Goal: Transaction & Acquisition: Purchase product/service

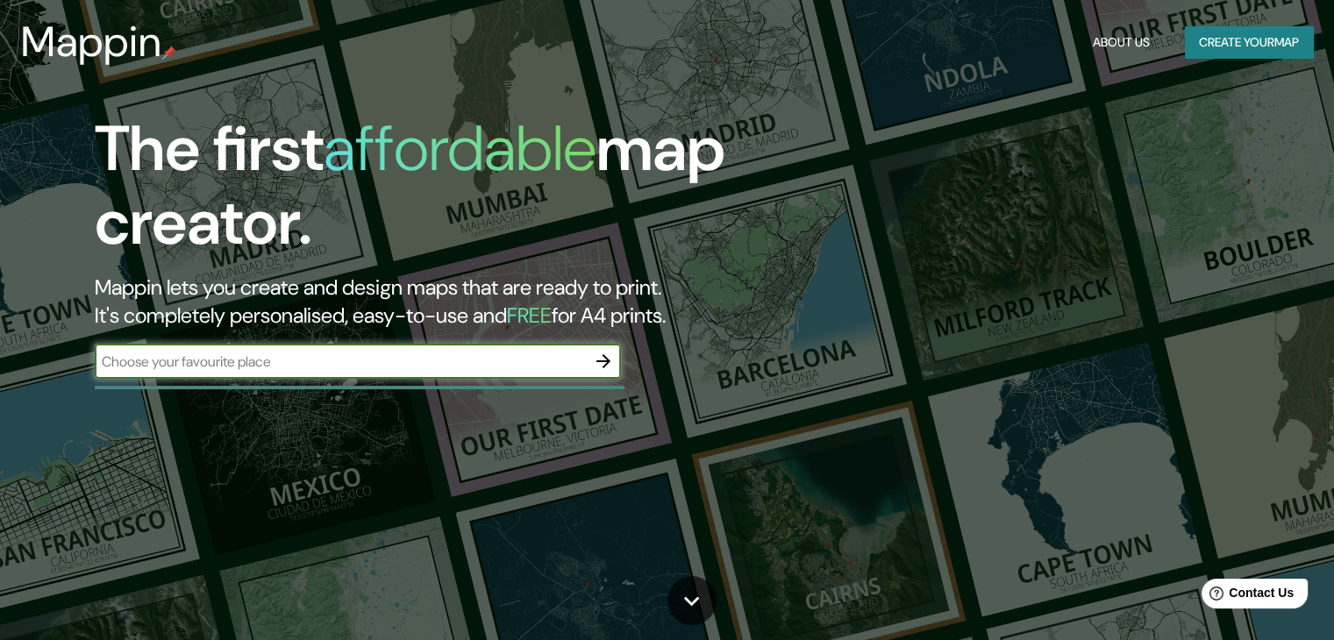
click at [229, 363] on input "text" at bounding box center [340, 362] width 491 height 20
type input "buenaventura"
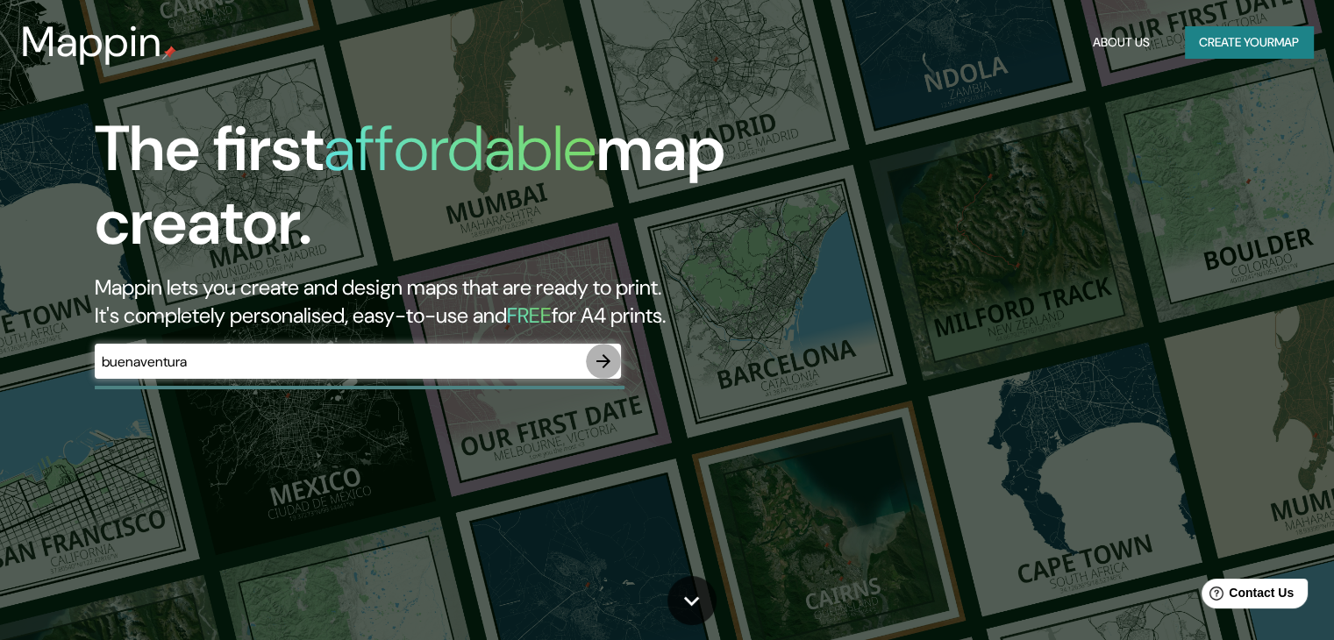
click at [599, 361] on icon "button" at bounding box center [603, 361] width 14 height 14
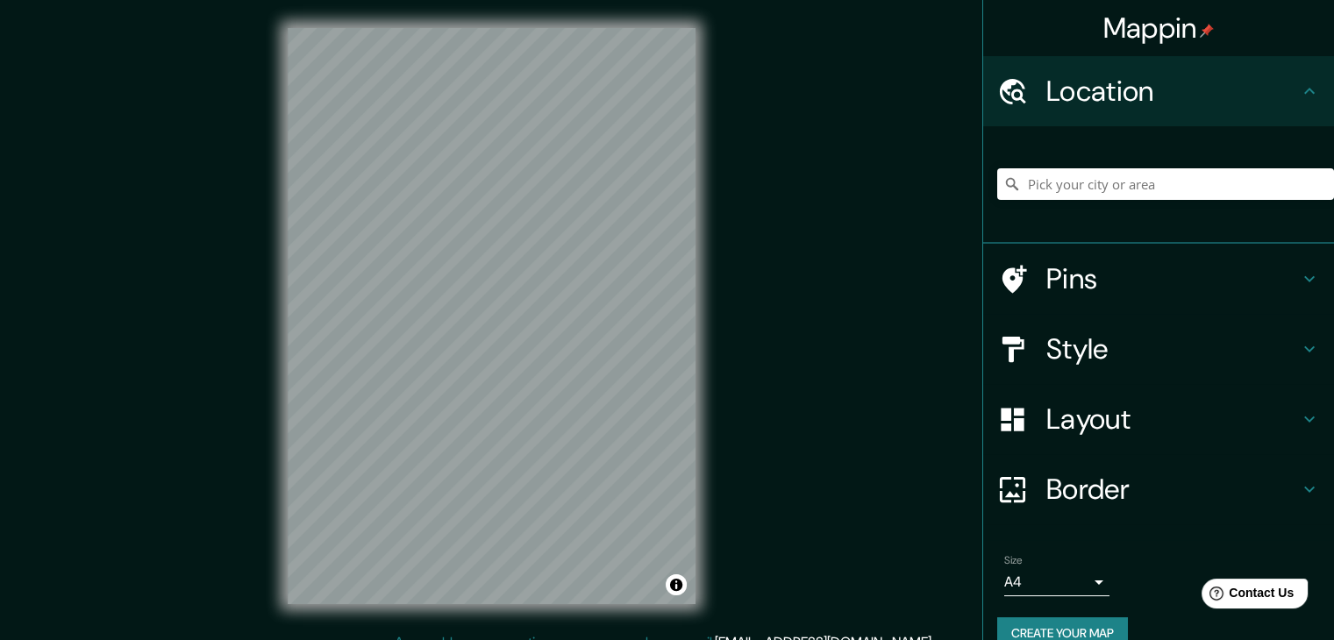
click at [1179, 270] on h4 "Pins" at bounding box center [1172, 278] width 253 height 35
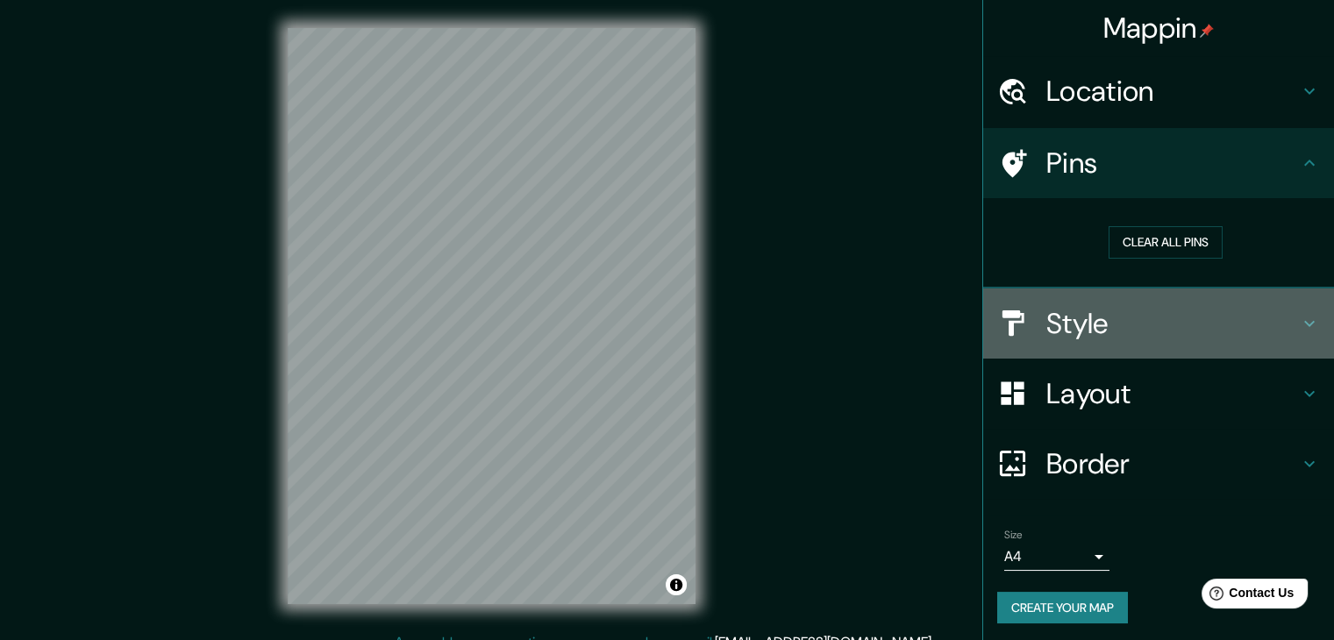
click at [1139, 315] on h4 "Style" at bounding box center [1172, 323] width 253 height 35
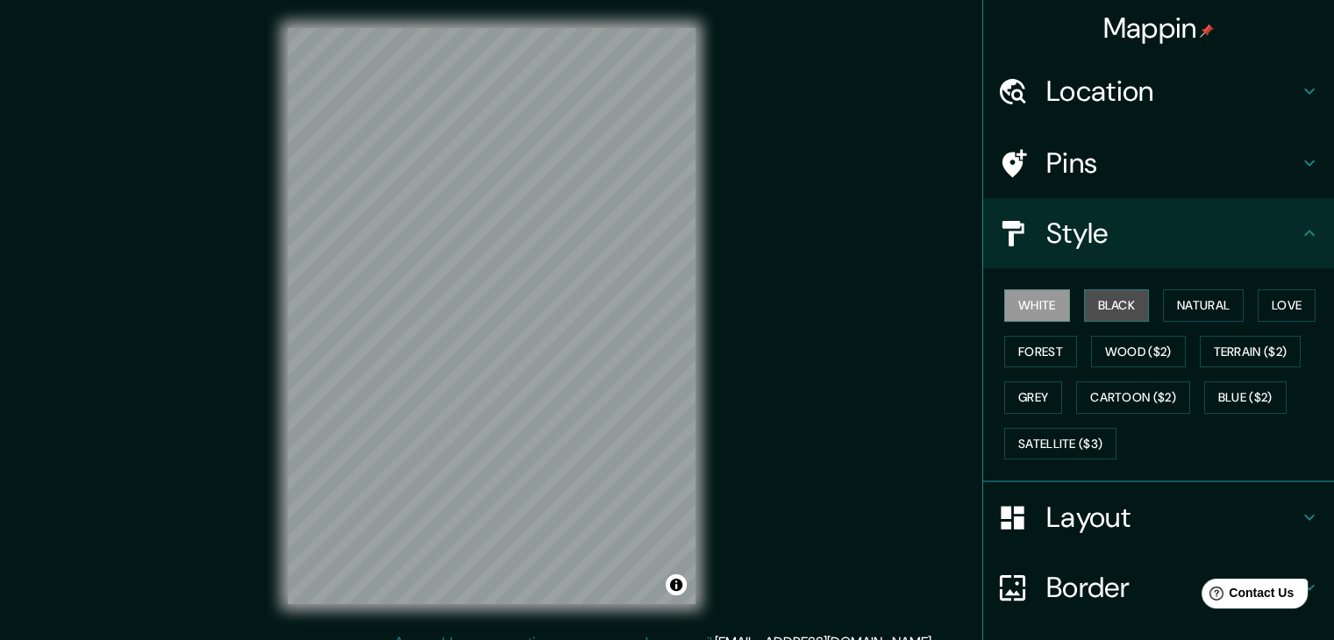
click at [1100, 308] on button "Black" at bounding box center [1117, 305] width 66 height 32
click at [1207, 387] on button "Blue ($2)" at bounding box center [1245, 397] width 82 height 32
click at [1030, 306] on button "White" at bounding box center [1037, 305] width 66 height 32
click at [1015, 373] on div "White Black Natural Love Forest Wood ($2) Terrain ($2) Grey Cartoon ($2) Blue (…" at bounding box center [1165, 374] width 337 height 184
click at [1033, 397] on button "Grey" at bounding box center [1033, 397] width 58 height 32
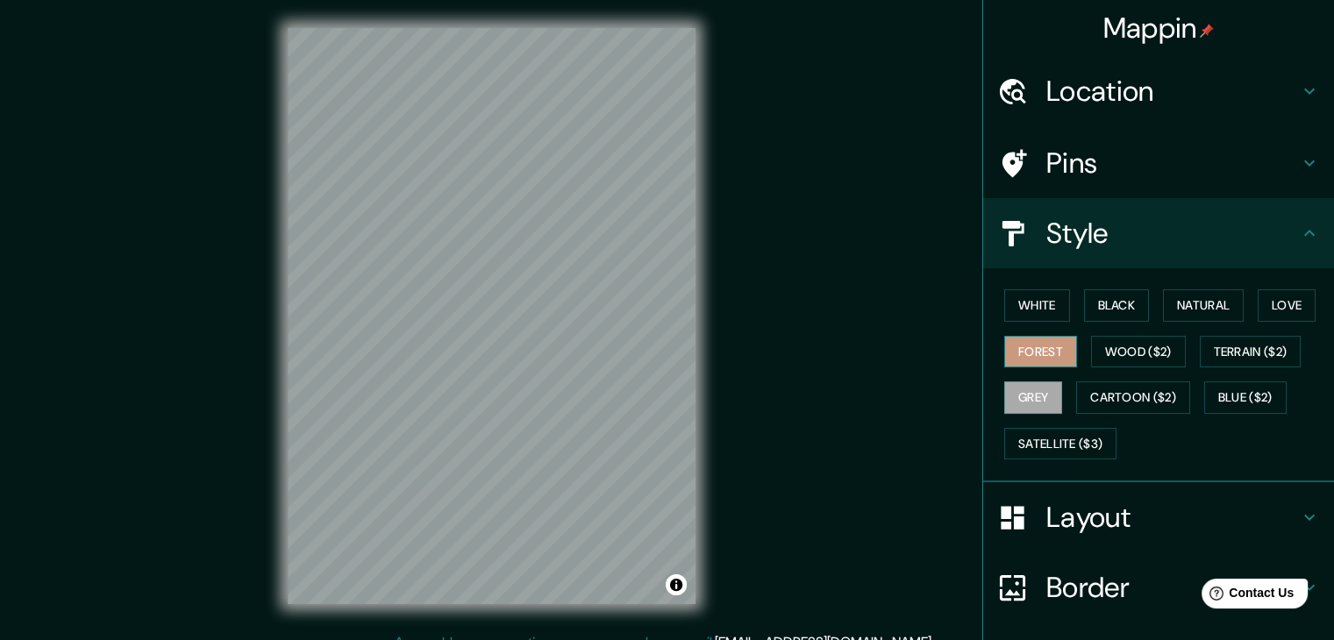
click at [1035, 341] on button "Forest" at bounding box center [1040, 352] width 73 height 32
click at [1096, 337] on button "Wood ($2)" at bounding box center [1138, 352] width 95 height 32
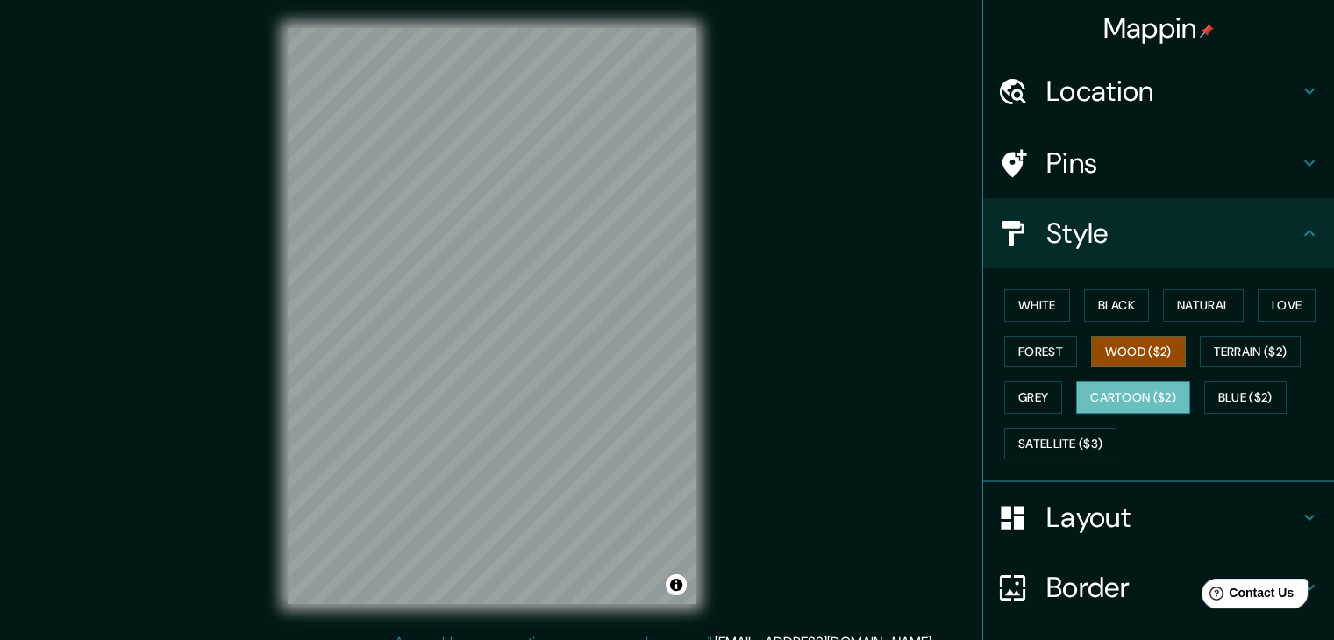
click at [1101, 388] on button "Cartoon ($2)" at bounding box center [1133, 397] width 114 height 32
click at [1092, 344] on button "Wood ($2)" at bounding box center [1138, 352] width 95 height 32
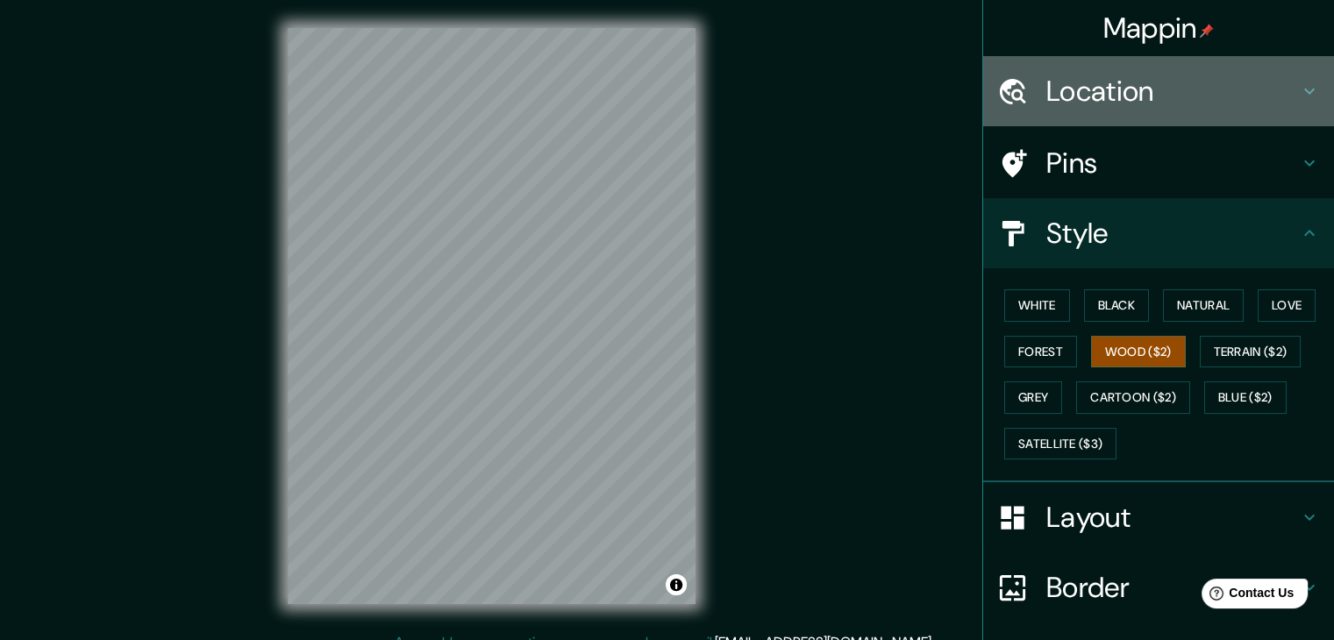
click at [1082, 92] on h4 "Location" at bounding box center [1172, 91] width 253 height 35
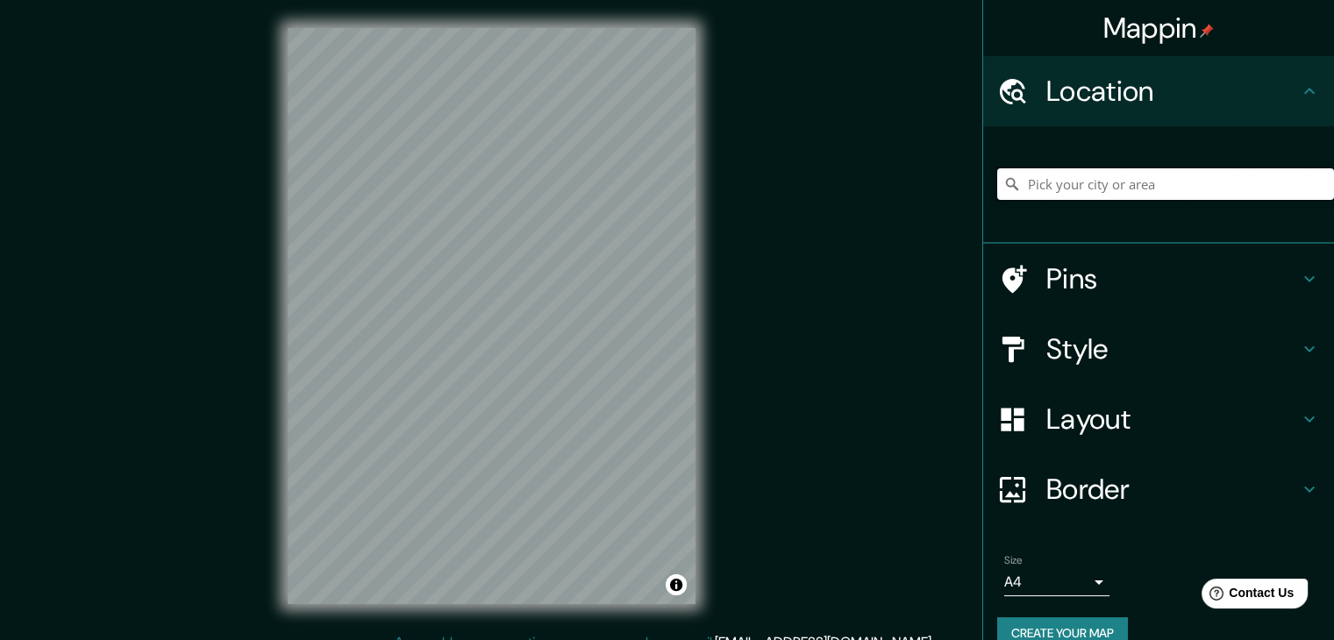
click at [1106, 184] on input "Pick your city or area" at bounding box center [1165, 184] width 337 height 32
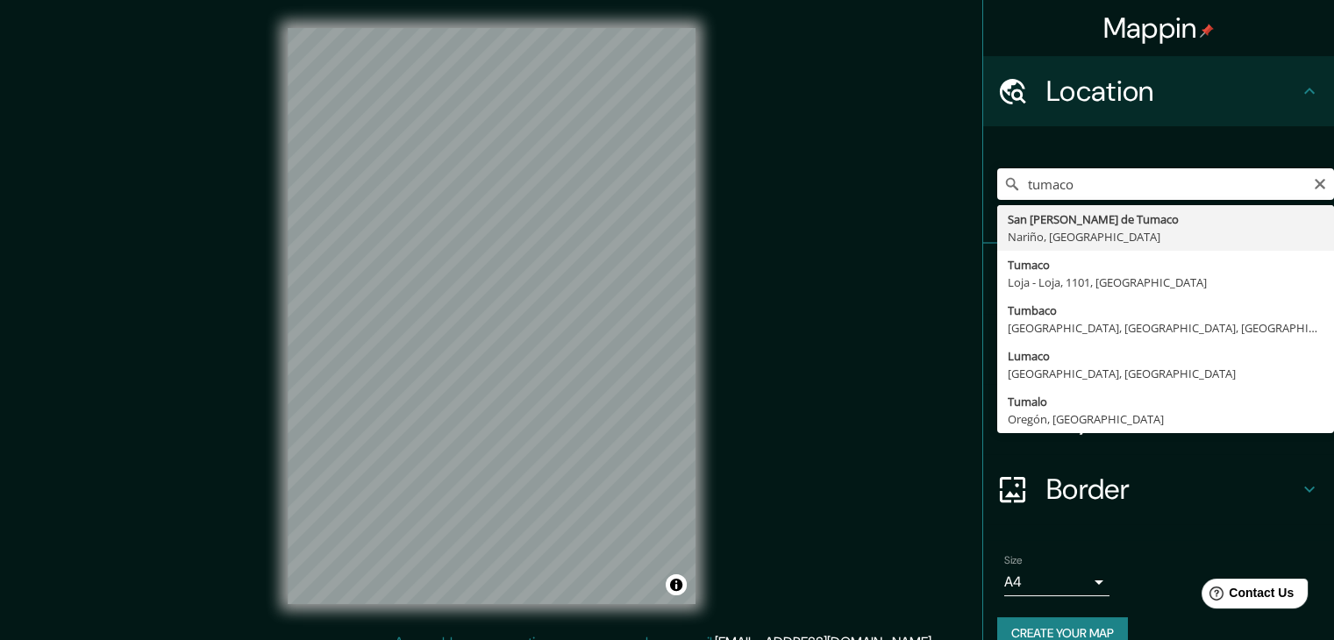
type input "San [PERSON_NAME] de Tumaco, [GEOGRAPHIC_DATA], [GEOGRAPHIC_DATA]"
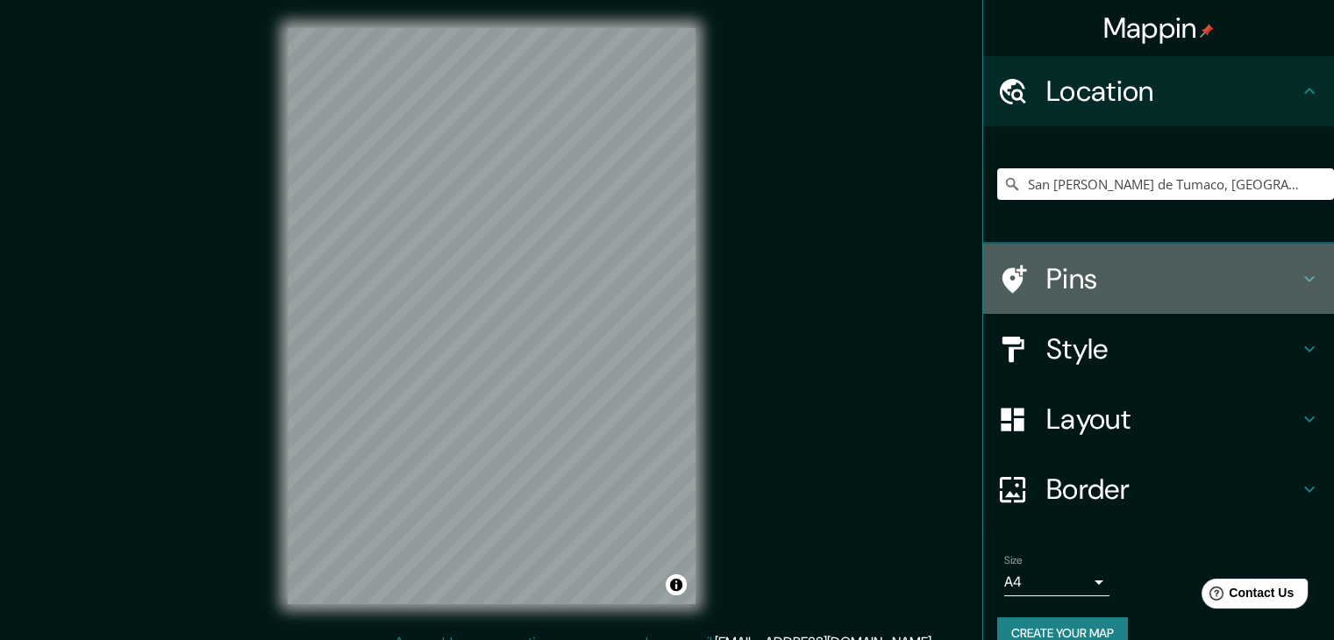
click at [1112, 277] on h4 "Pins" at bounding box center [1172, 278] width 253 height 35
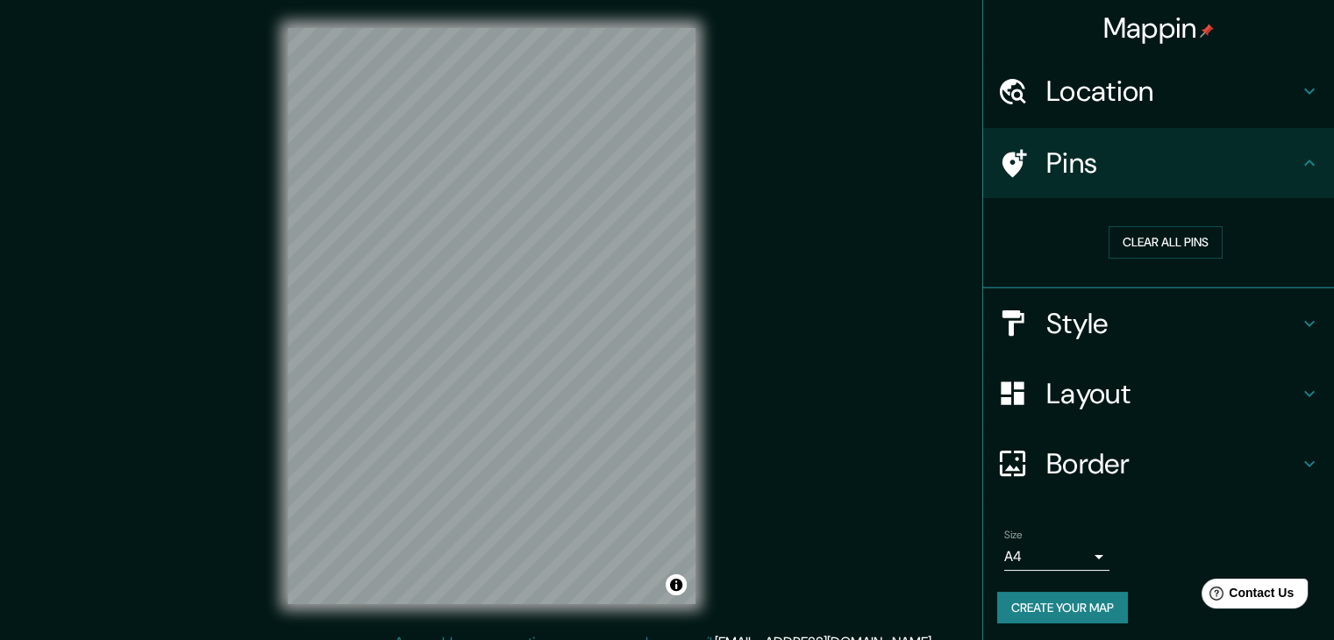
click at [1081, 306] on h4 "Style" at bounding box center [1172, 323] width 253 height 35
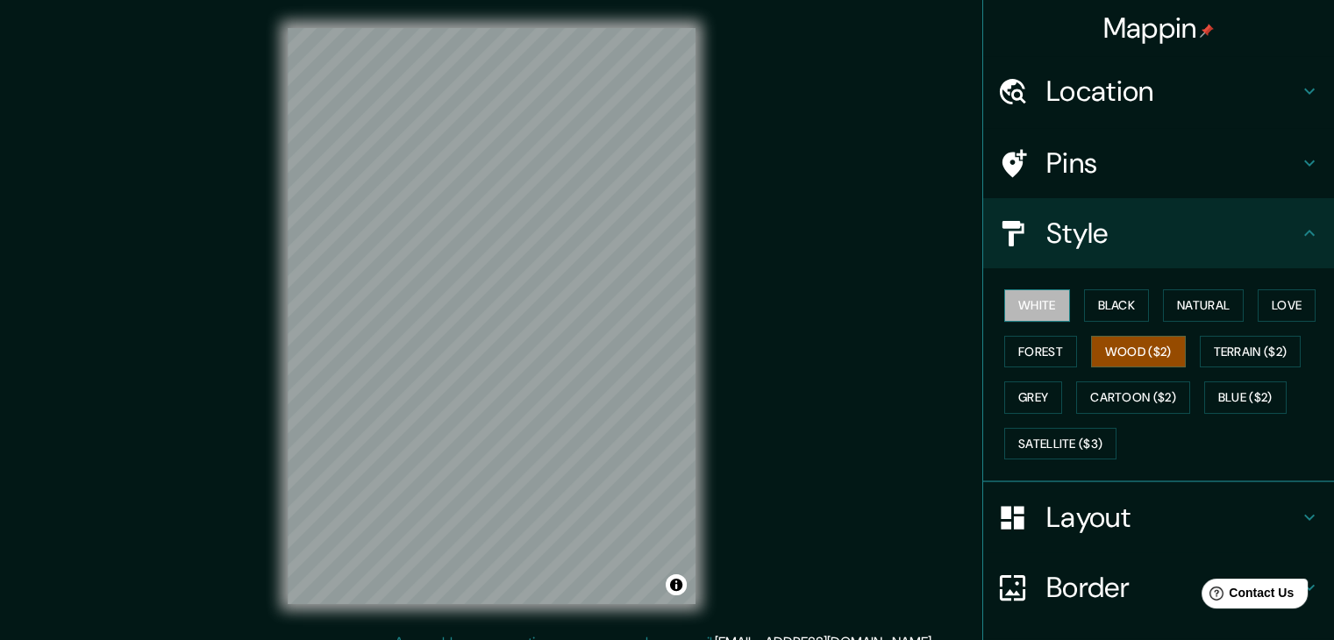
click at [1022, 295] on button "White" at bounding box center [1037, 305] width 66 height 32
click at [1113, 316] on button "Black" at bounding box center [1117, 305] width 66 height 32
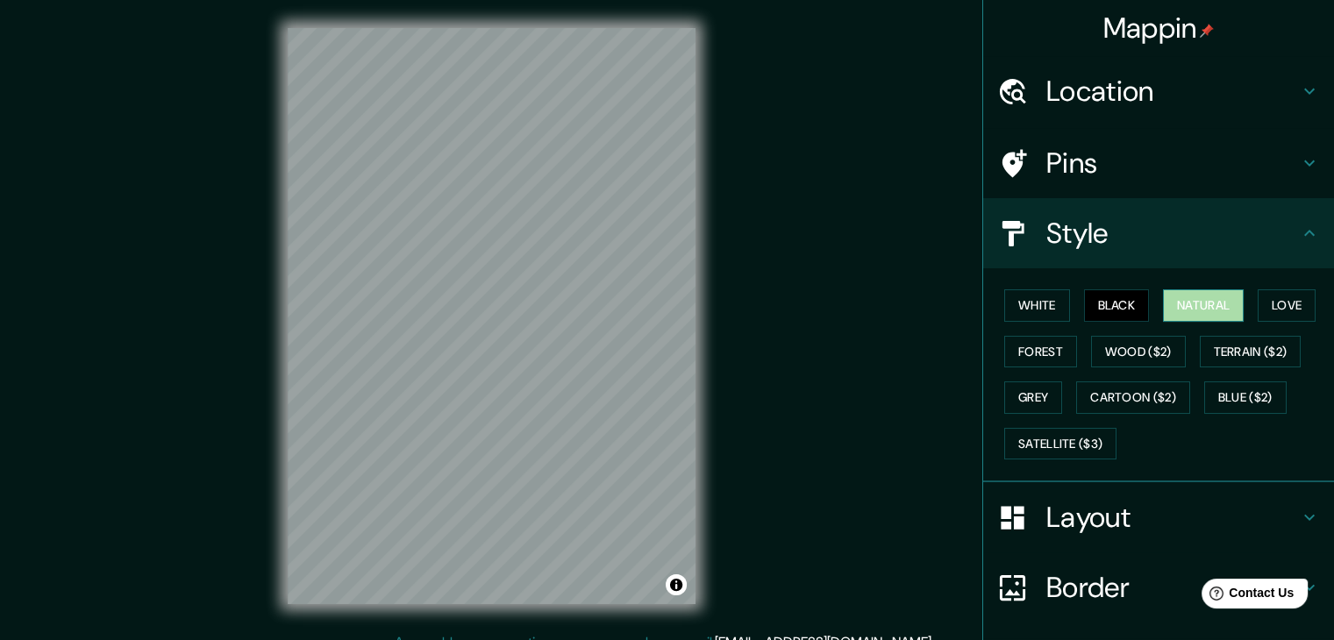
click at [1207, 315] on button "Natural" at bounding box center [1203, 305] width 81 height 32
click at [1257, 309] on button "Love" at bounding box center [1286, 305] width 58 height 32
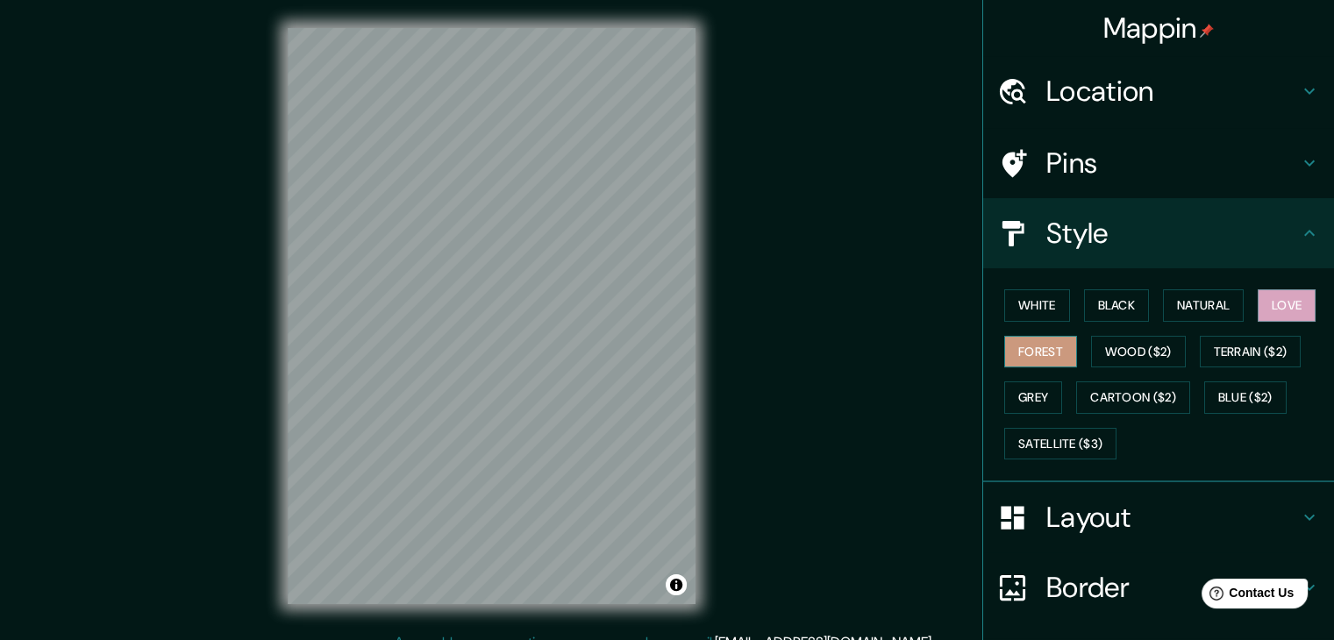
click at [1051, 348] on button "Forest" at bounding box center [1040, 352] width 73 height 32
click at [1116, 353] on button "Wood ($2)" at bounding box center [1138, 352] width 95 height 32
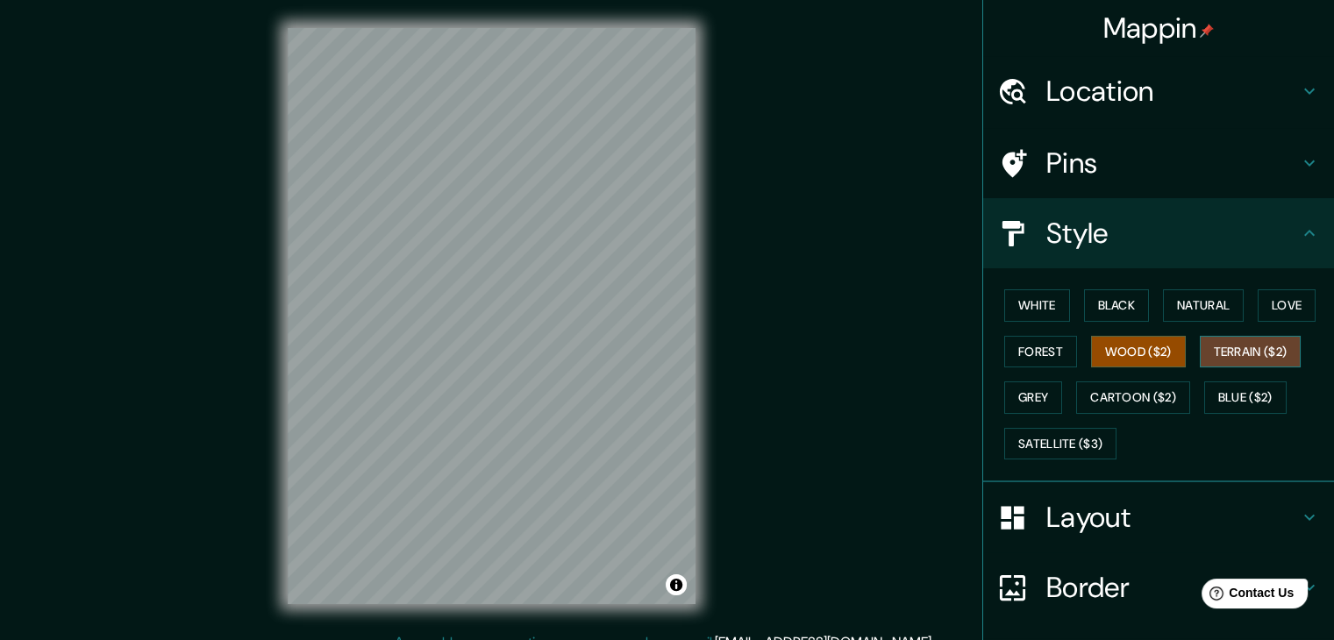
click at [1236, 349] on button "Terrain ($2)" at bounding box center [1251, 352] width 102 height 32
click at [1205, 393] on button "Blue ($2)" at bounding box center [1245, 397] width 82 height 32
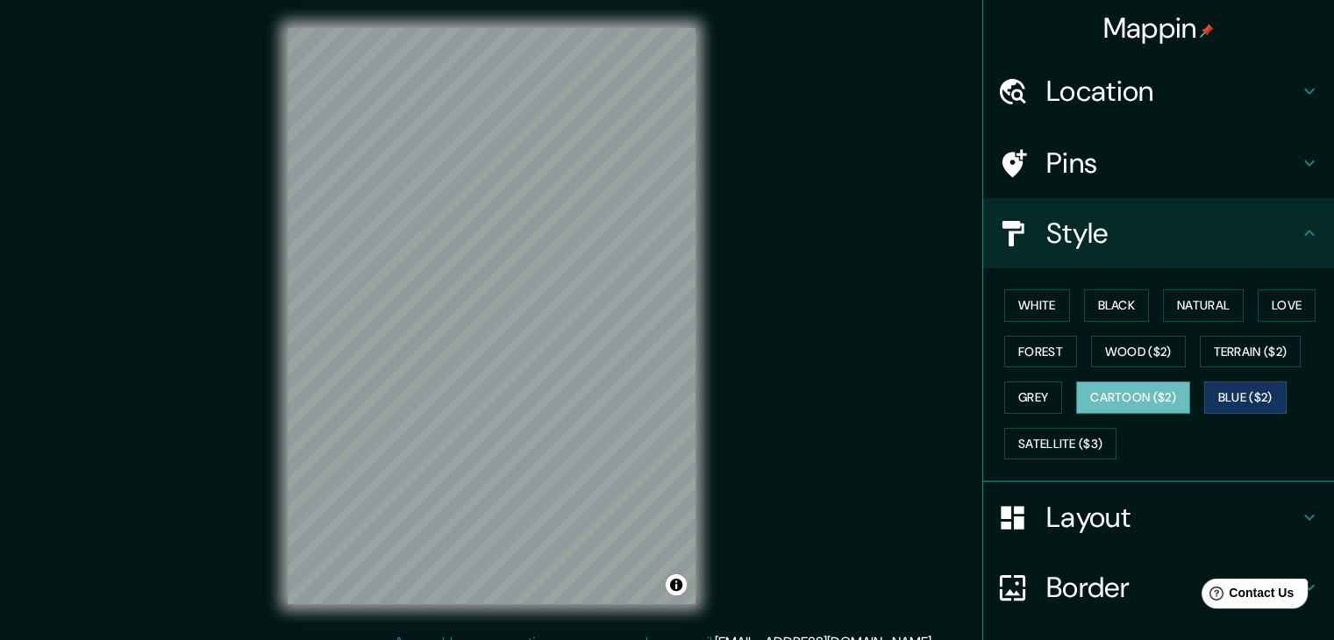
click at [1115, 396] on button "Cartoon ($2)" at bounding box center [1133, 397] width 114 height 32
click at [1035, 444] on button "Satellite ($3)" at bounding box center [1060, 444] width 112 height 32
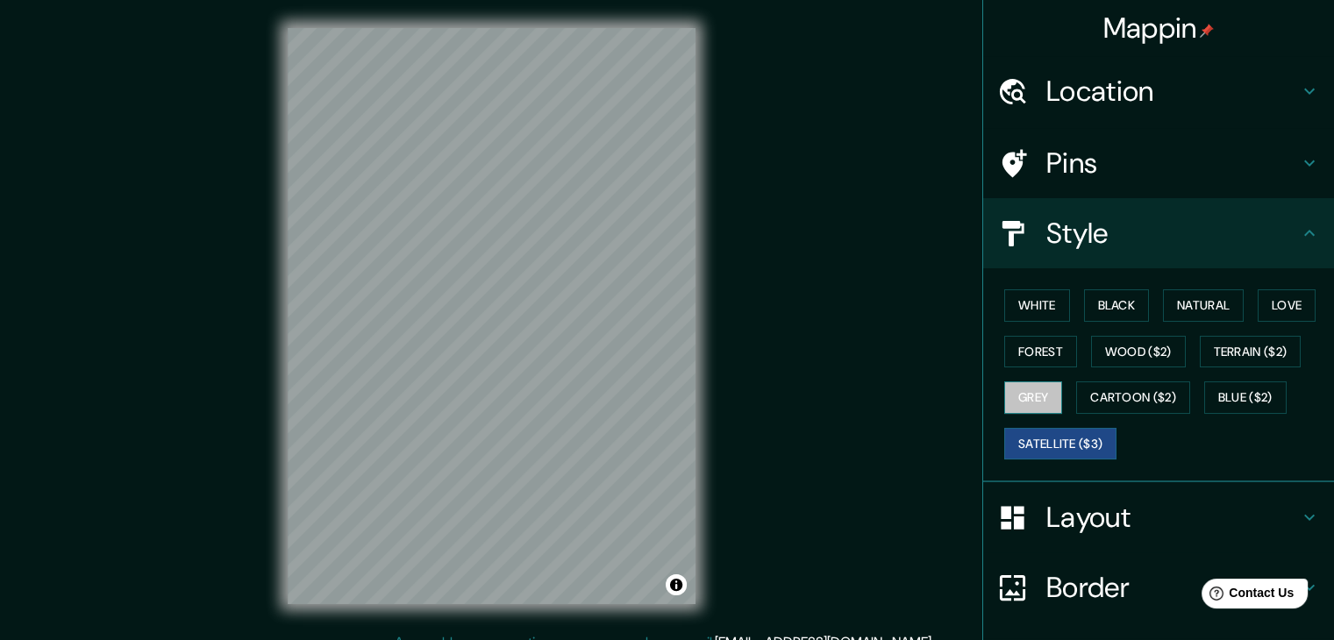
click at [1026, 398] on button "Grey" at bounding box center [1033, 397] width 58 height 32
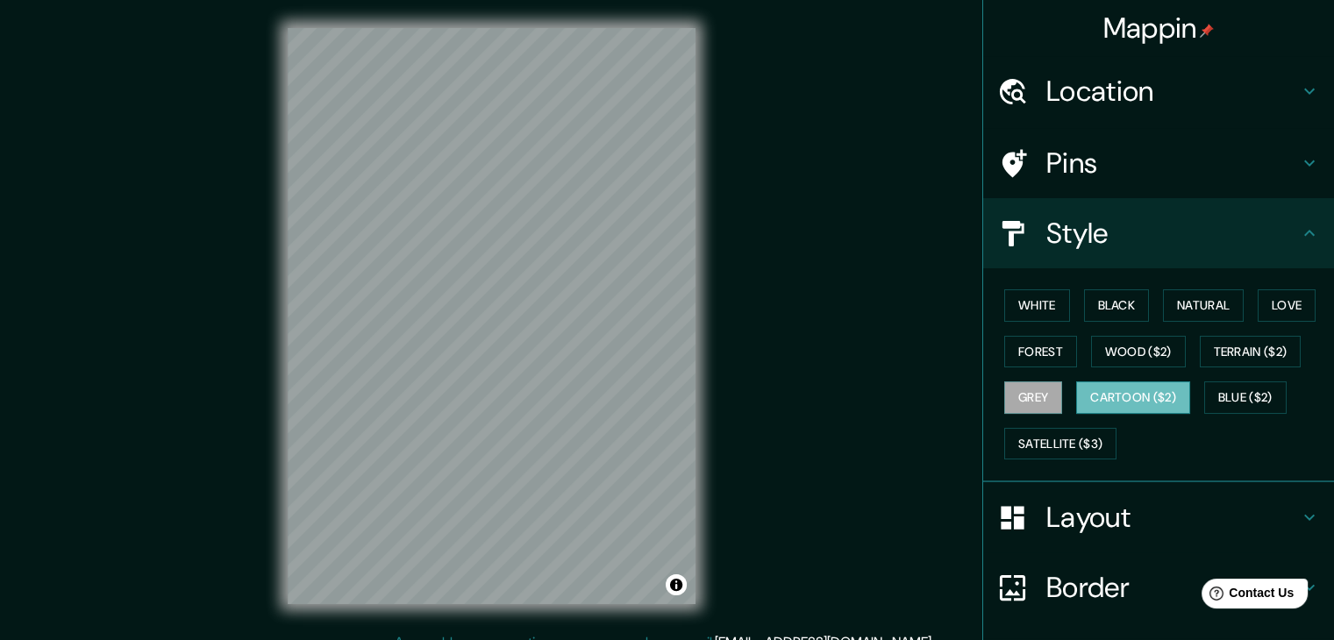
click at [1104, 398] on button "Cartoon ($2)" at bounding box center [1133, 397] width 114 height 32
click at [1213, 388] on button "Blue ($2)" at bounding box center [1245, 397] width 82 height 32
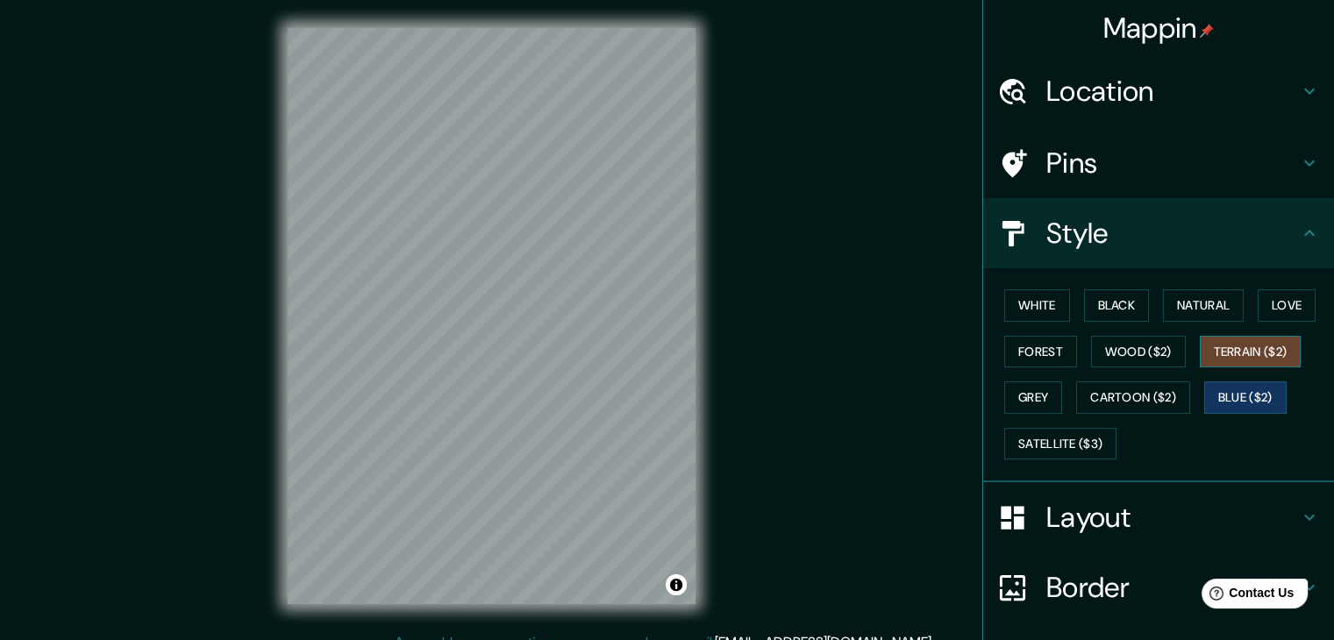
click at [1210, 342] on button "Terrain ($2)" at bounding box center [1251, 352] width 102 height 32
click at [1155, 345] on button "Wood ($2)" at bounding box center [1138, 352] width 95 height 32
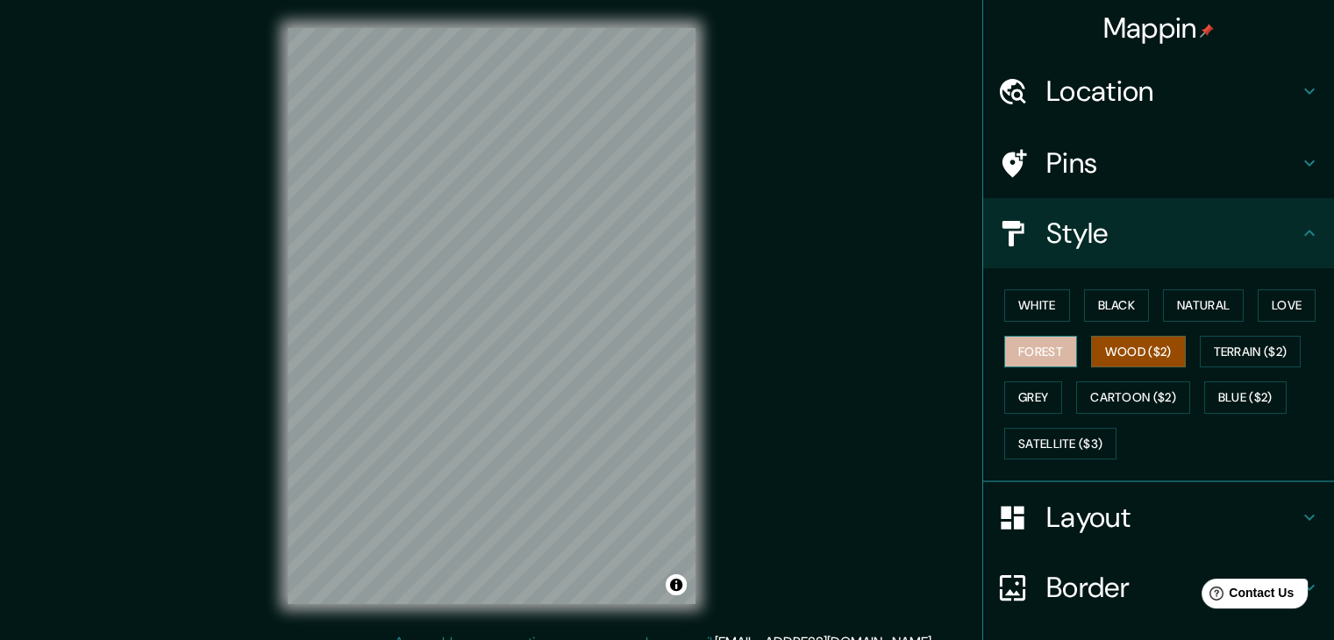
click at [1038, 362] on button "Forest" at bounding box center [1040, 352] width 73 height 32
click at [1018, 388] on button "Grey" at bounding box center [1033, 397] width 58 height 32
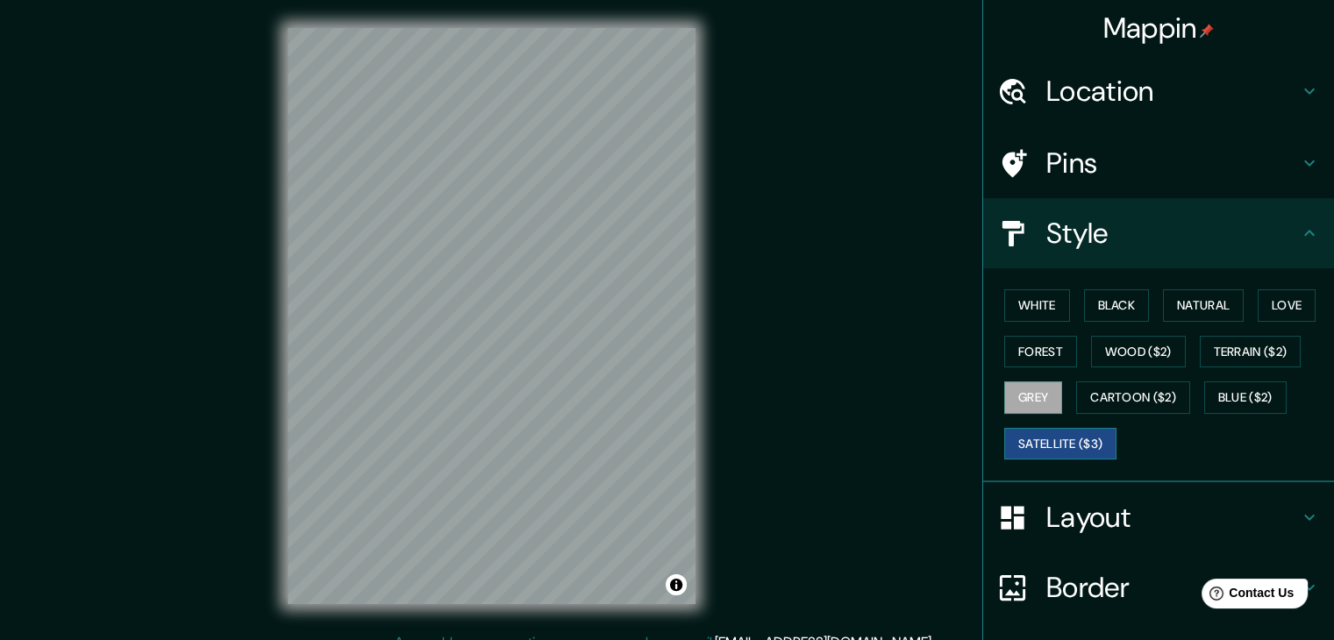
click at [1023, 438] on button "Satellite ($3)" at bounding box center [1060, 444] width 112 height 32
click at [1010, 397] on button "Grey" at bounding box center [1033, 397] width 58 height 32
click at [1091, 393] on button "Cartoon ($2)" at bounding box center [1133, 397] width 114 height 32
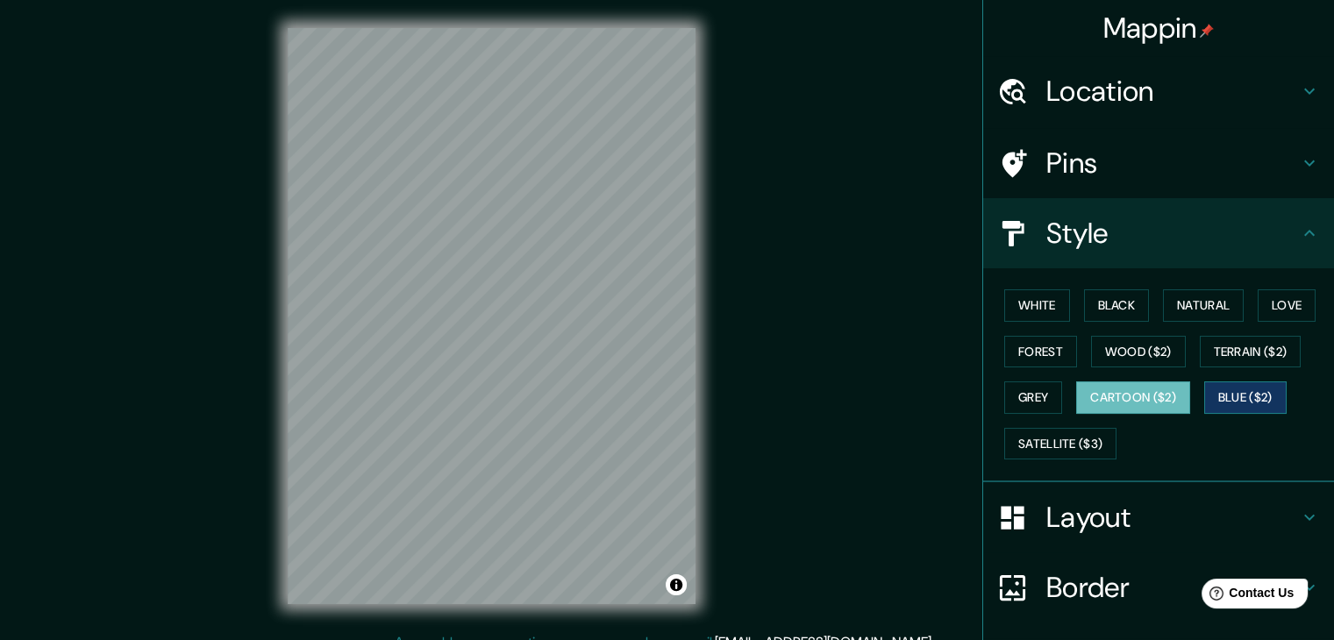
click at [1273, 393] on button "Blue ($2)" at bounding box center [1245, 397] width 82 height 32
click at [1257, 305] on button "Love" at bounding box center [1286, 305] width 58 height 32
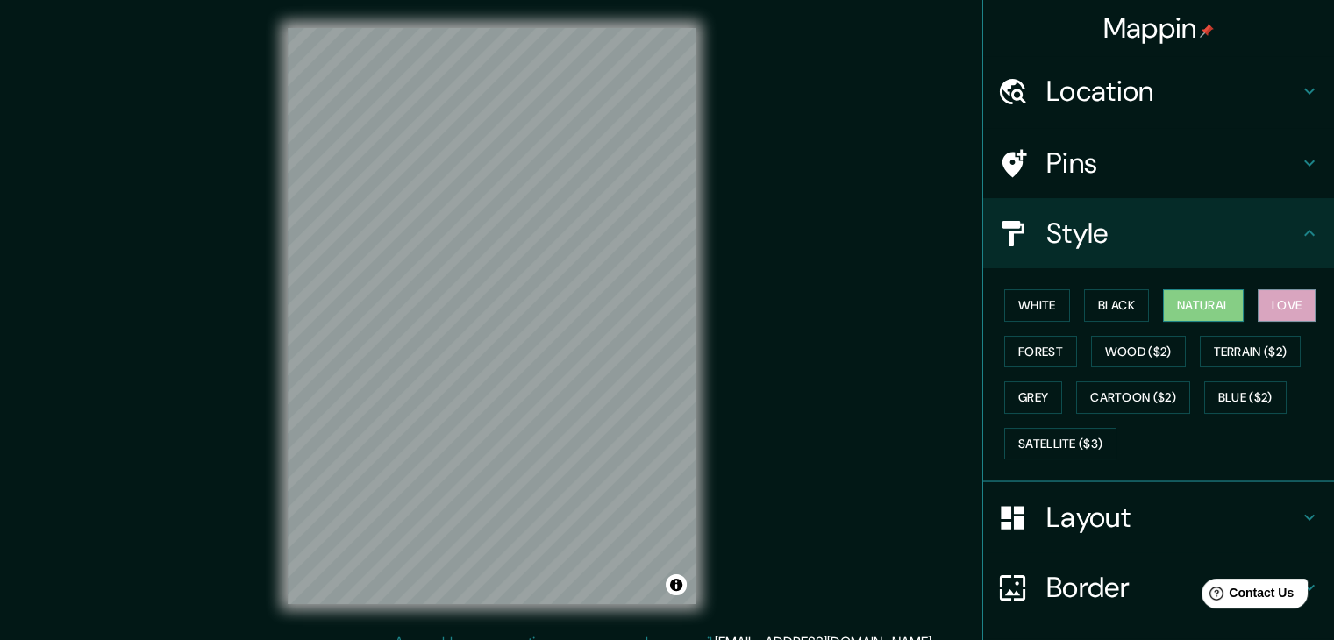
click at [1210, 297] on button "Natural" at bounding box center [1203, 305] width 81 height 32
click at [1106, 299] on button "Black" at bounding box center [1117, 305] width 66 height 32
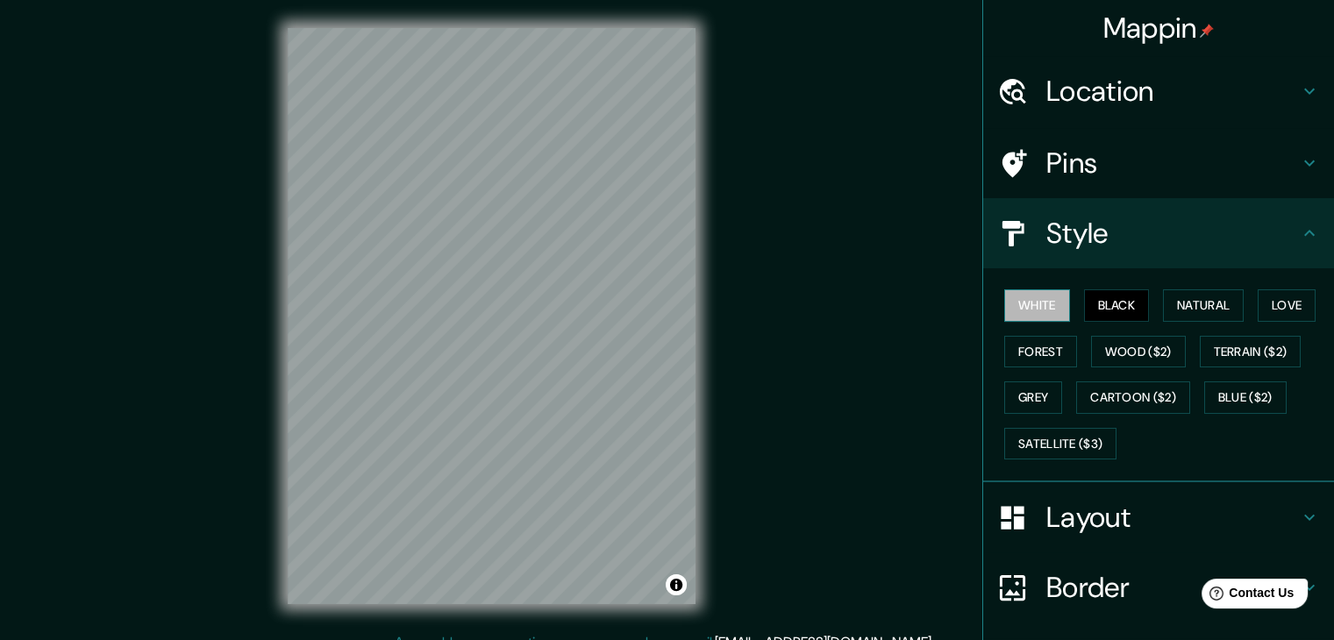
click at [1004, 299] on button "White" at bounding box center [1037, 305] width 66 height 32
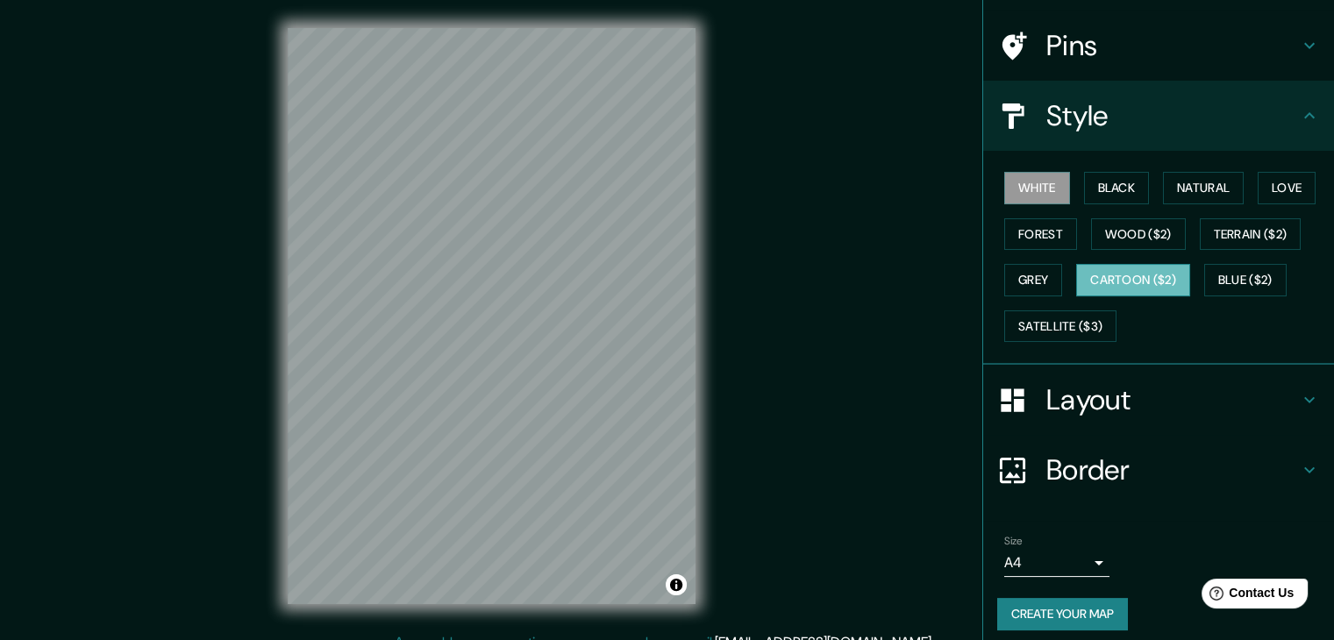
scroll to position [126, 0]
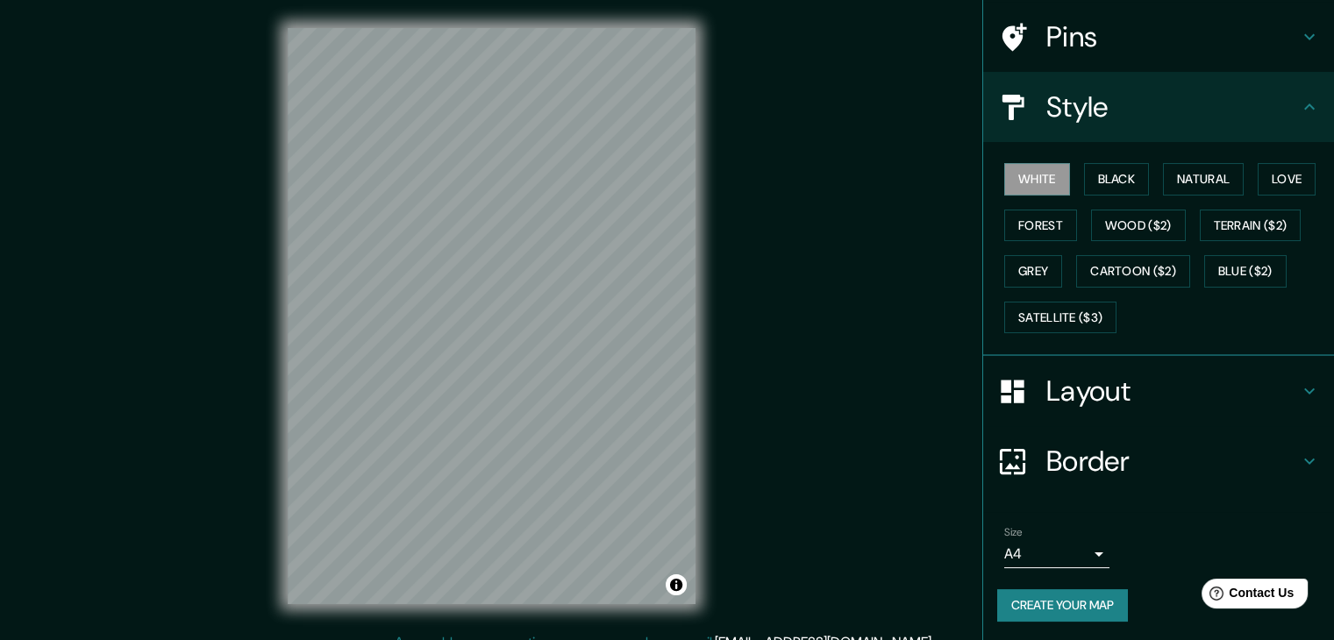
click at [1102, 391] on h4 "Layout" at bounding box center [1172, 391] width 253 height 35
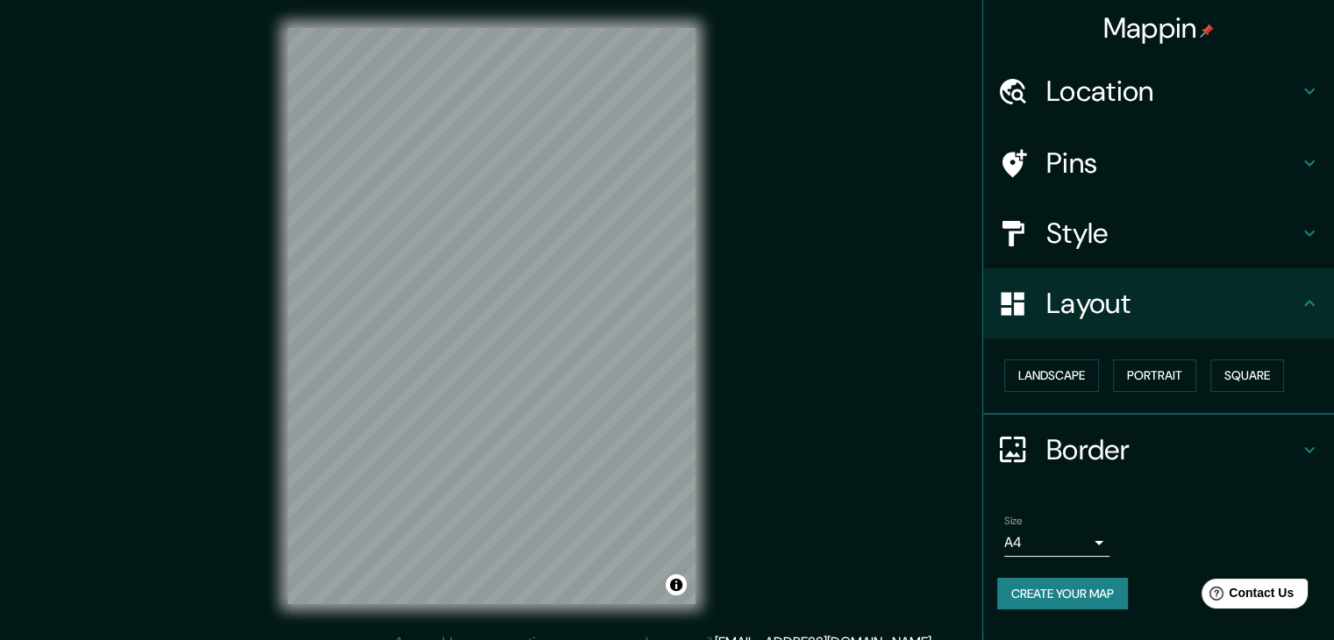
scroll to position [0, 0]
click at [1136, 375] on button "Portrait" at bounding box center [1154, 376] width 83 height 32
click at [1228, 376] on button "Square" at bounding box center [1247, 376] width 74 height 32
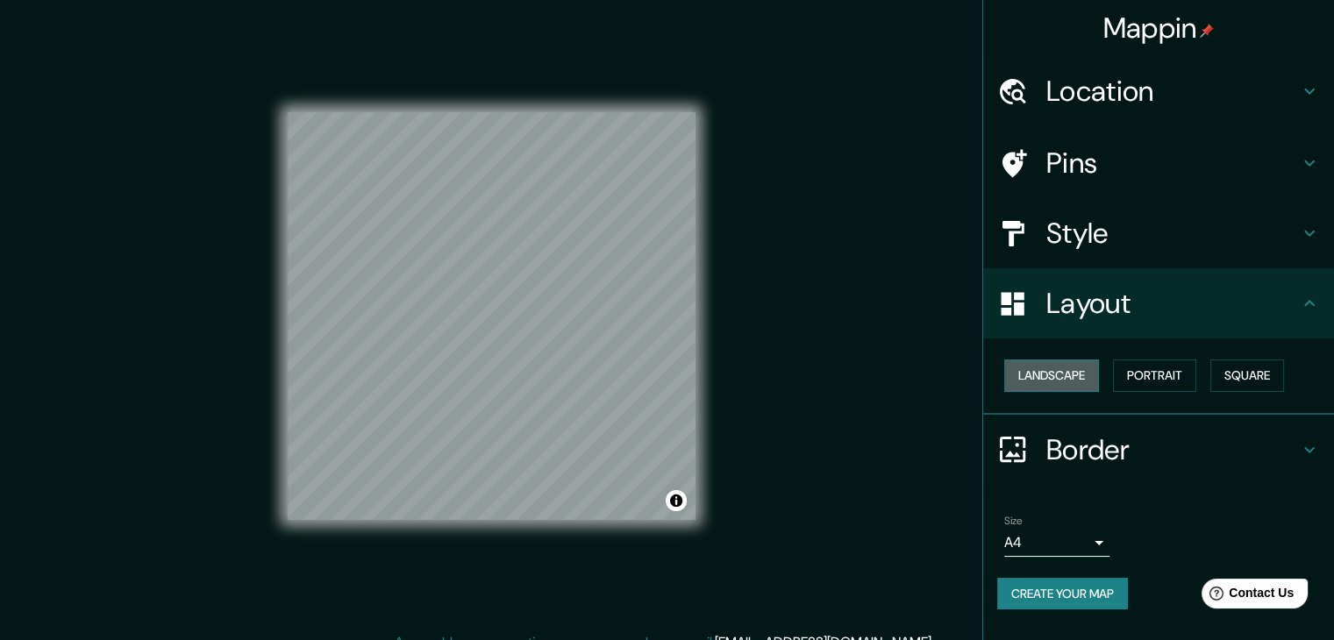
click at [1098, 369] on button "Landscape" at bounding box center [1051, 376] width 95 height 32
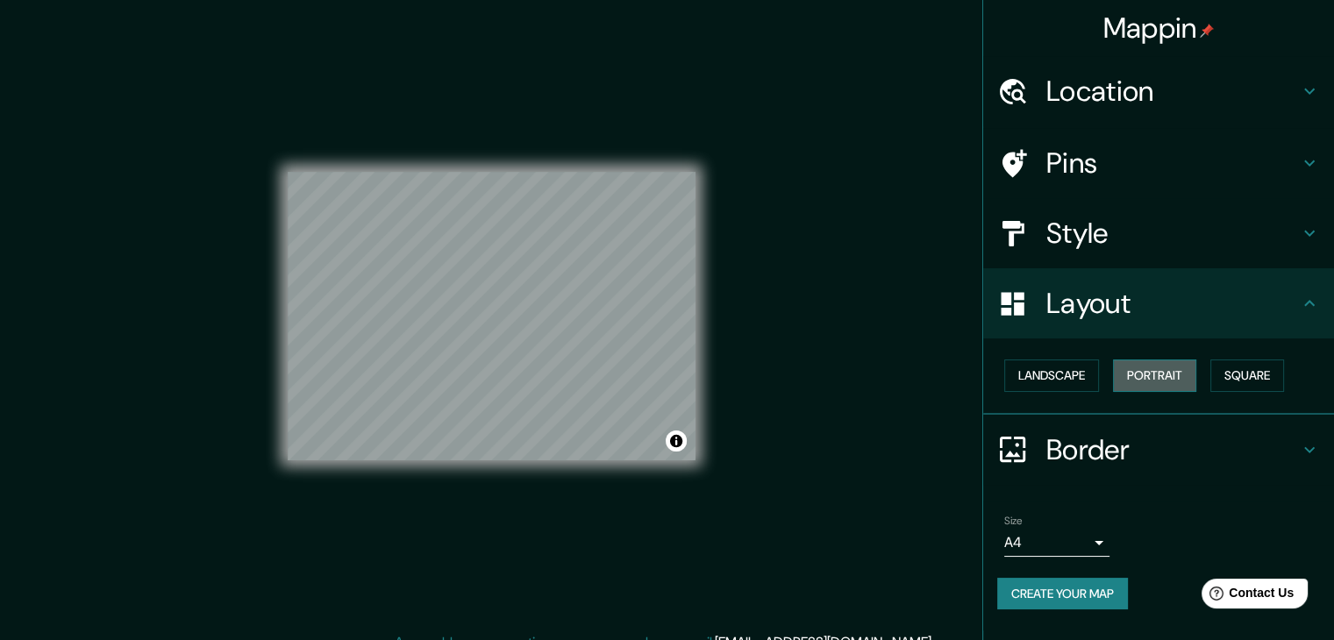
click at [1124, 373] on button "Portrait" at bounding box center [1154, 376] width 83 height 32
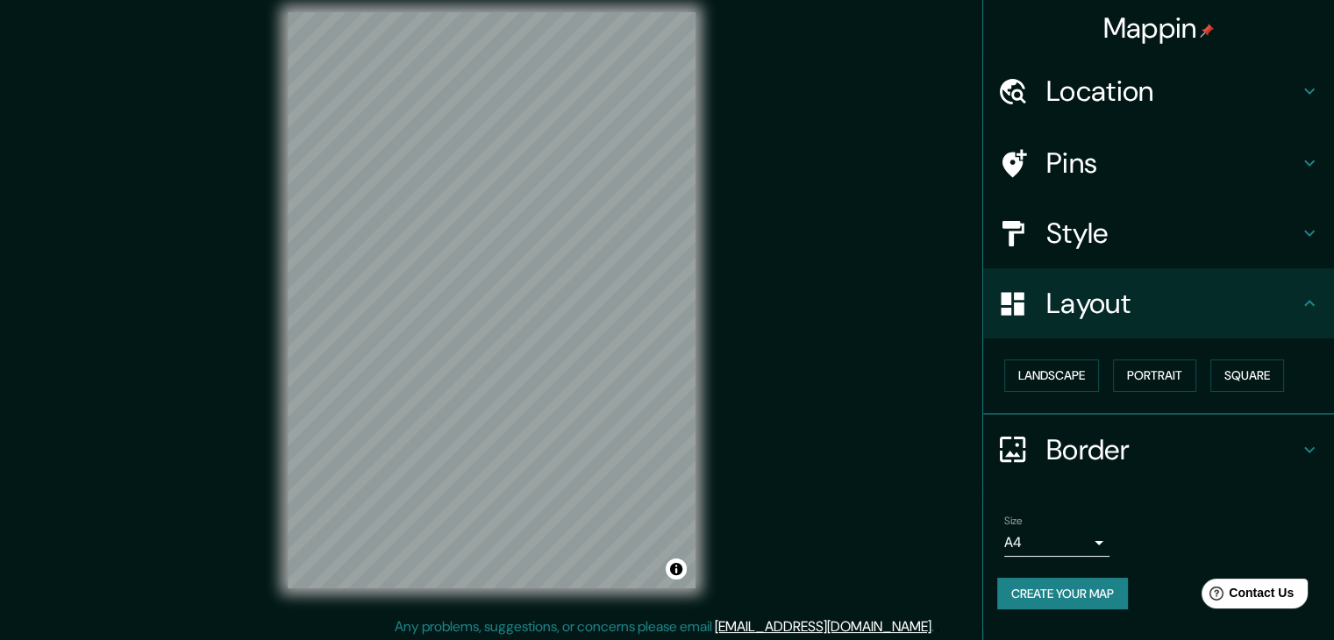
scroll to position [20, 0]
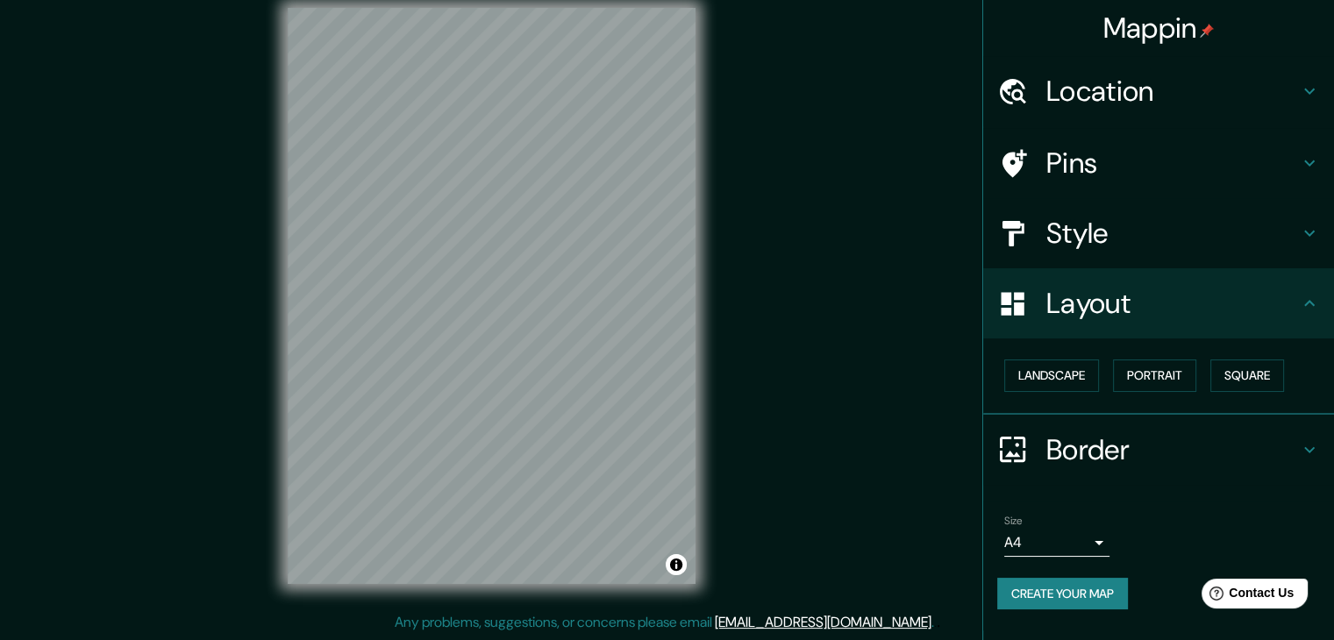
click at [1312, 434] on div "Border" at bounding box center [1158, 450] width 351 height 70
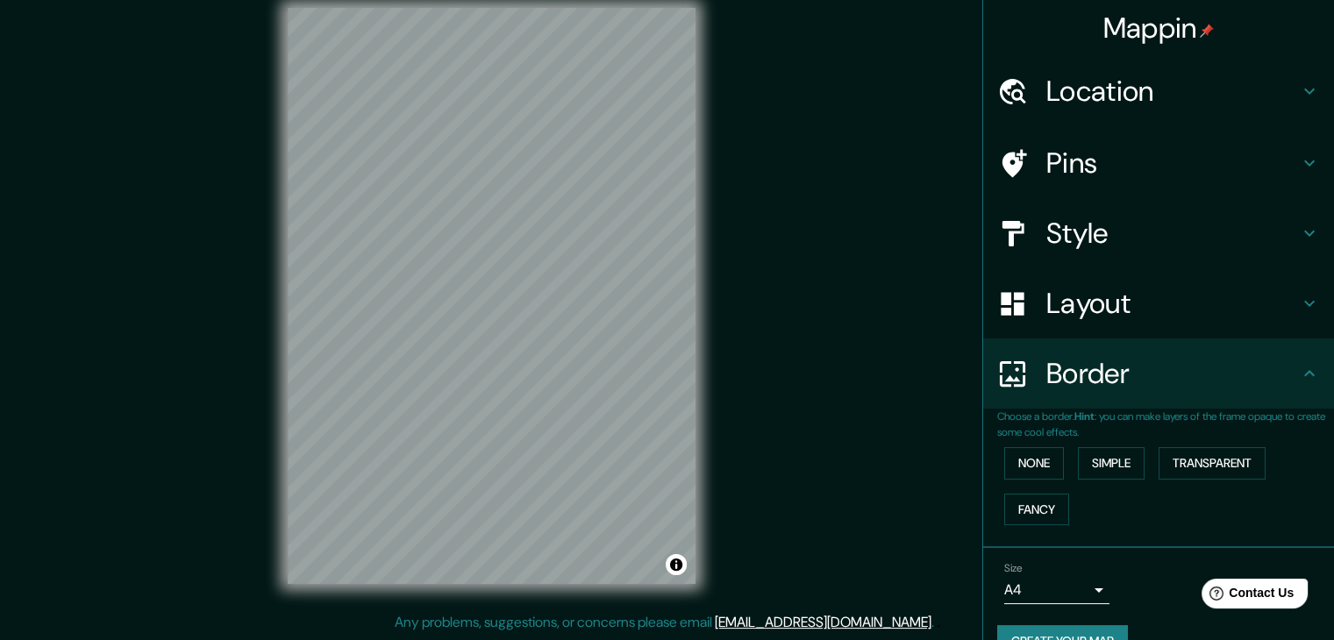
scroll to position [37, 0]
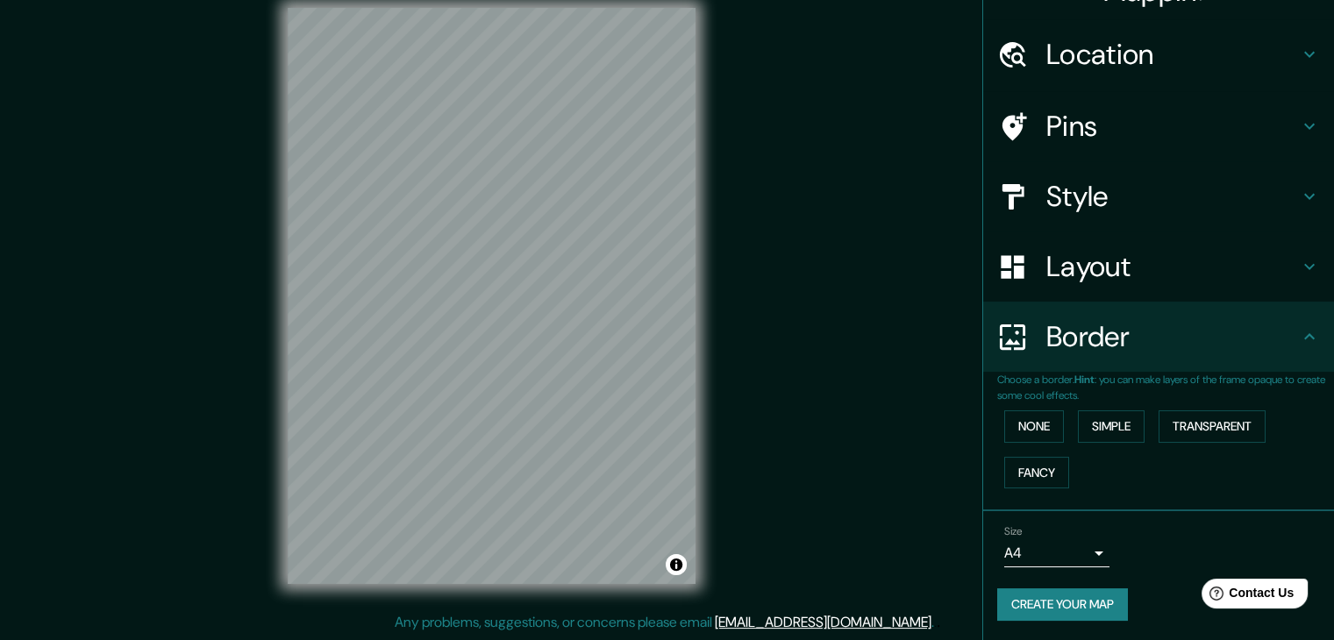
click at [1017, 597] on button "Create your map" at bounding box center [1062, 604] width 131 height 32
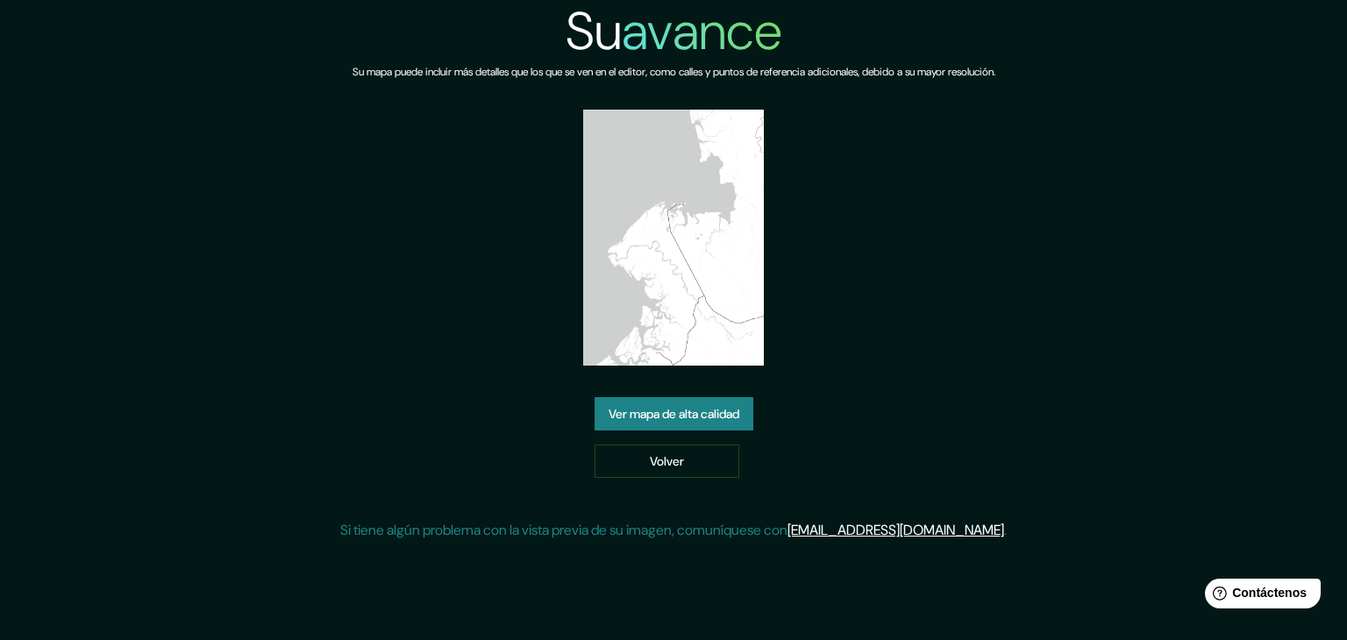
click at [885, 360] on div "Su avance Su mapa puede incluir más detalles que los que se ven en el editor, c…" at bounding box center [673, 277] width 666 height 555
click at [677, 459] on font "Volver" at bounding box center [667, 461] width 34 height 16
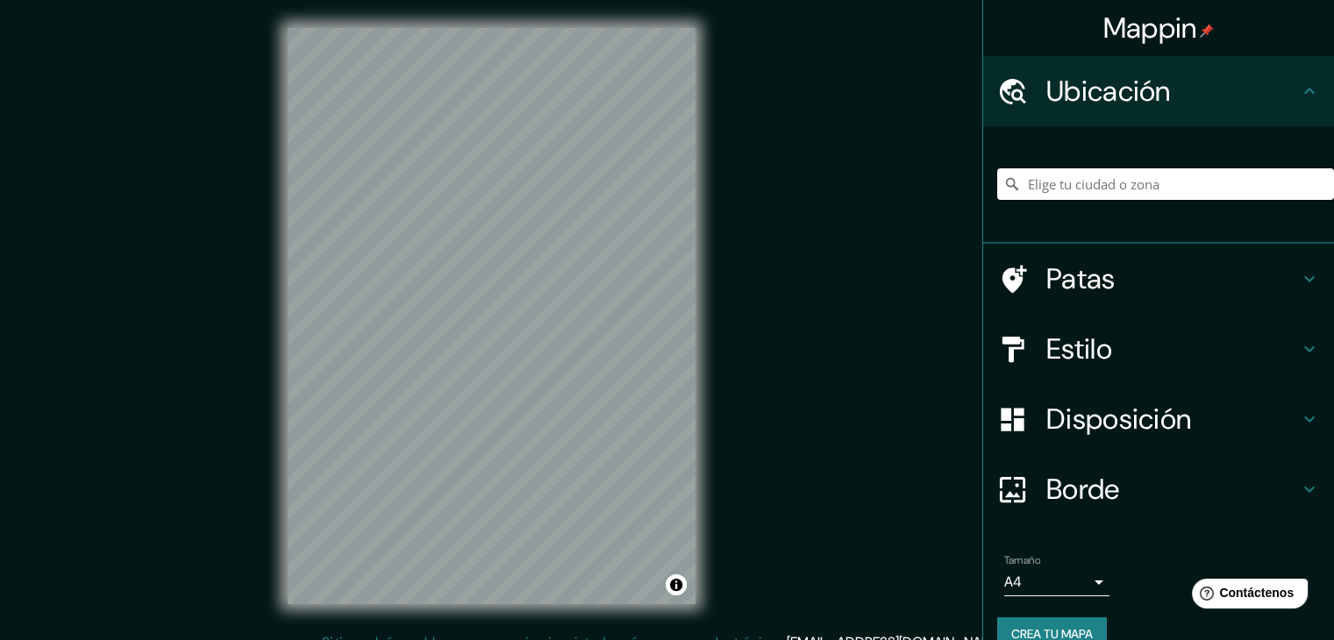
click at [1065, 194] on input "Elige tu ciudad o zona" at bounding box center [1165, 184] width 337 height 32
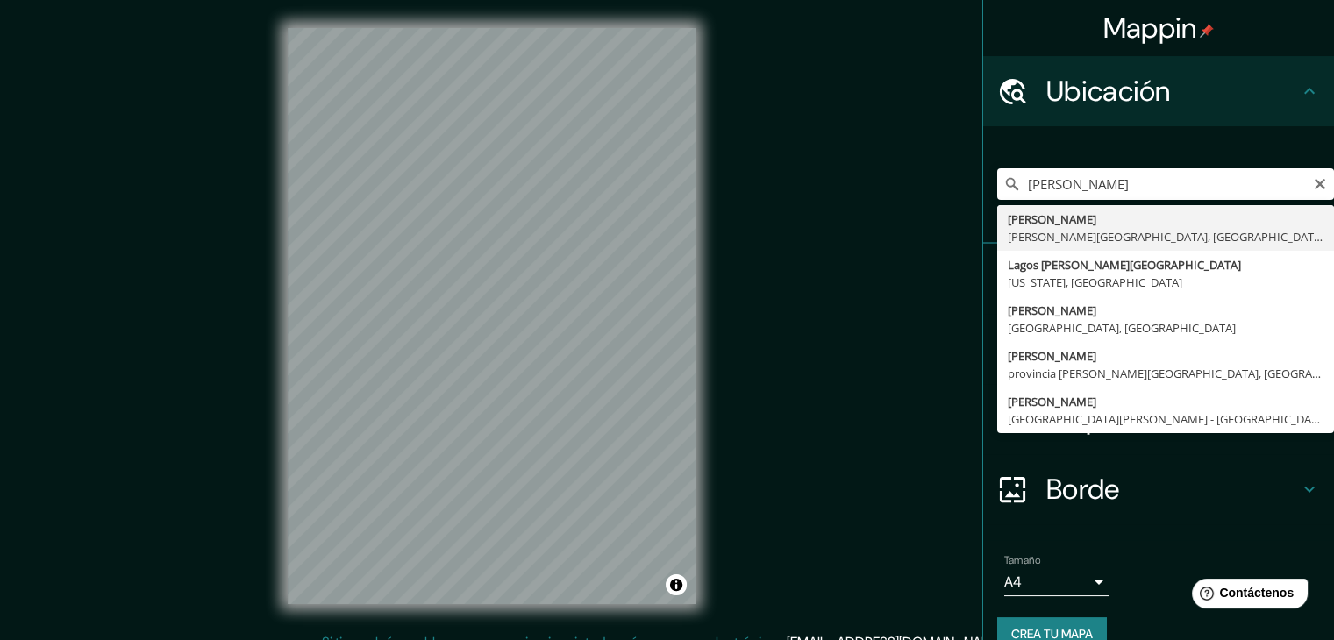
type input "Buenaventura, Valle del Cauca, Colombia"
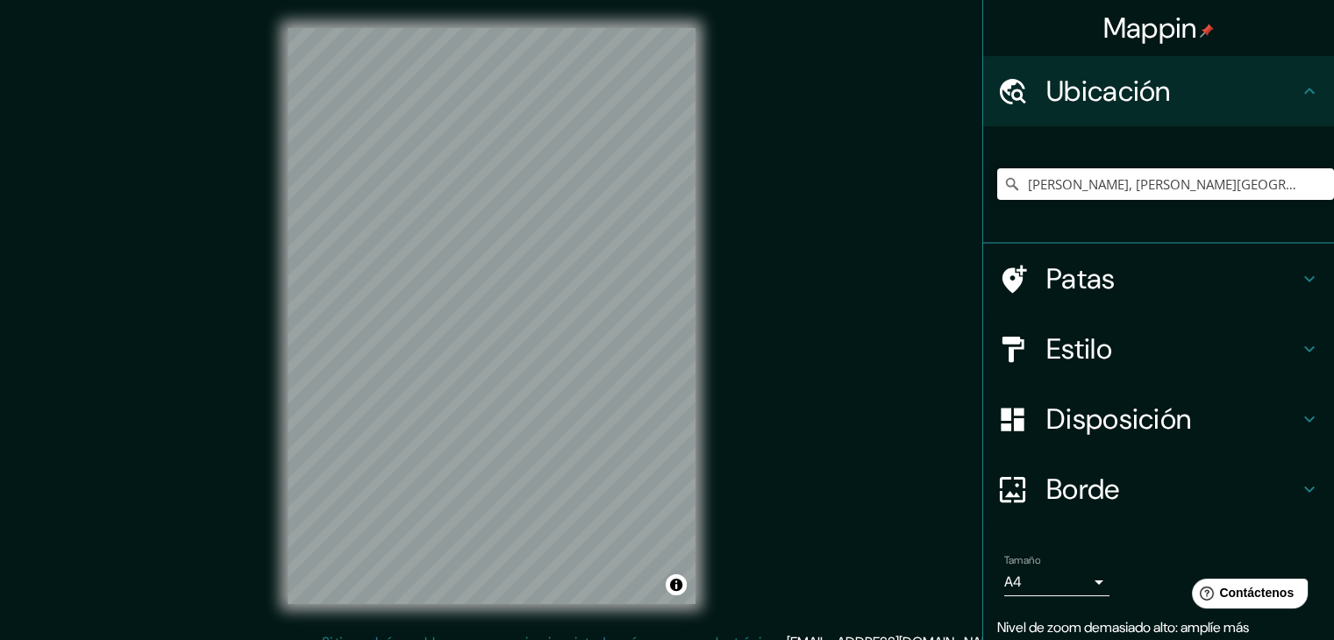
click at [1099, 292] on font "Patas" at bounding box center [1080, 278] width 69 height 37
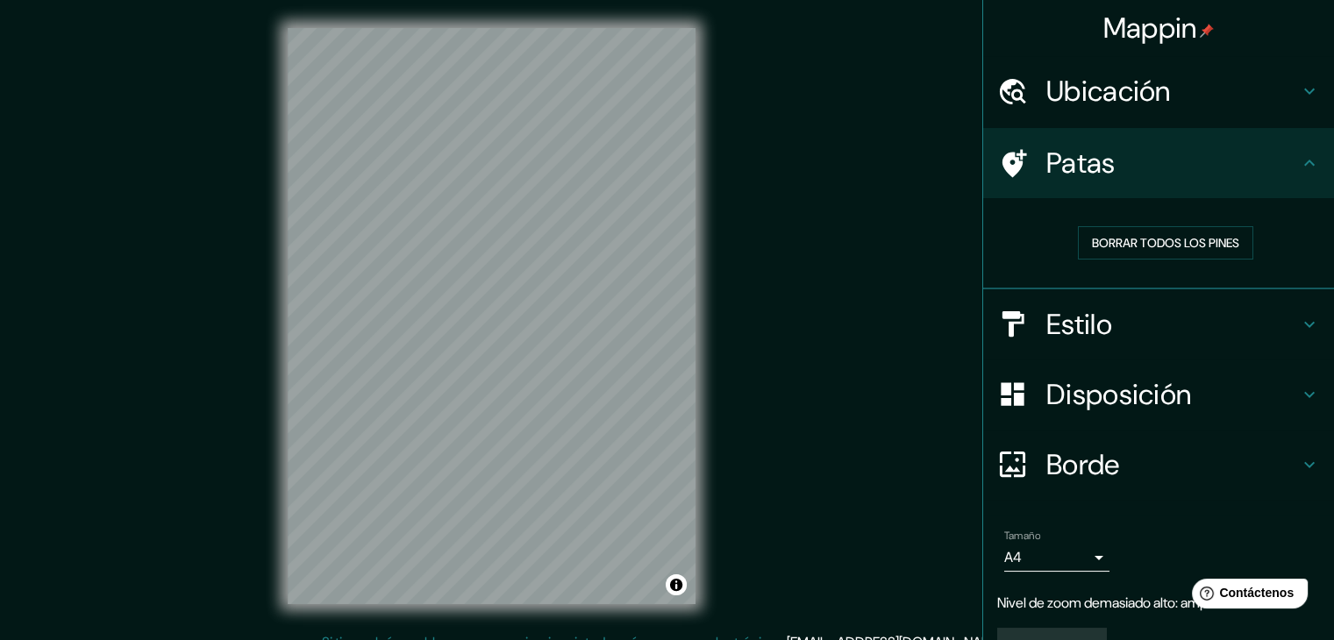
click at [1108, 317] on h4 "Estilo" at bounding box center [1172, 324] width 253 height 35
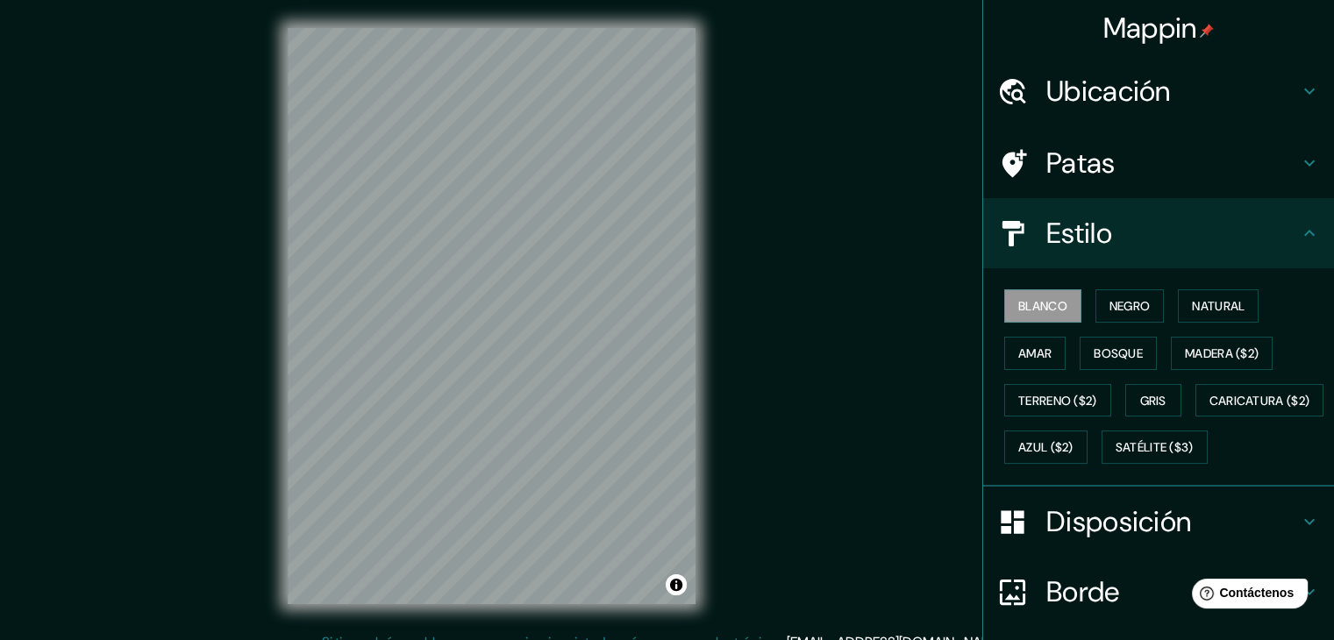
click at [1112, 331] on div "Blanco Negro Natural Amar Bosque Madera ($2) Terreno ($2) Gris Caricatura ($2) …" at bounding box center [1165, 376] width 337 height 189
click at [1100, 368] on div "Blanco Negro Natural Amar Bosque Madera ($2) Terreno ($2) Gris Caricatura ($2) …" at bounding box center [1165, 376] width 337 height 189
click at [1100, 359] on font "Bosque" at bounding box center [1117, 353] width 49 height 16
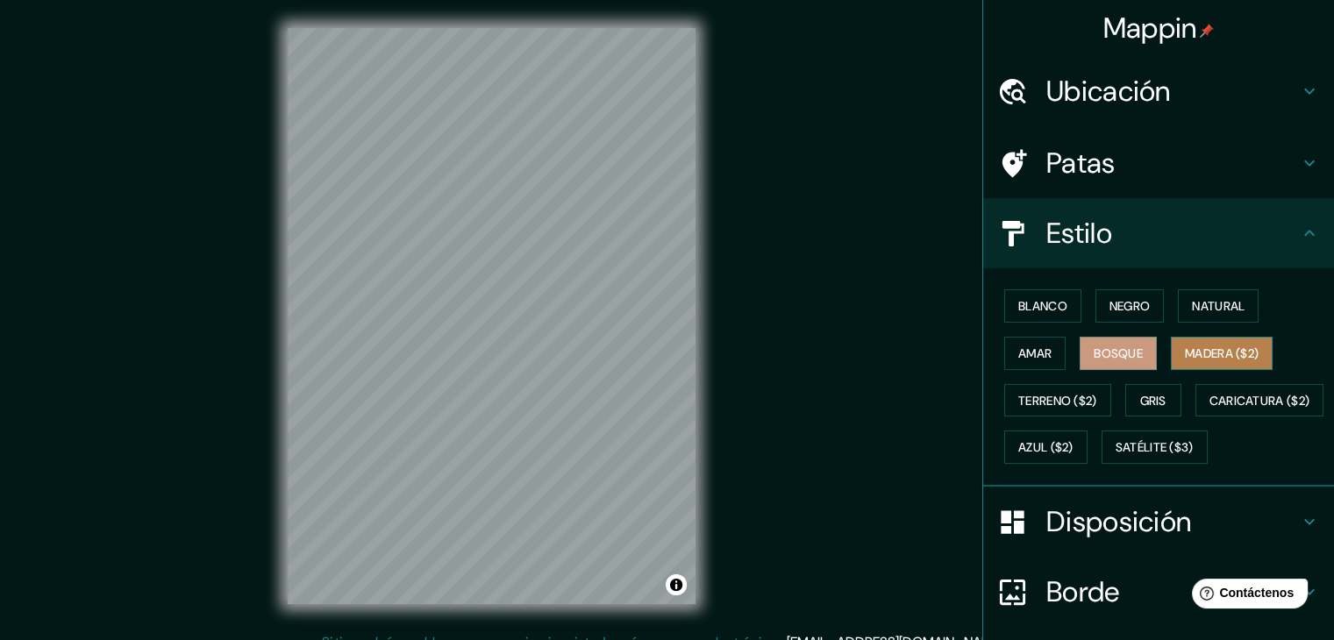
click at [1206, 359] on font "Madera ($2)" at bounding box center [1222, 353] width 74 height 16
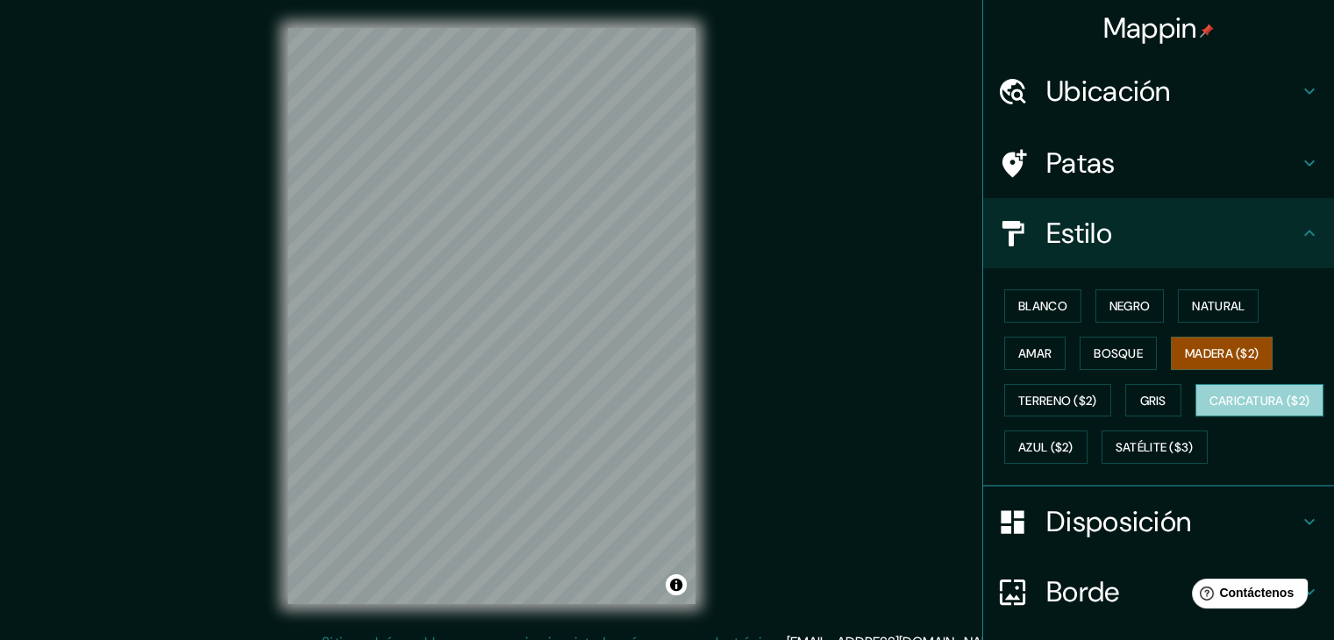
click at [1209, 412] on font "Caricatura ($2)" at bounding box center [1259, 400] width 101 height 23
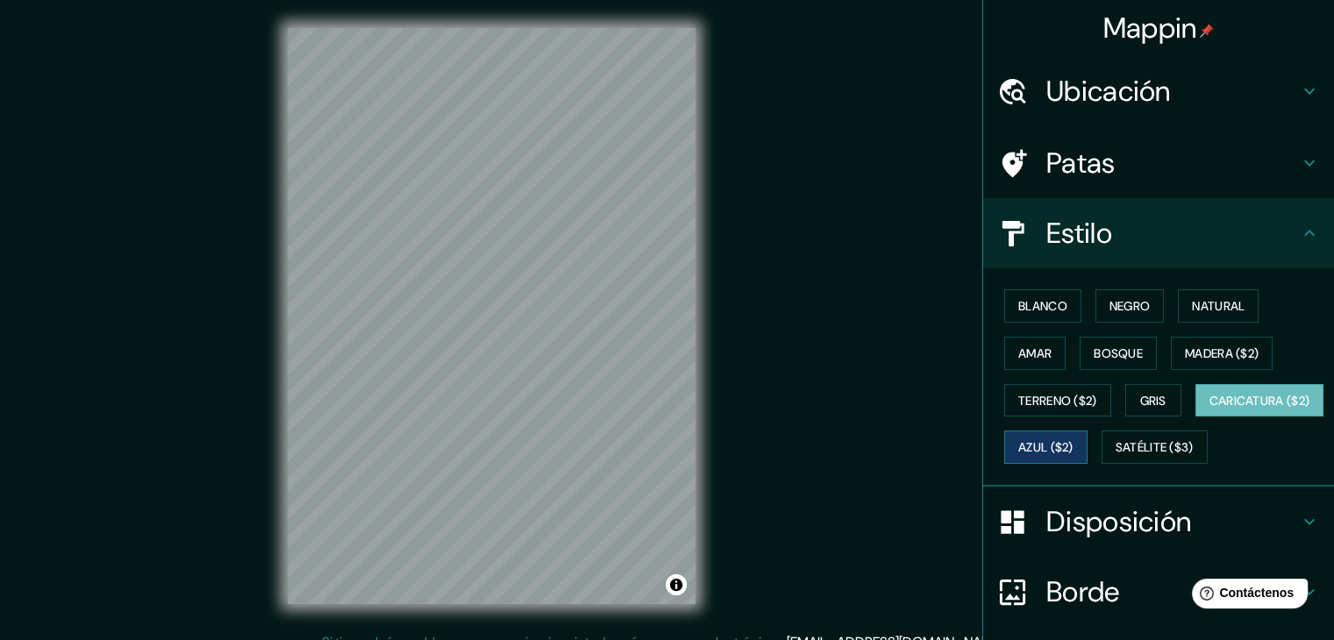
click at [1087, 460] on button "Azul ($2)" at bounding box center [1045, 447] width 83 height 33
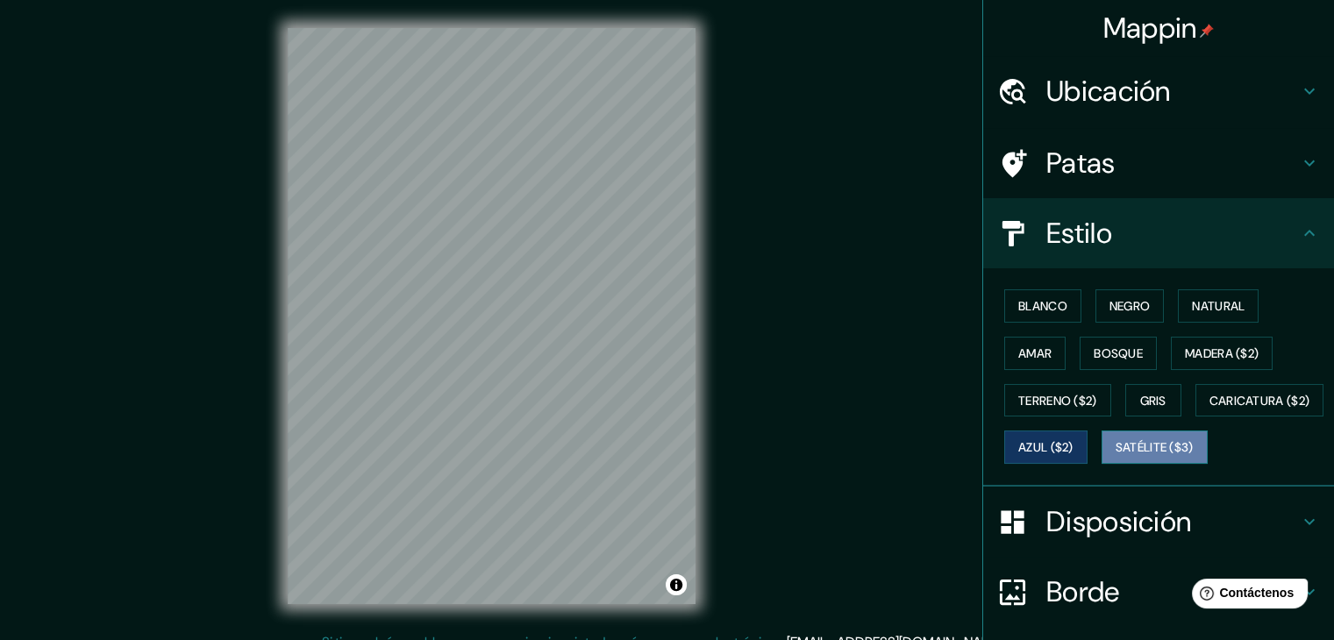
click at [1115, 459] on font "Satélite ($3)" at bounding box center [1154, 447] width 78 height 23
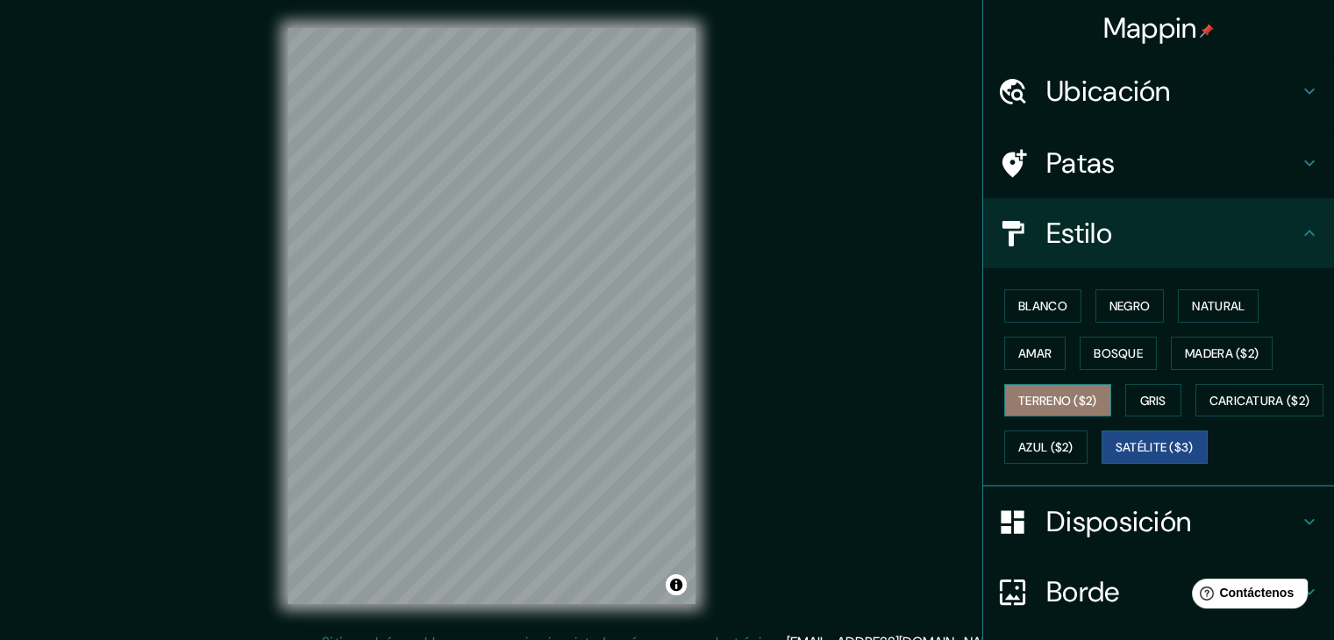
click at [1028, 401] on font "Terreno ($2)" at bounding box center [1057, 401] width 79 height 16
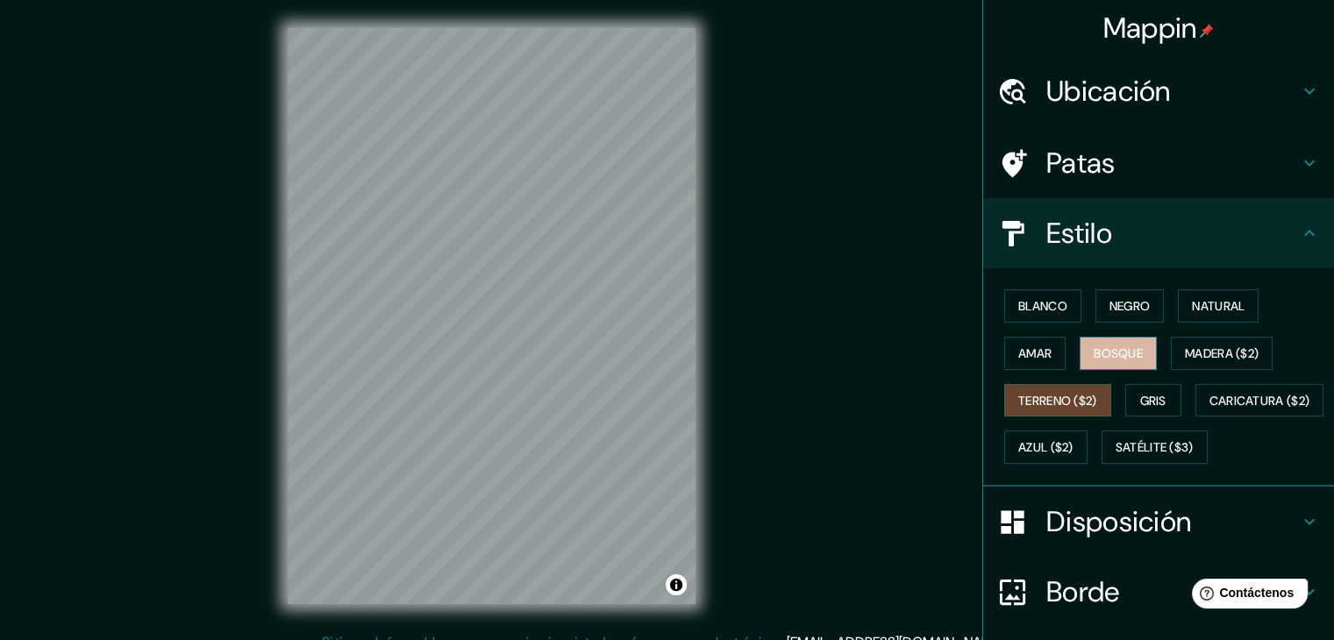
click at [1120, 348] on font "Bosque" at bounding box center [1117, 353] width 49 height 16
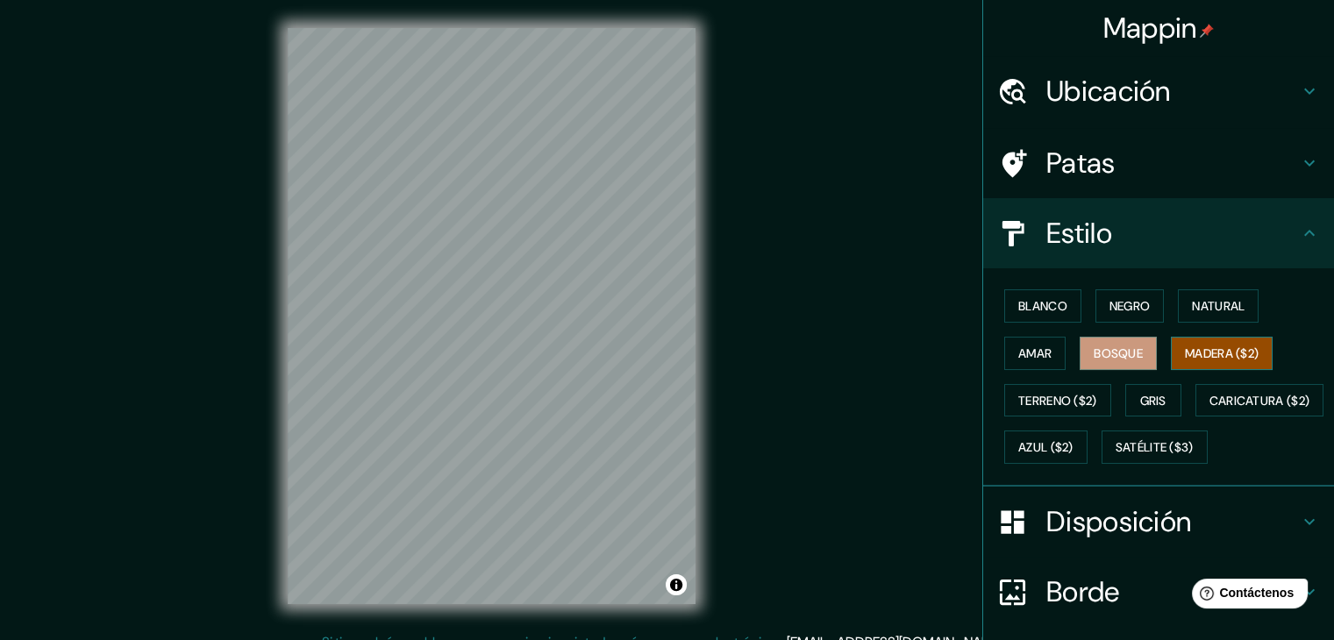
click at [1213, 347] on font "Madera ($2)" at bounding box center [1222, 353] width 74 height 16
click at [1044, 341] on button "Amar" at bounding box center [1034, 353] width 61 height 33
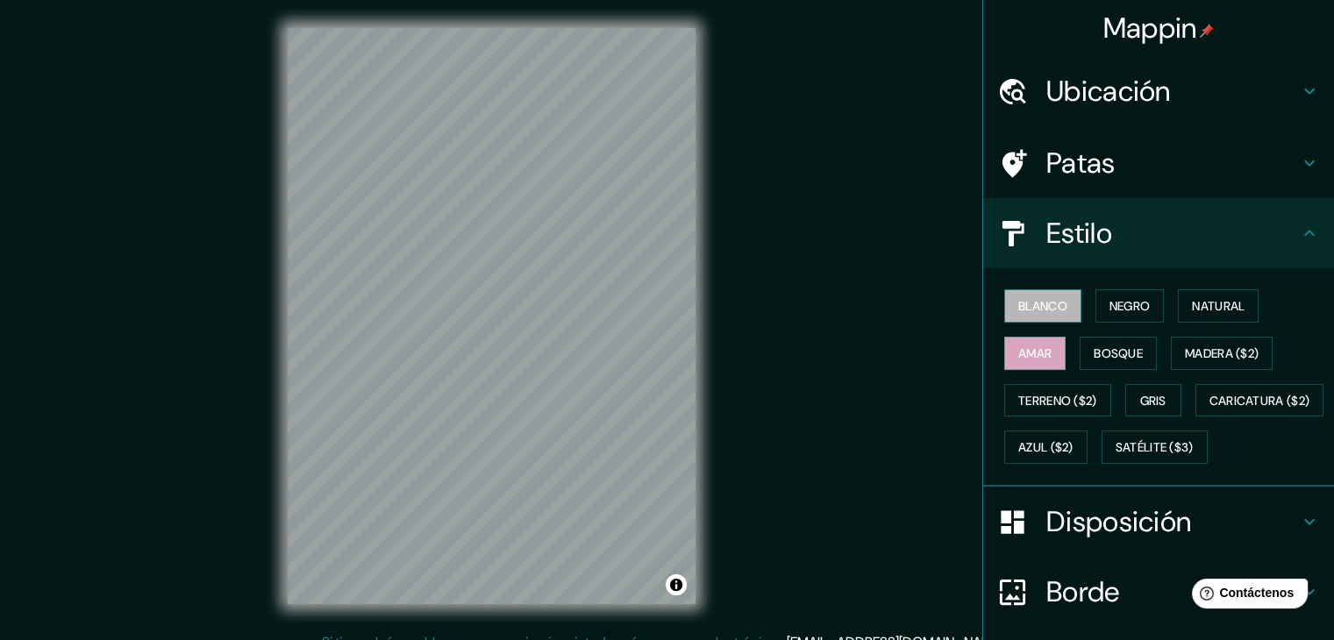
click at [1028, 314] on font "Blanco" at bounding box center [1042, 306] width 49 height 23
click at [1109, 313] on font "Negro" at bounding box center [1129, 306] width 41 height 23
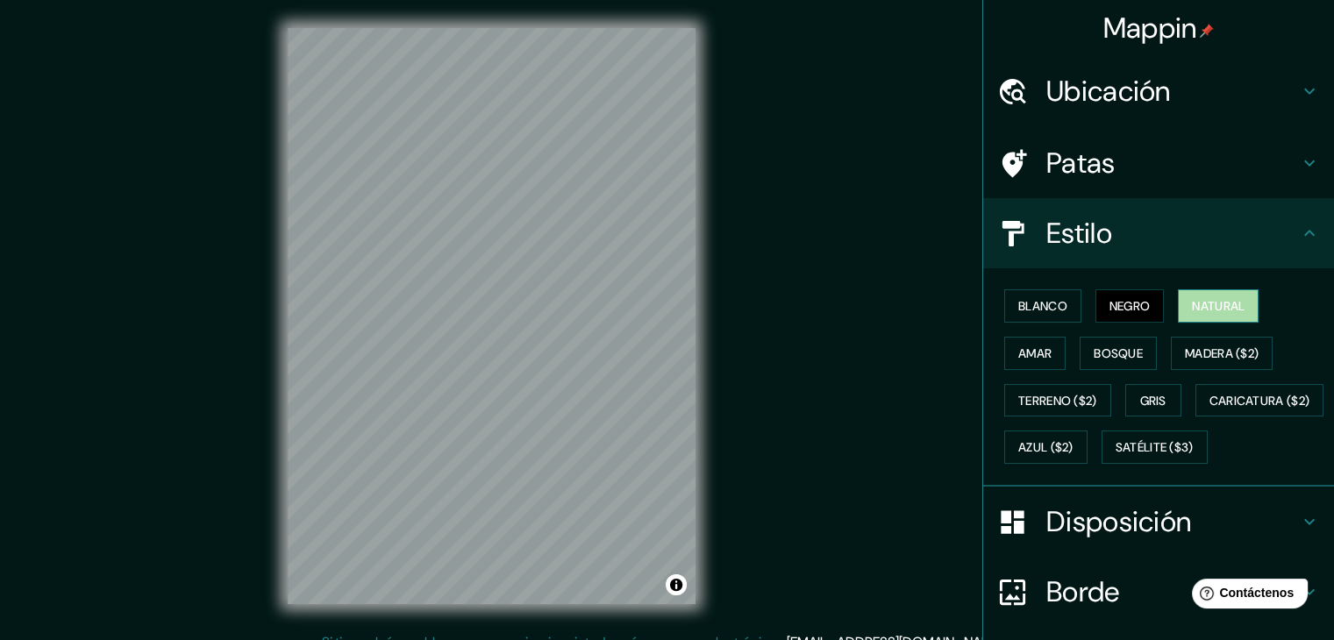
click at [1205, 316] on font "Natural" at bounding box center [1218, 306] width 53 height 23
click at [1093, 348] on font "Bosque" at bounding box center [1117, 353] width 49 height 16
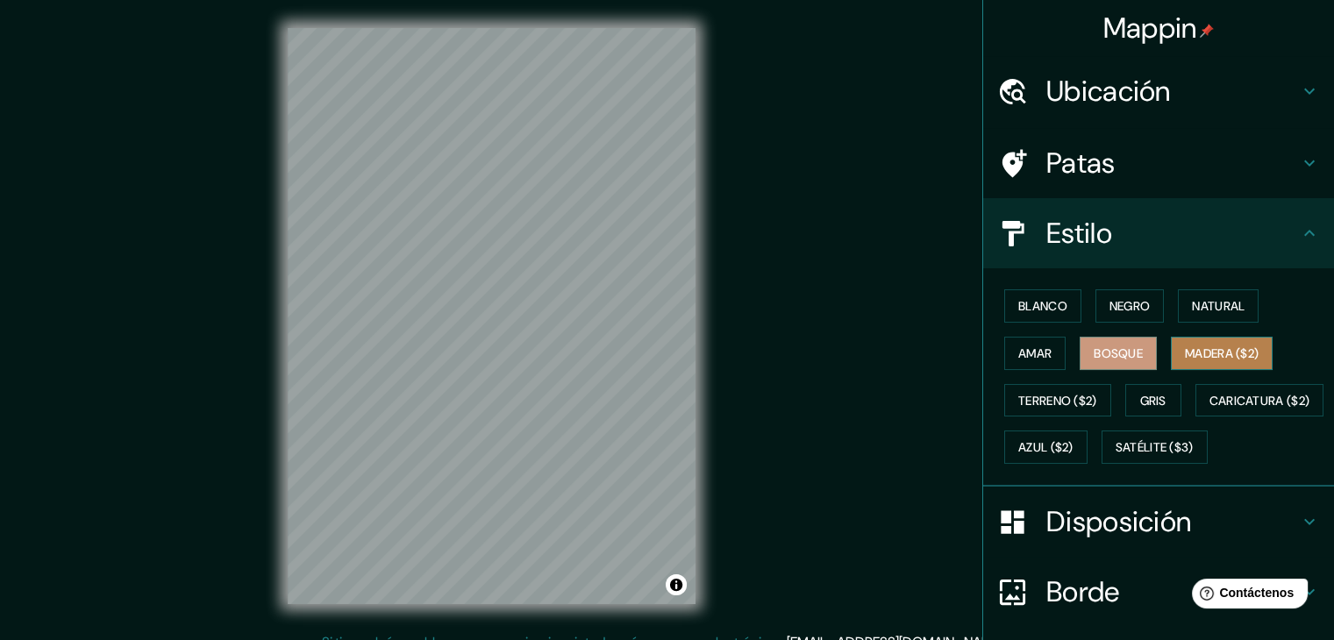
click at [1171, 359] on button "Madera ($2)" at bounding box center [1222, 353] width 102 height 33
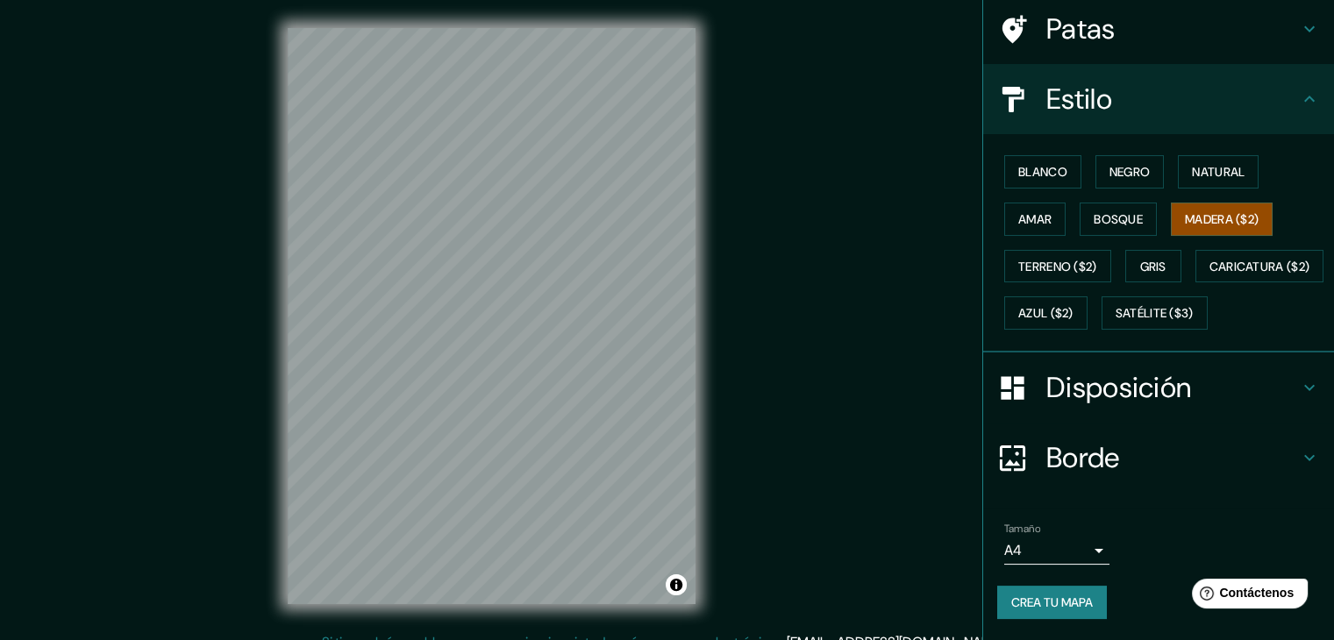
drag, startPoint x: 137, startPoint y: 135, endPoint x: 203, endPoint y: 65, distance: 96.8
click at [137, 135] on div "Mappin Ubicación Buenaventura, Valle del Cauca, Colombia Patas Estilo Blanco Ne…" at bounding box center [667, 330] width 1334 height 660
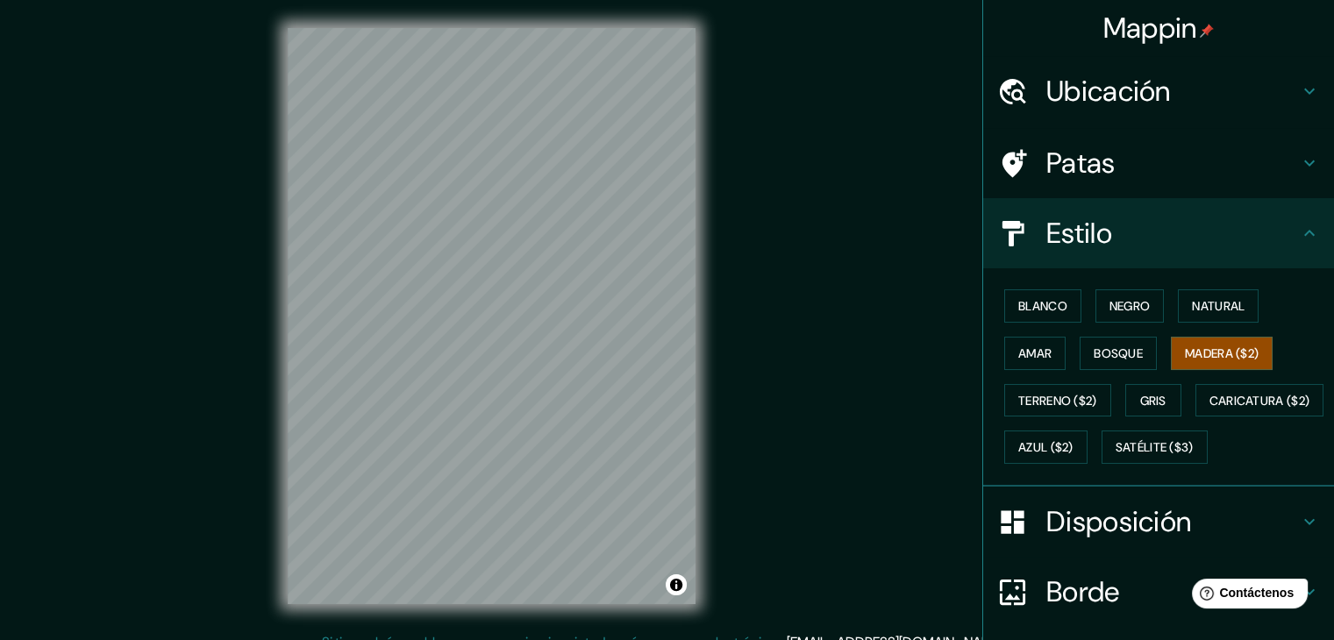
click at [1105, 93] on font "Ubicación" at bounding box center [1108, 91] width 125 height 37
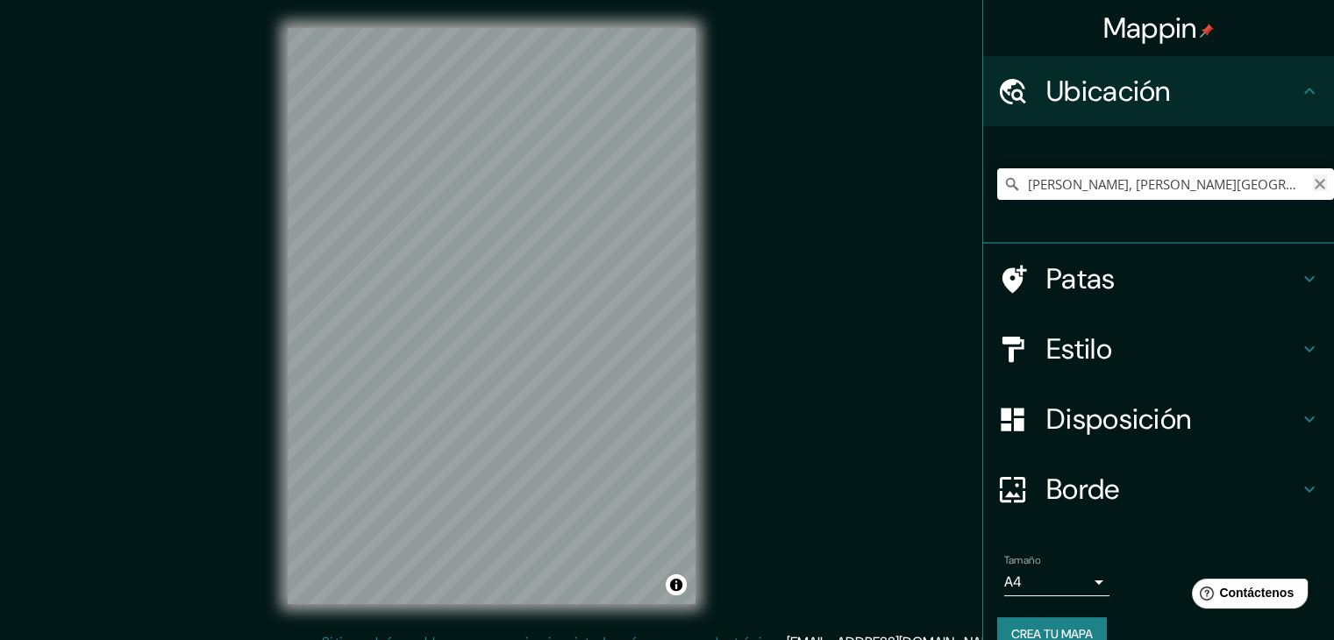
click at [1313, 181] on icon "Claro" at bounding box center [1320, 184] width 14 height 14
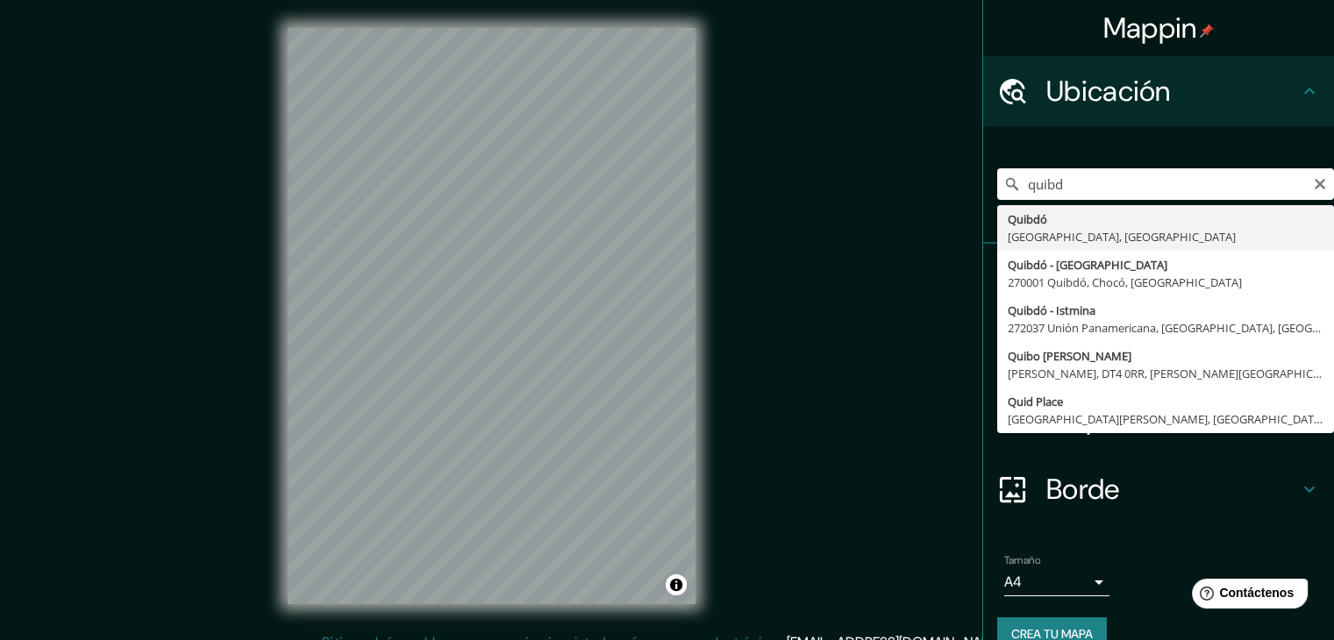
type input "Quibdó, Chocó, Colombia"
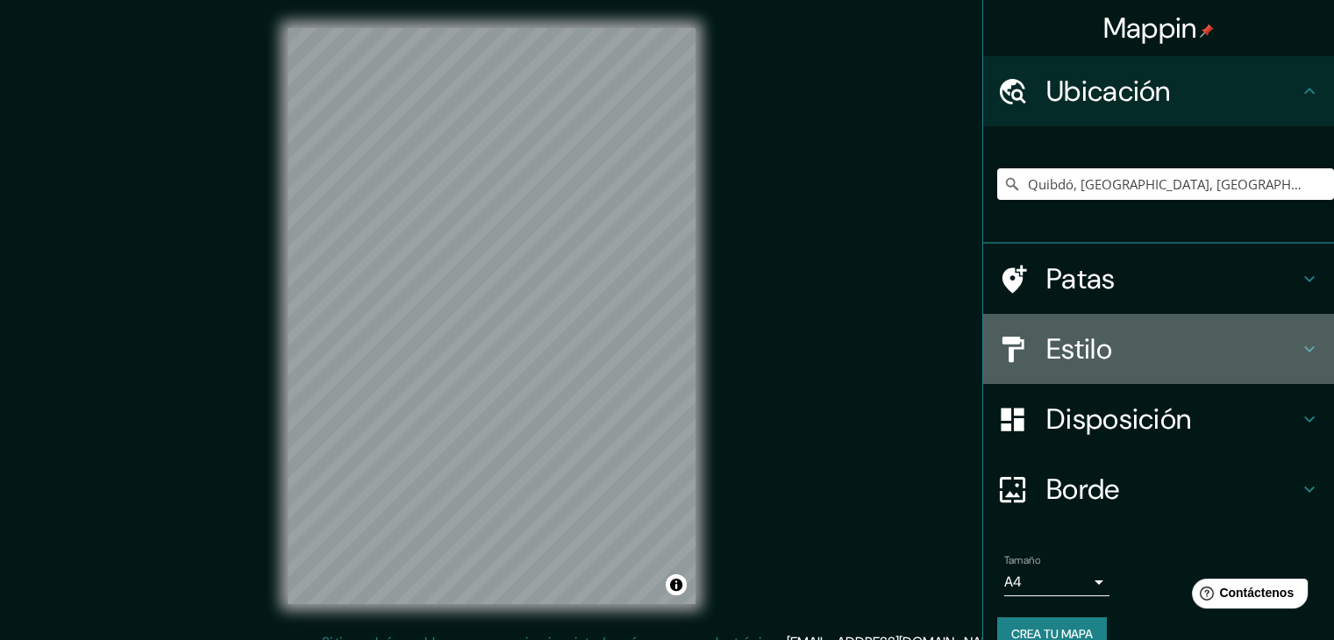
click at [1072, 372] on div "Estilo" at bounding box center [1158, 349] width 351 height 70
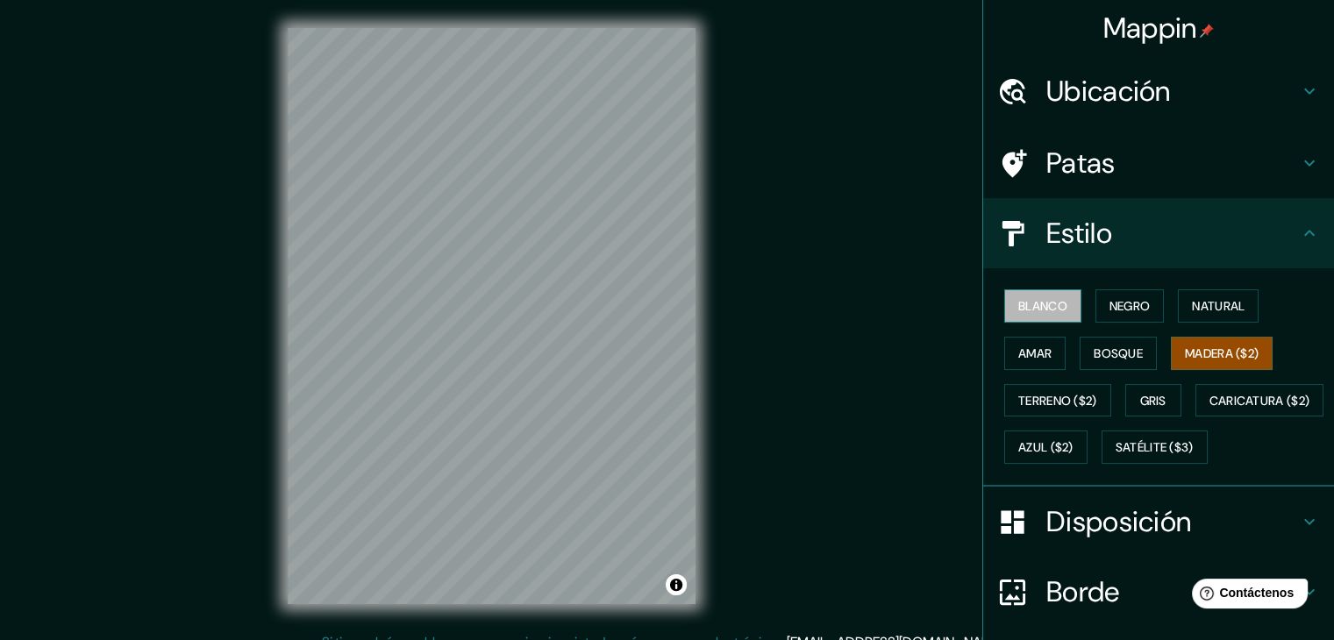
click at [1046, 310] on font "Blanco" at bounding box center [1042, 306] width 49 height 16
click at [1118, 308] on font "Negro" at bounding box center [1129, 306] width 41 height 16
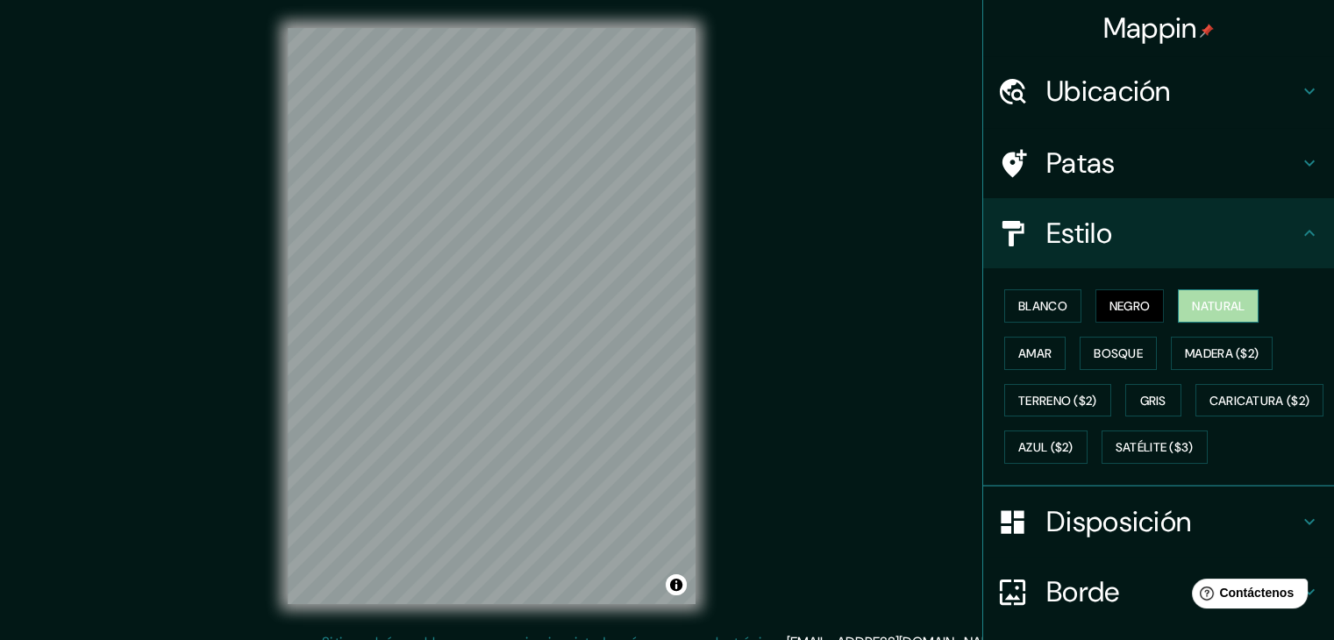
click at [1213, 290] on button "Natural" at bounding box center [1218, 305] width 81 height 33
click at [1021, 351] on font "Amar" at bounding box center [1034, 353] width 33 height 16
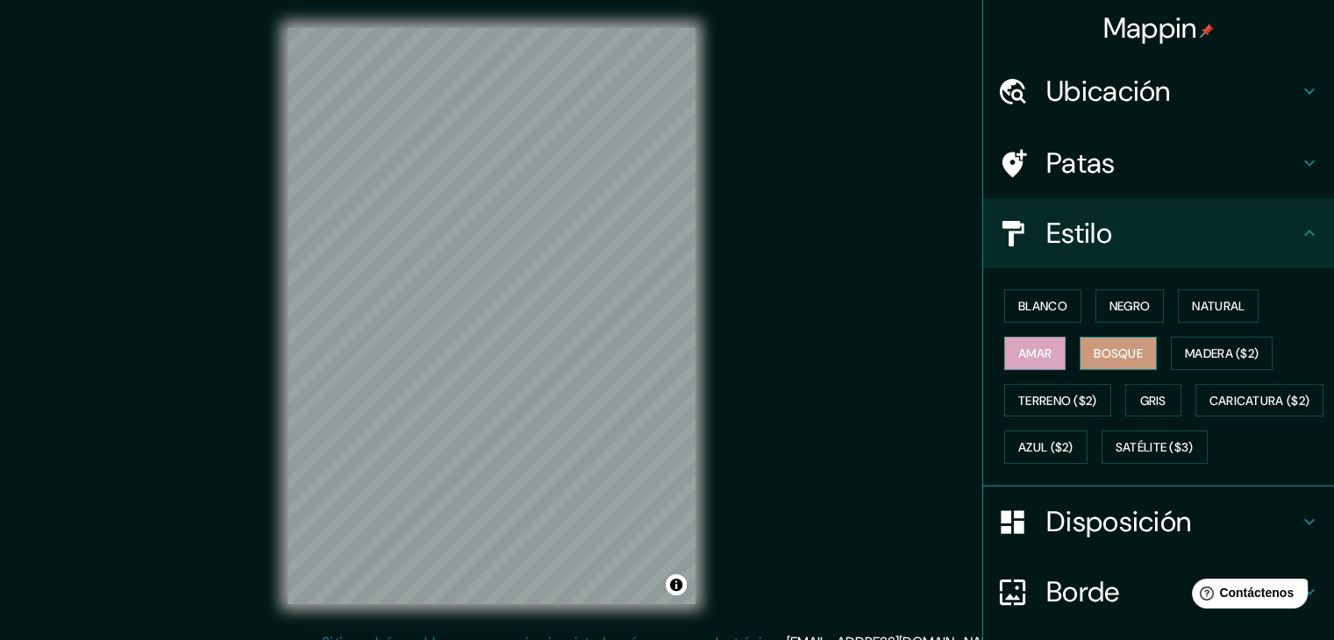
click at [1123, 356] on font "Bosque" at bounding box center [1117, 353] width 49 height 16
click at [1132, 304] on font "Negro" at bounding box center [1129, 306] width 41 height 16
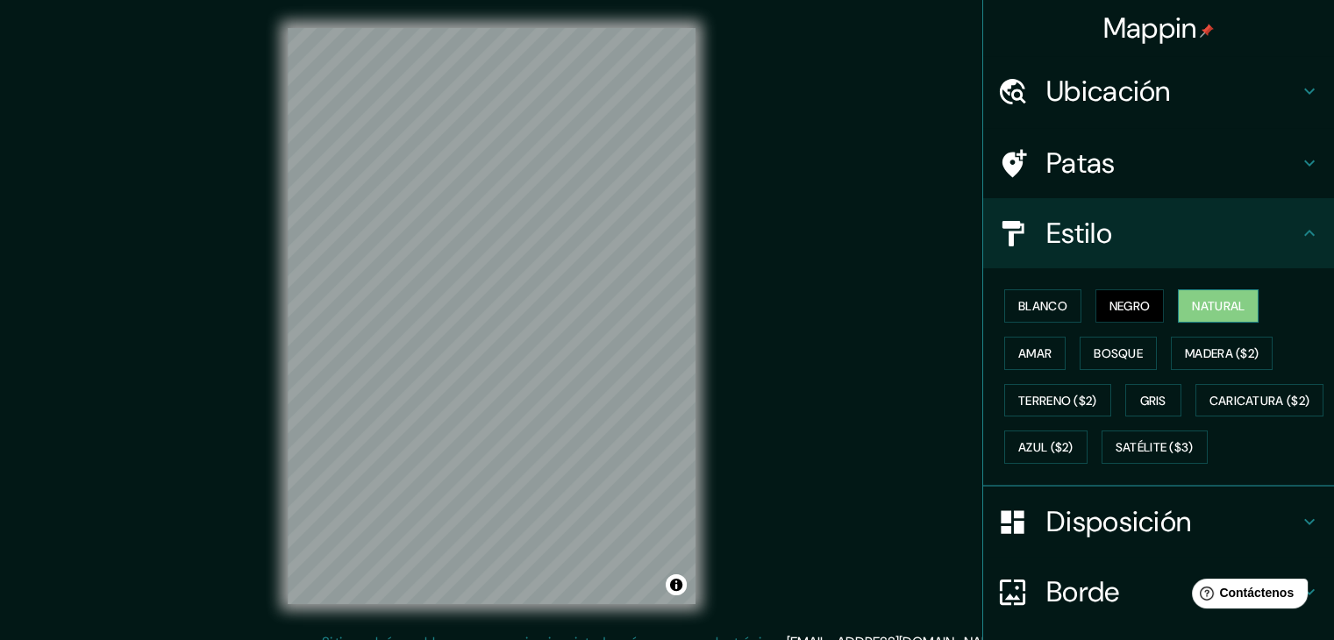
click at [1192, 303] on font "Natural" at bounding box center [1218, 306] width 53 height 16
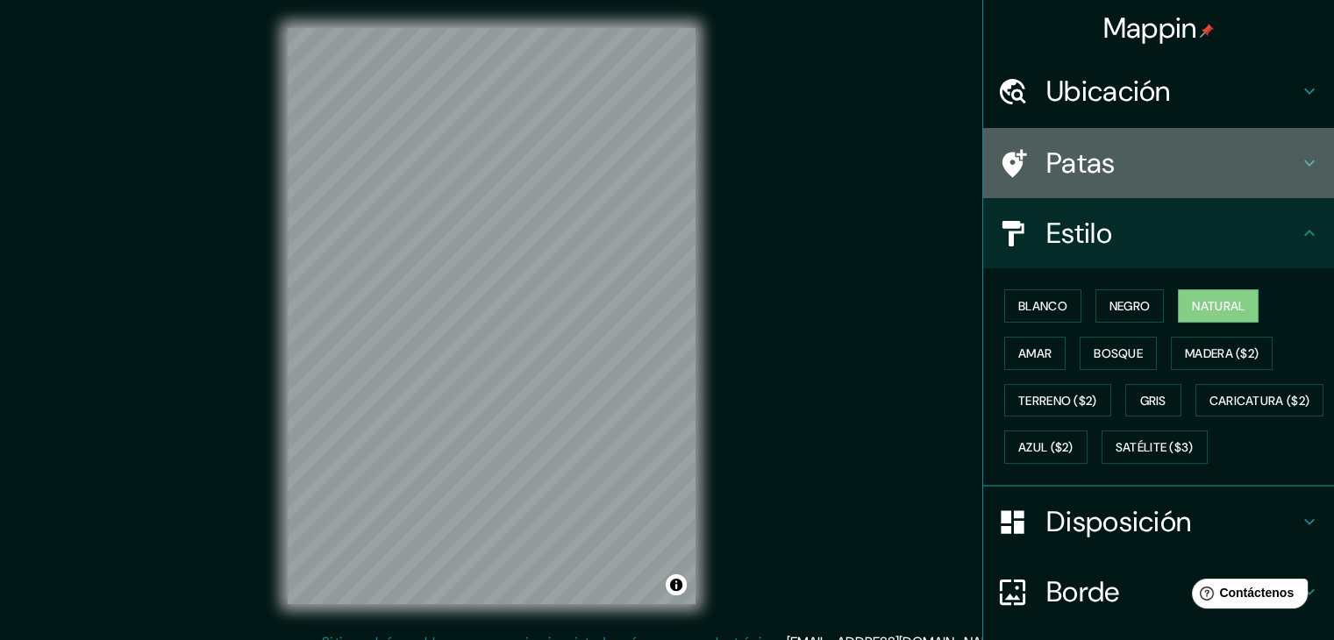
click at [1098, 145] on font "Patas" at bounding box center [1080, 163] width 69 height 37
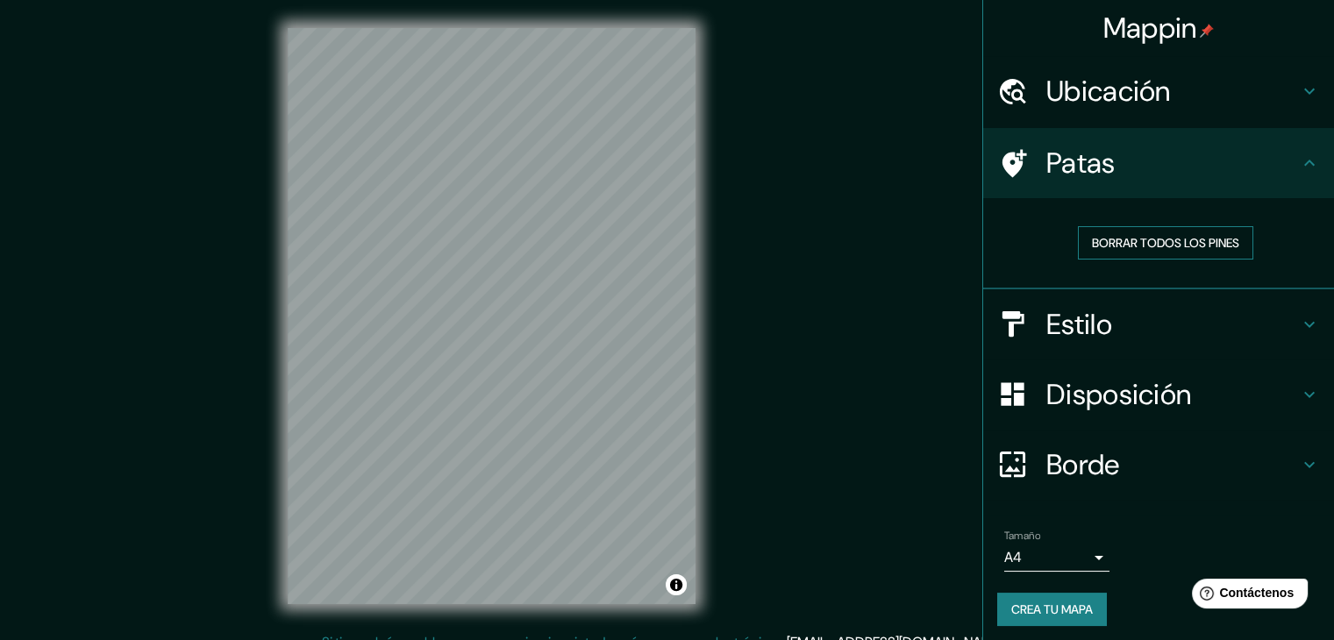
click at [1147, 246] on font "Borrar todos los pines" at bounding box center [1165, 243] width 147 height 16
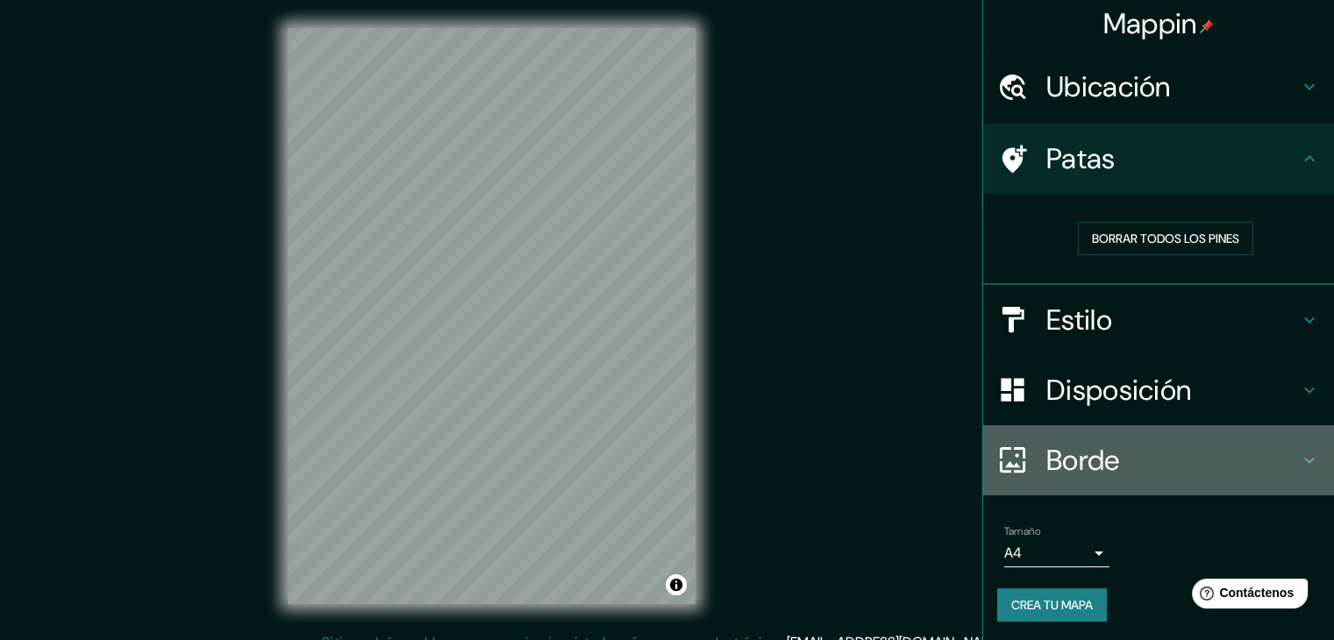
click at [1063, 451] on font "Borde" at bounding box center [1083, 460] width 74 height 37
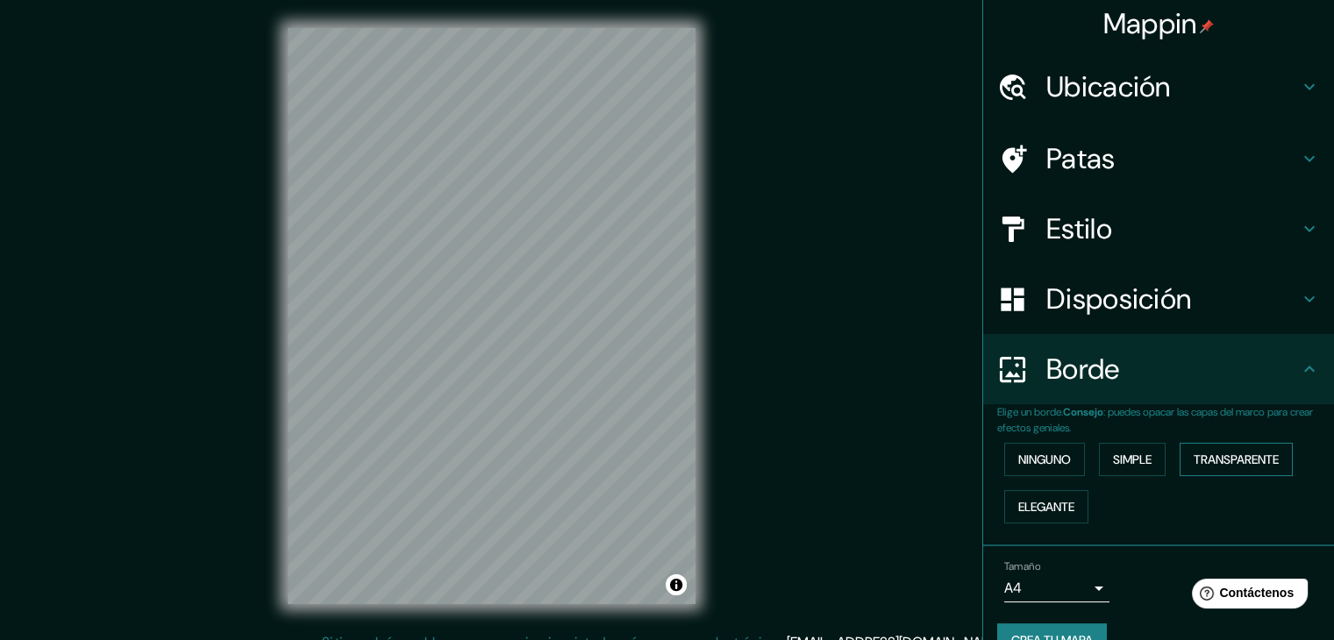
click at [1206, 456] on font "Transparente" at bounding box center [1235, 460] width 85 height 16
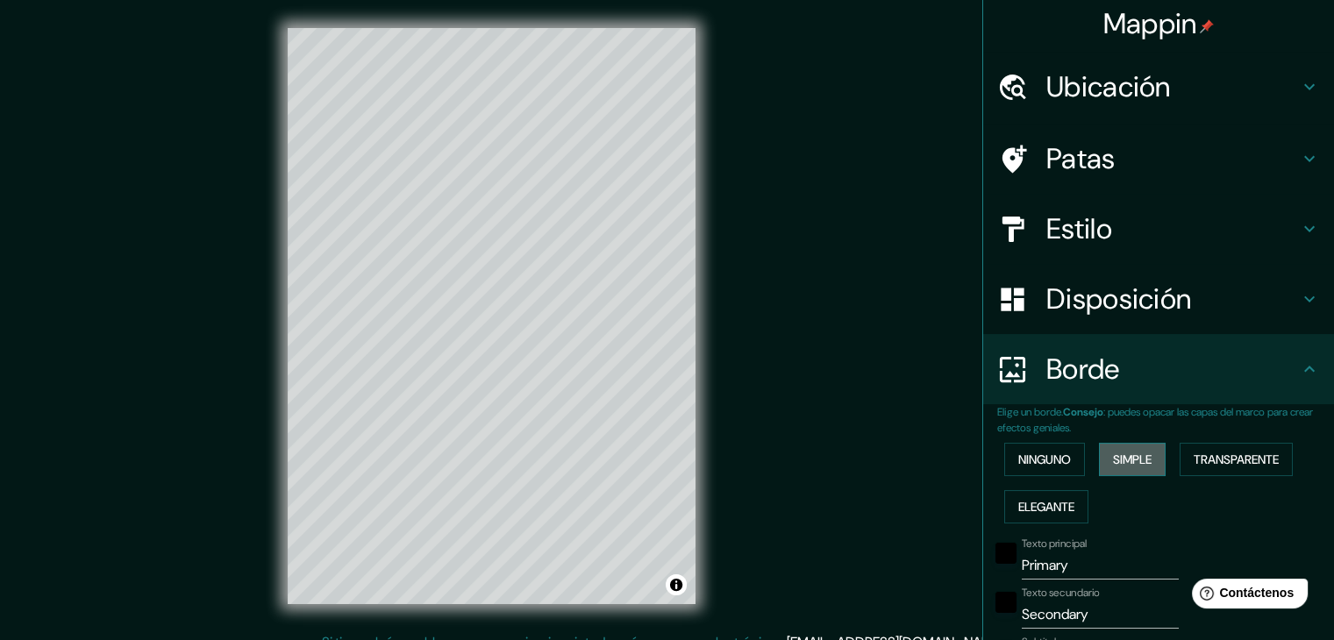
click at [1113, 463] on font "Simple" at bounding box center [1132, 460] width 39 height 16
click at [1081, 135] on div "Patas" at bounding box center [1158, 159] width 351 height 70
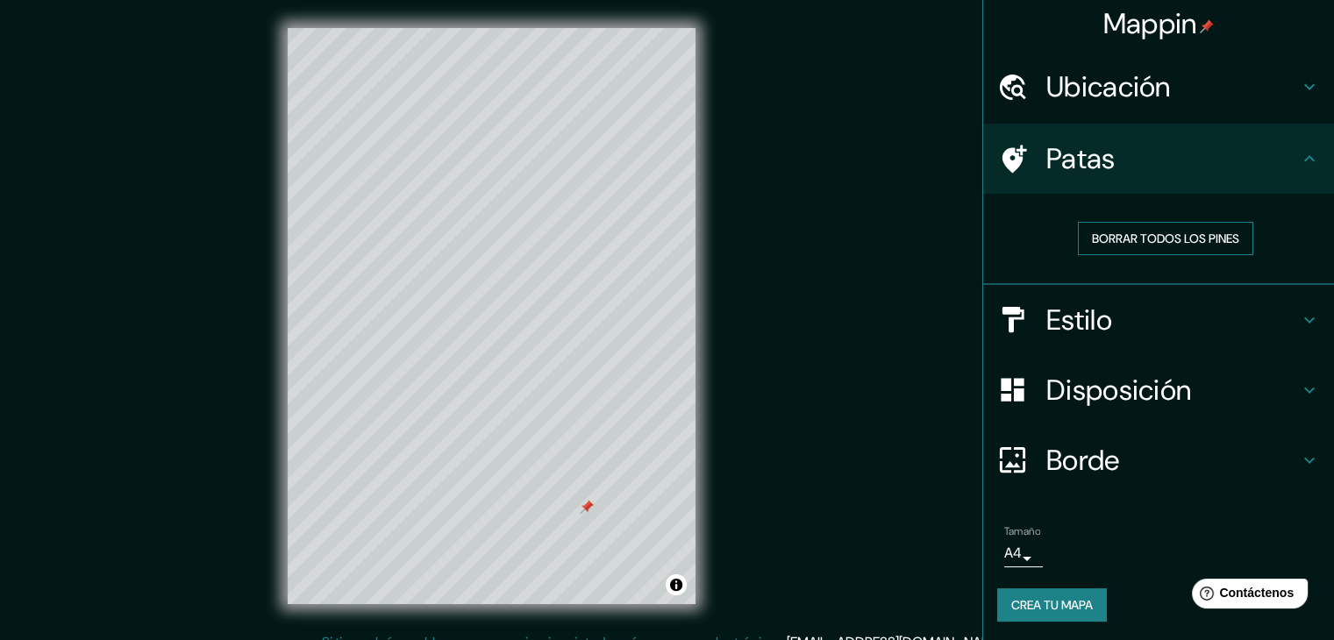
click at [1126, 231] on font "Borrar todos los pines" at bounding box center [1165, 239] width 147 height 16
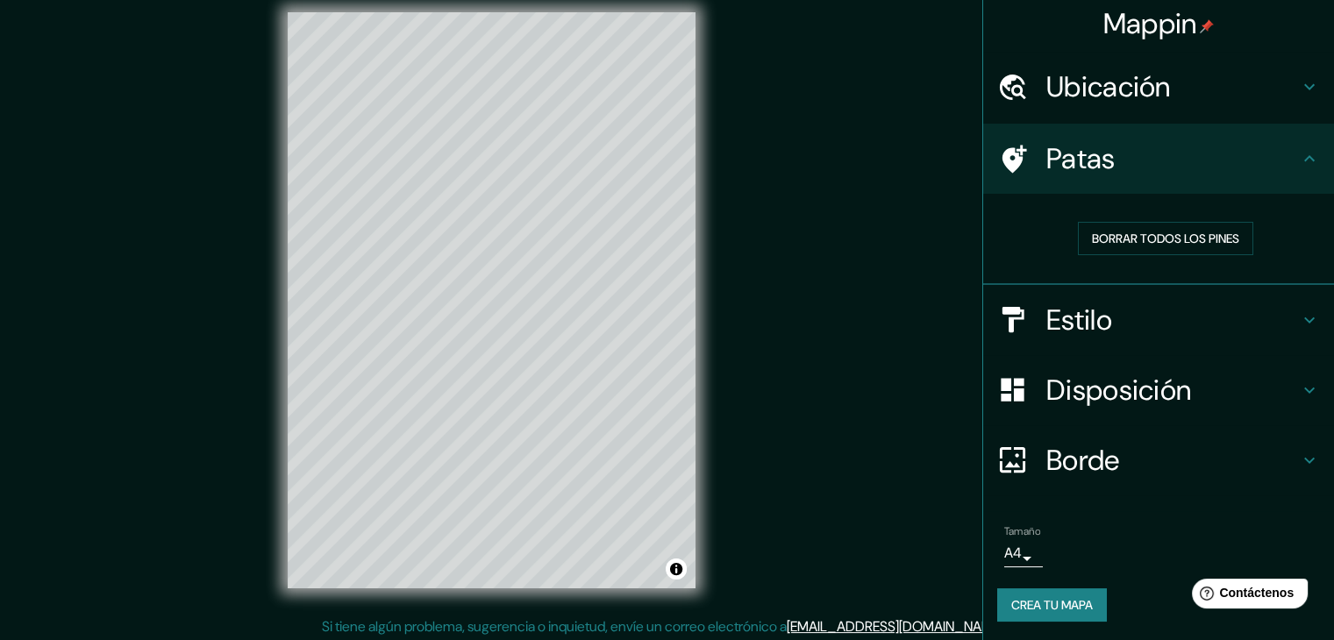
scroll to position [20, 0]
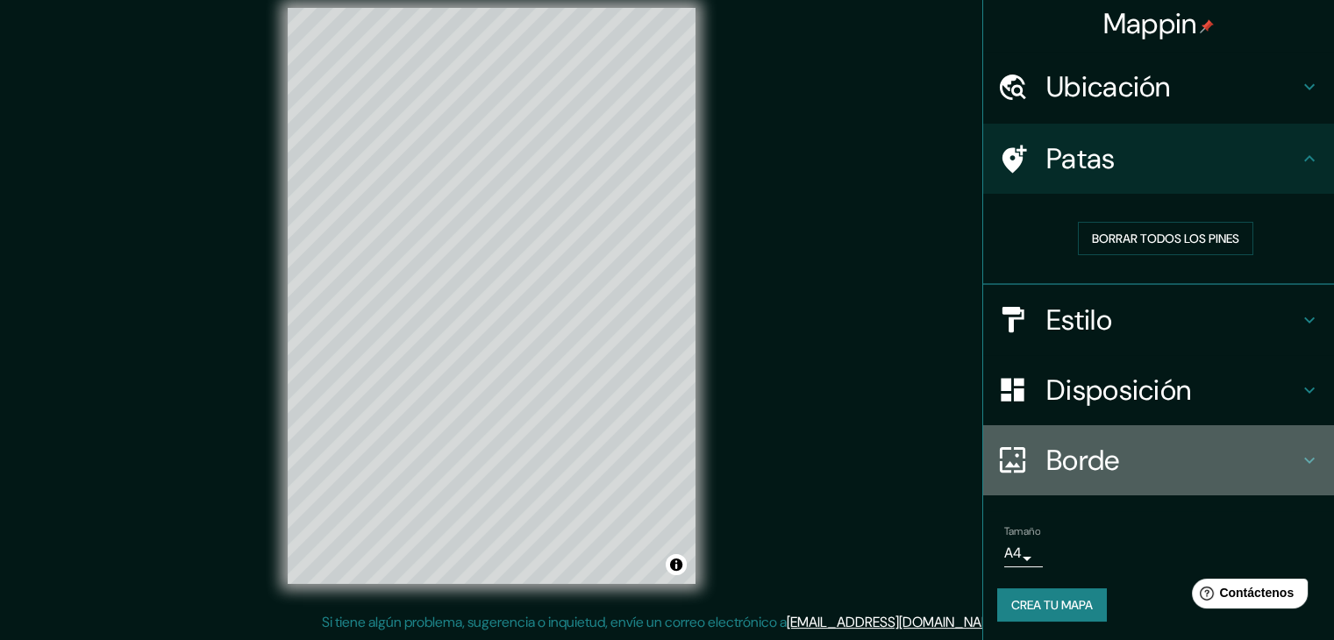
click at [1132, 461] on h4 "Borde" at bounding box center [1172, 460] width 253 height 35
type input "37"
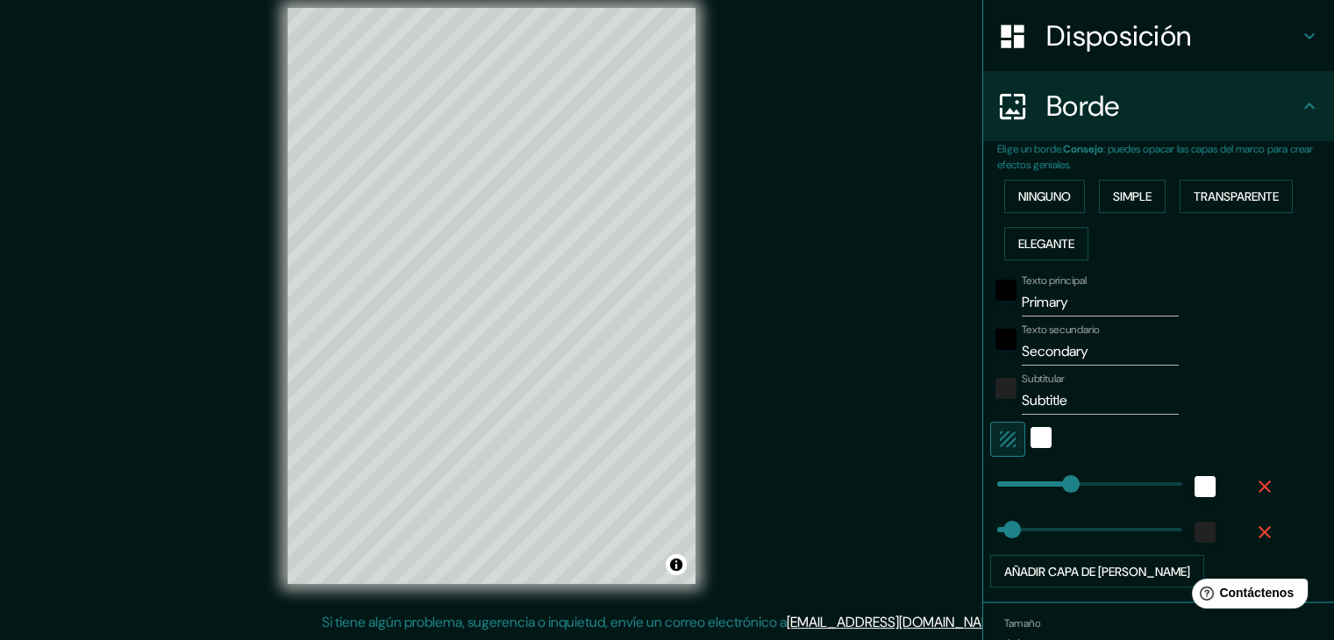
scroll to position [180, 0]
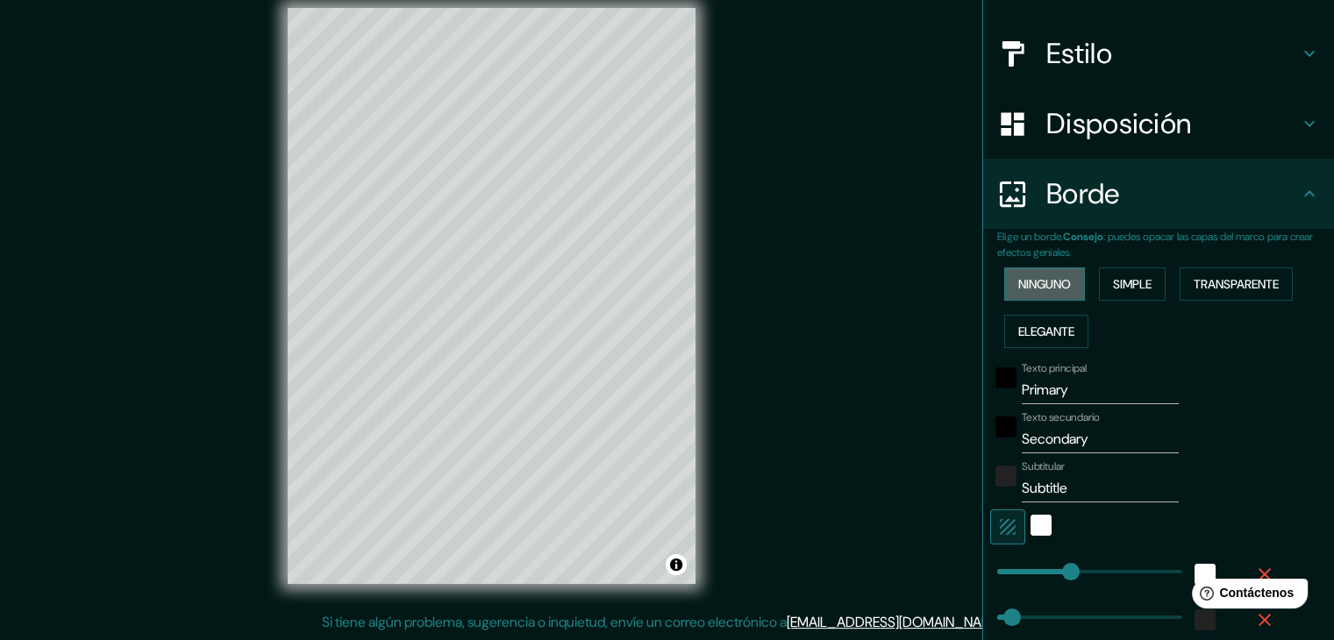
click at [1024, 276] on font "Ninguno" at bounding box center [1044, 284] width 53 height 16
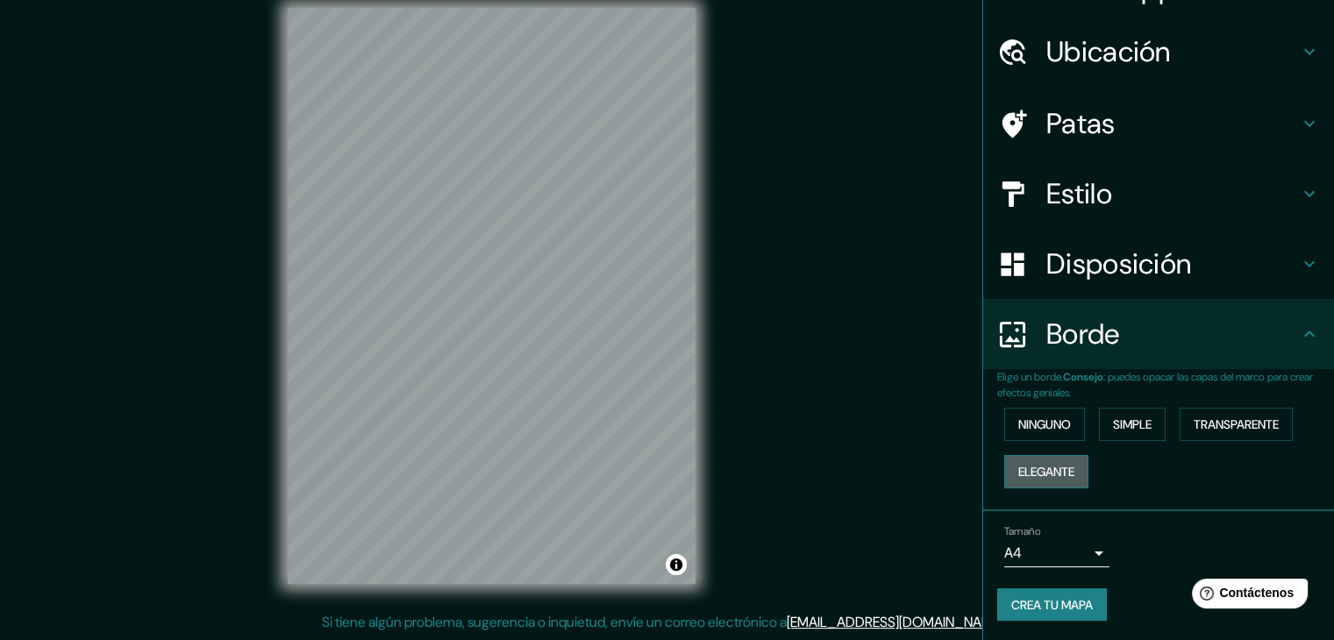
drag, startPoint x: 1029, startPoint y: 460, endPoint x: 1032, endPoint y: 478, distance: 17.7
click at [1031, 474] on font "Elegante" at bounding box center [1046, 471] width 56 height 23
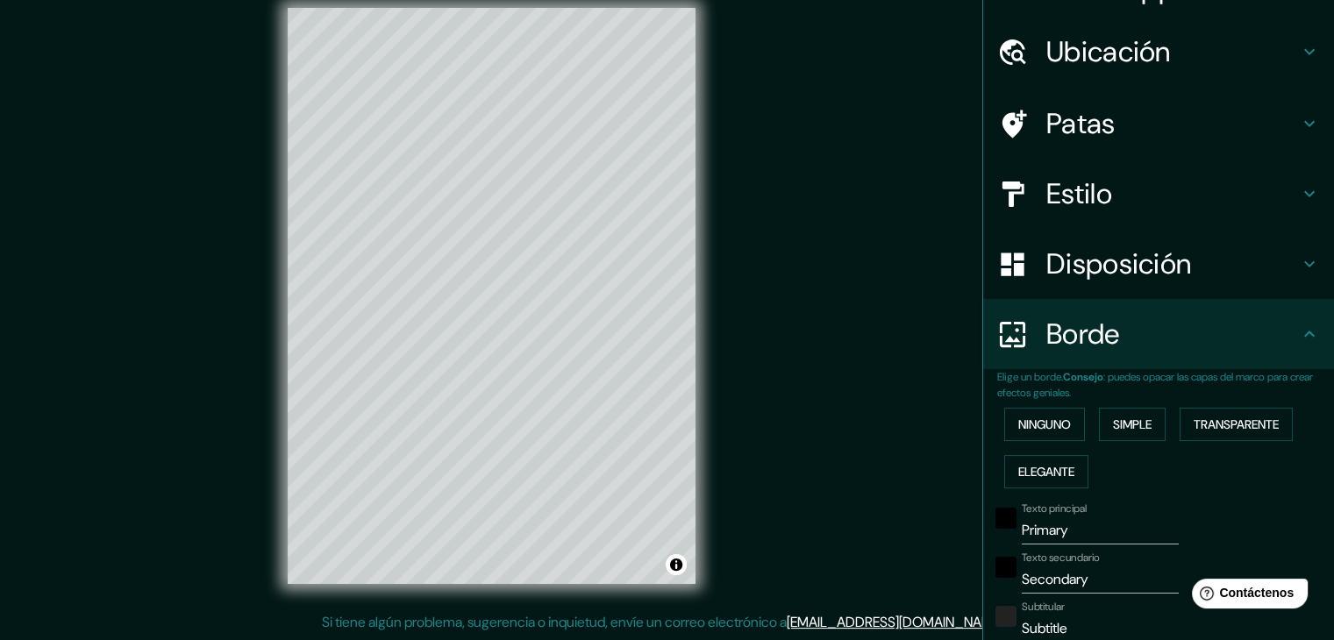
click at [1077, 258] on font "Disposición" at bounding box center [1118, 264] width 145 height 37
type input "37"
type input "19"
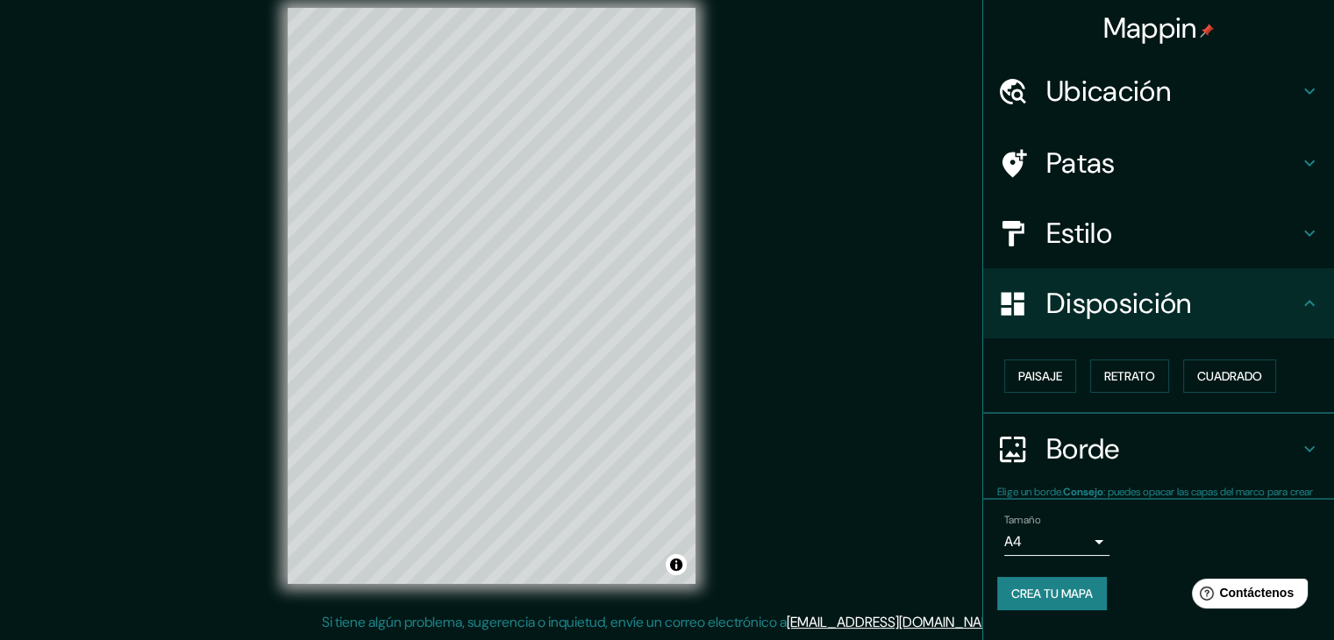
scroll to position [0, 0]
click at [1034, 374] on font "Paisaje" at bounding box center [1040, 376] width 44 height 16
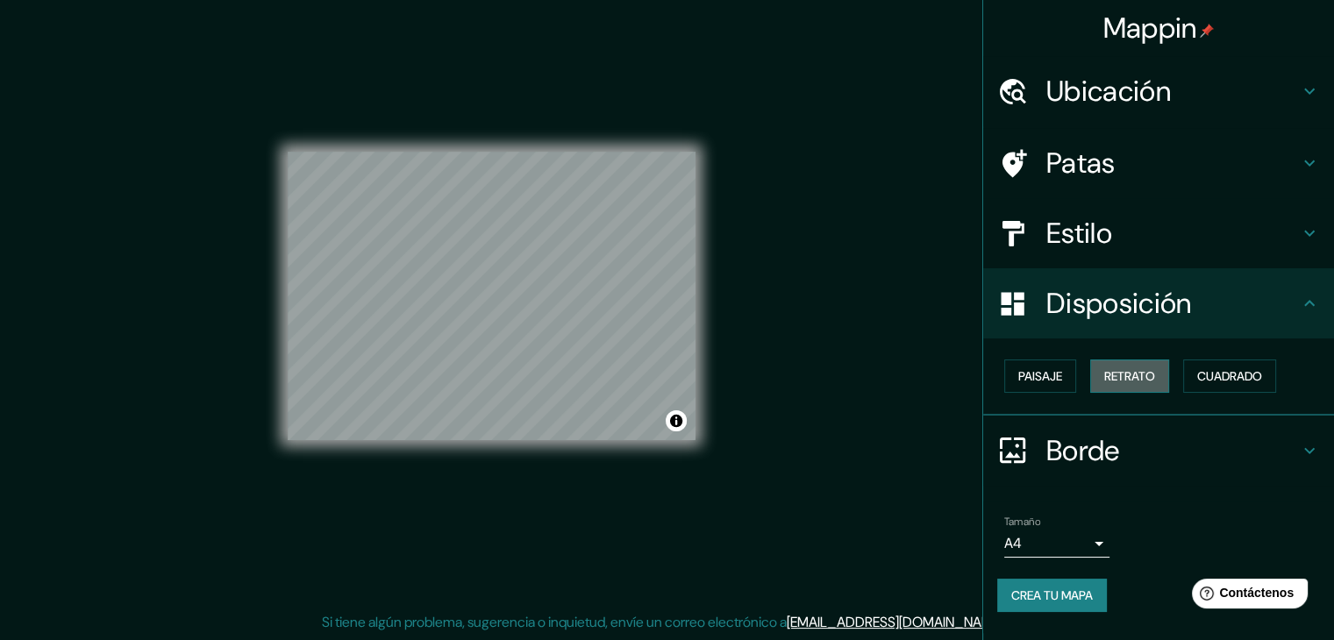
click at [1105, 369] on button "Retrato" at bounding box center [1129, 376] width 79 height 33
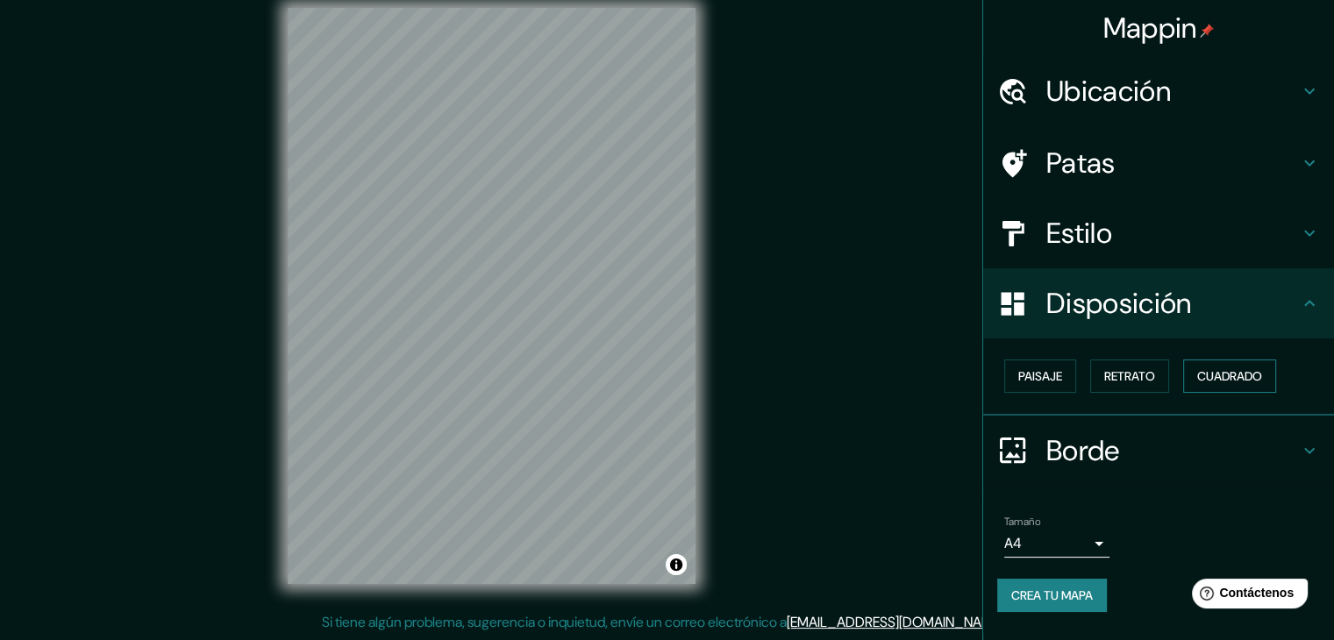
click at [1211, 377] on font "Cuadrado" at bounding box center [1229, 376] width 65 height 16
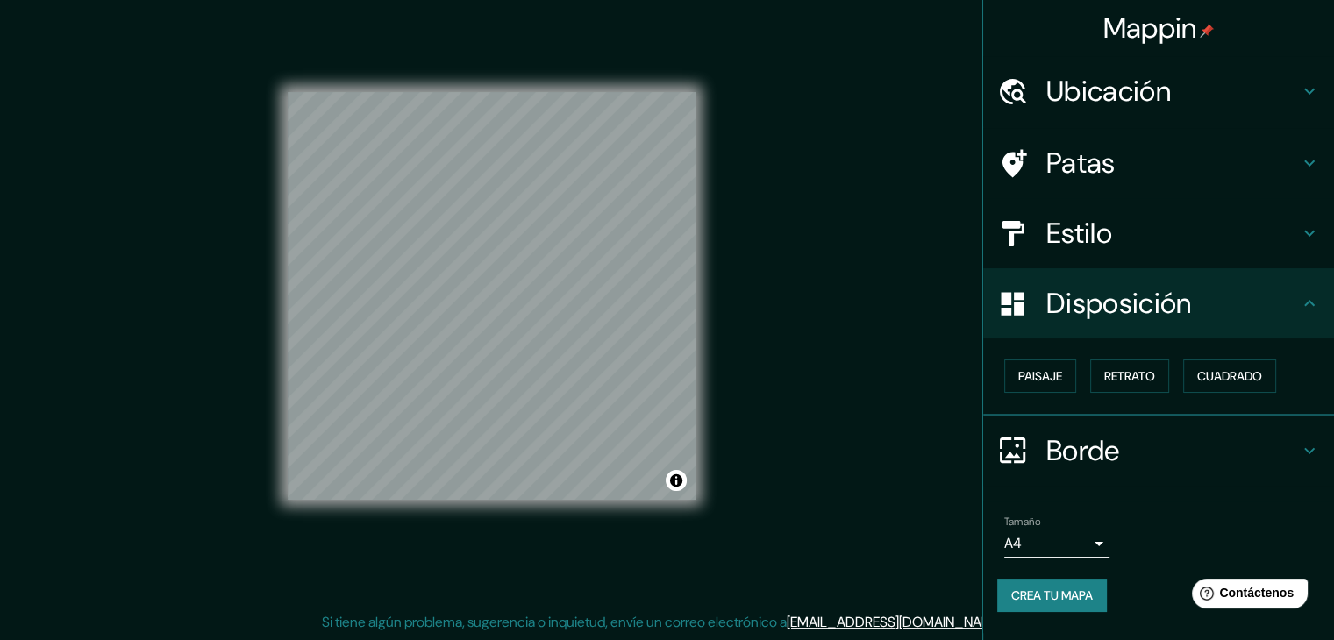
click at [1116, 445] on font "Borde" at bounding box center [1083, 450] width 74 height 37
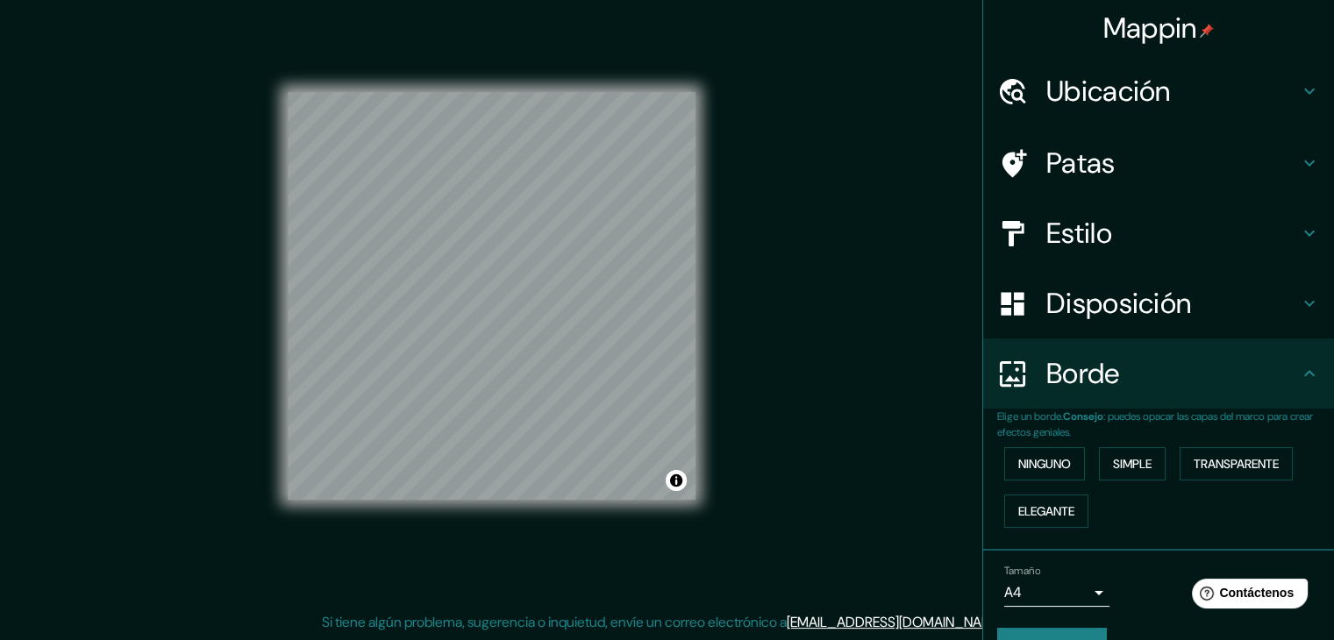
scroll to position [39, 0]
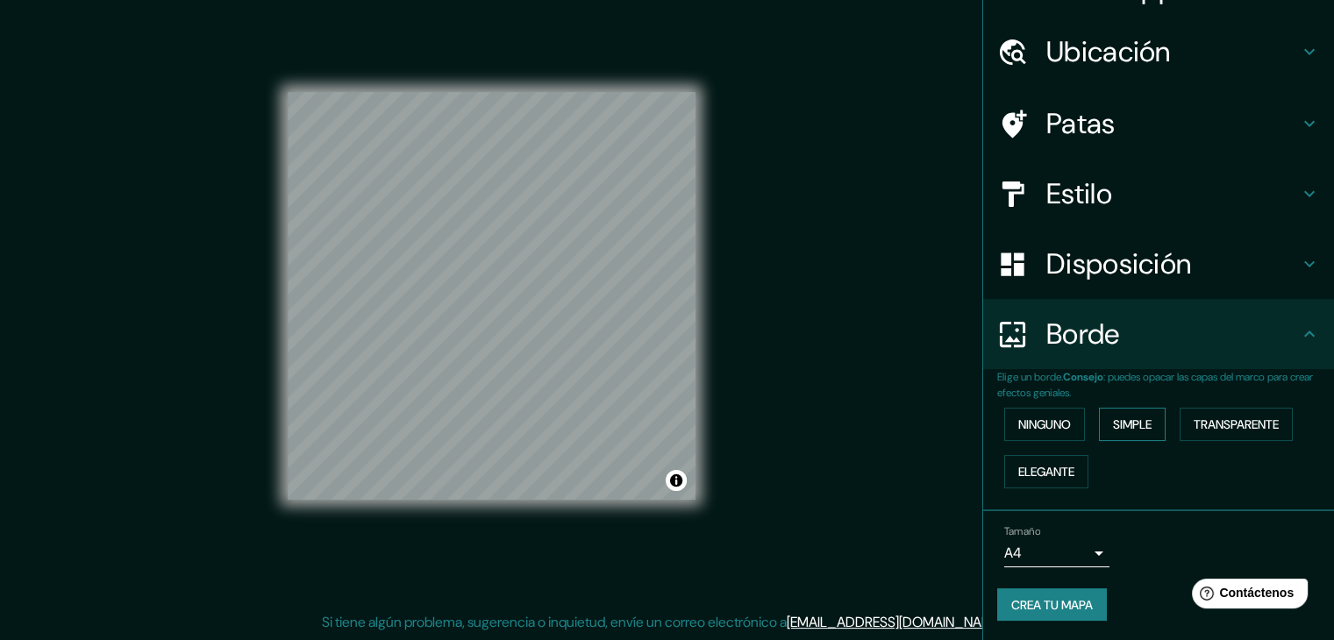
click at [1120, 418] on font "Simple" at bounding box center [1132, 425] width 39 height 16
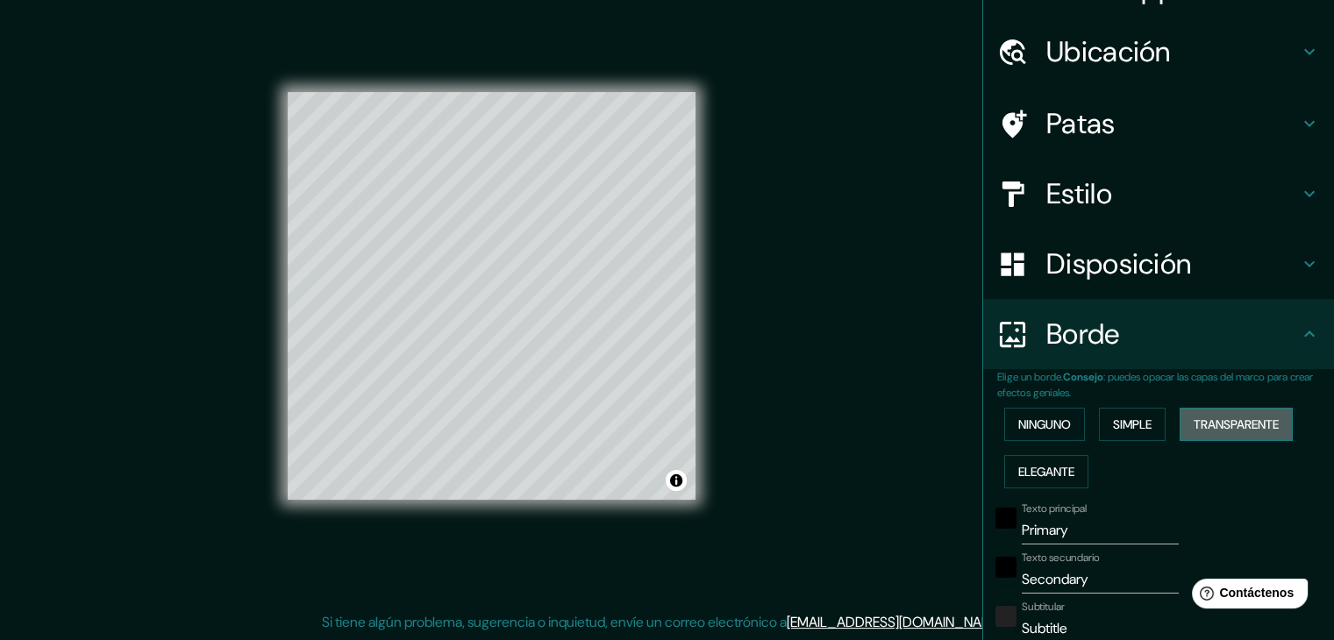
click at [1228, 426] on font "Transparente" at bounding box center [1235, 425] width 85 height 16
click at [1028, 460] on font "Elegante" at bounding box center [1046, 471] width 56 height 23
click at [1131, 420] on font "Simple" at bounding box center [1132, 425] width 39 height 16
click at [1208, 418] on font "Transparente" at bounding box center [1235, 425] width 85 height 16
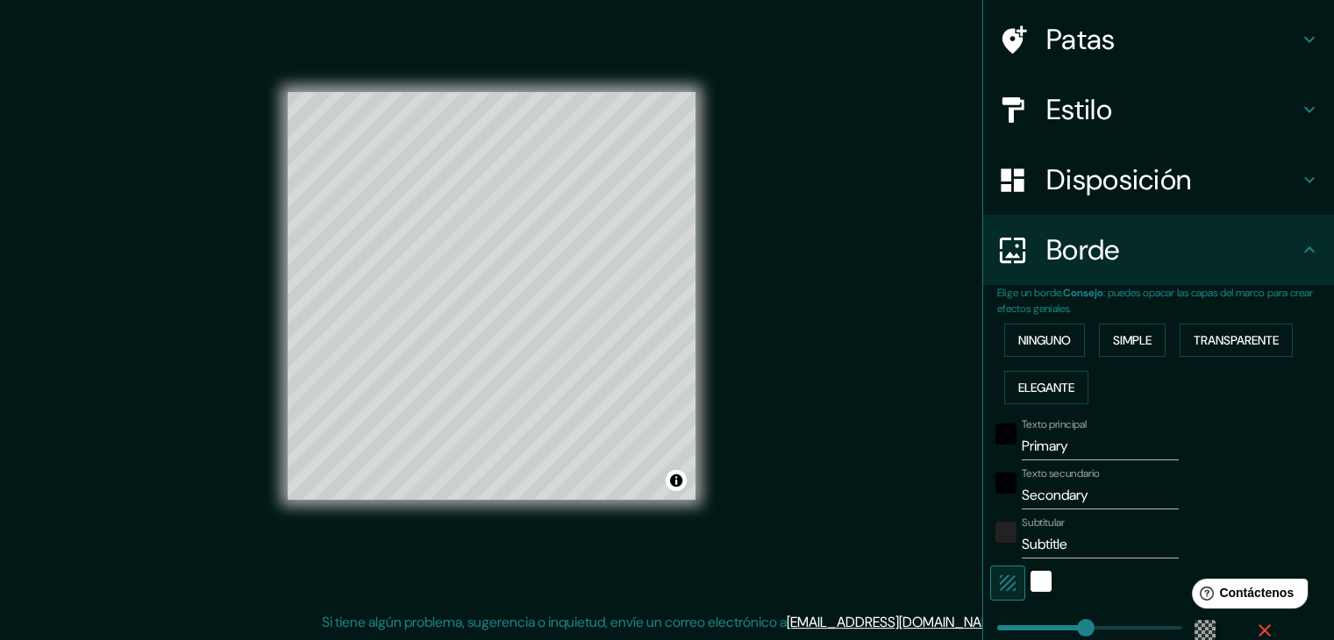
scroll to position [215, 0]
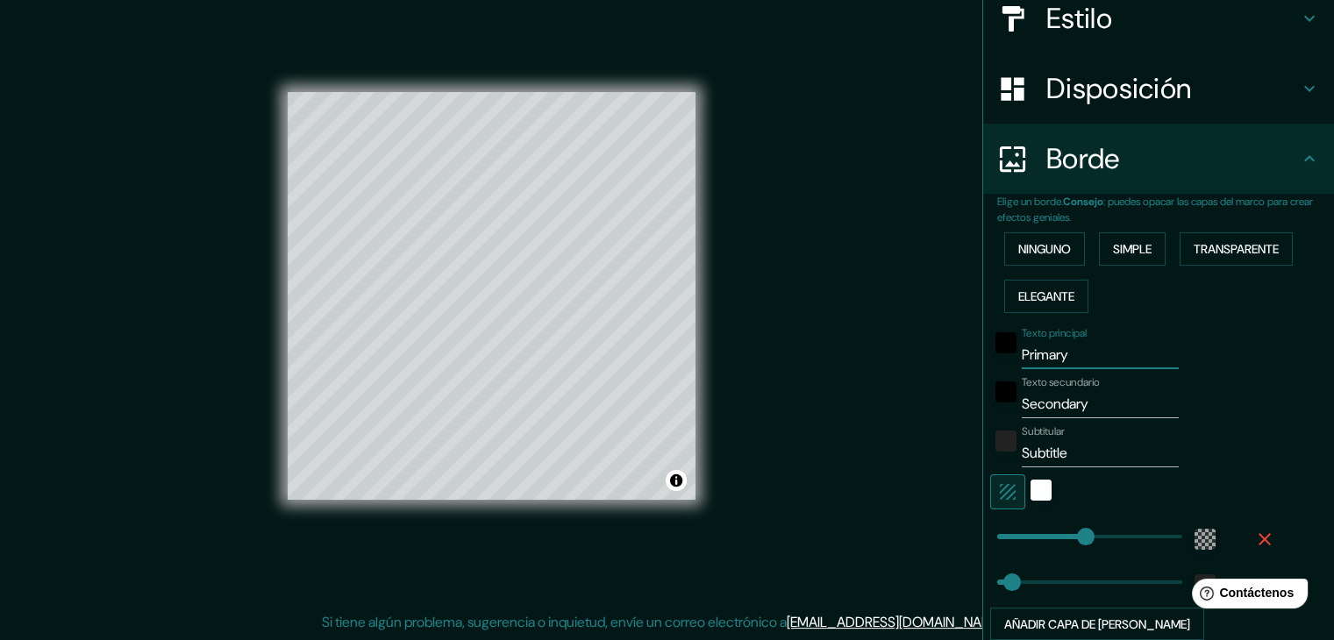
click at [1080, 349] on input "Primary" at bounding box center [1100, 355] width 157 height 28
type input "Primar"
type input "223"
type input "37"
type input "Prima"
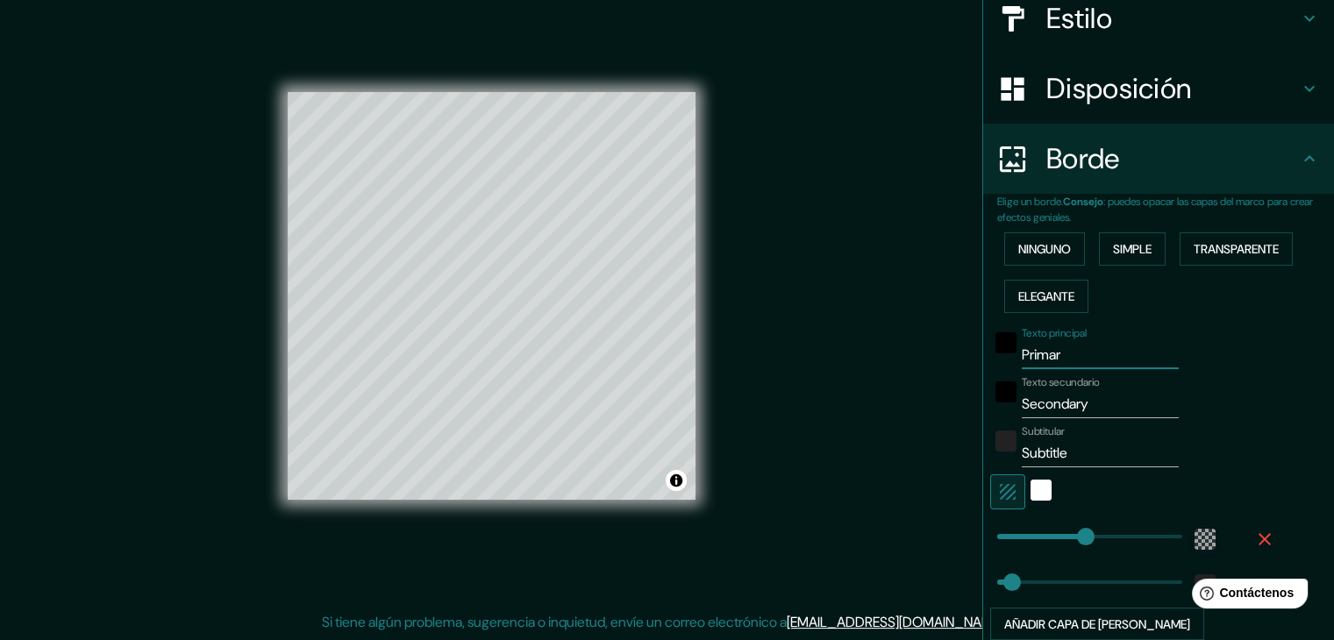
type input "223"
type input "37"
type input "Prim"
type input "223"
type input "37"
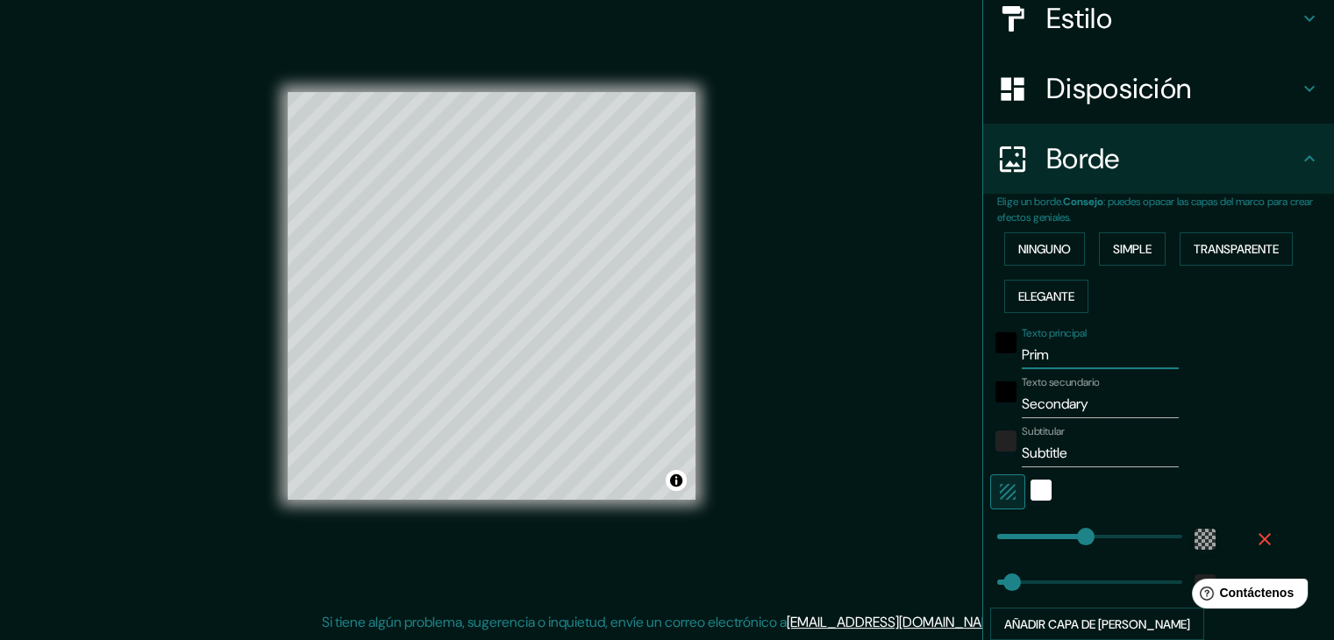
type input "Pri"
type input "223"
type input "37"
type input "Pr"
type input "223"
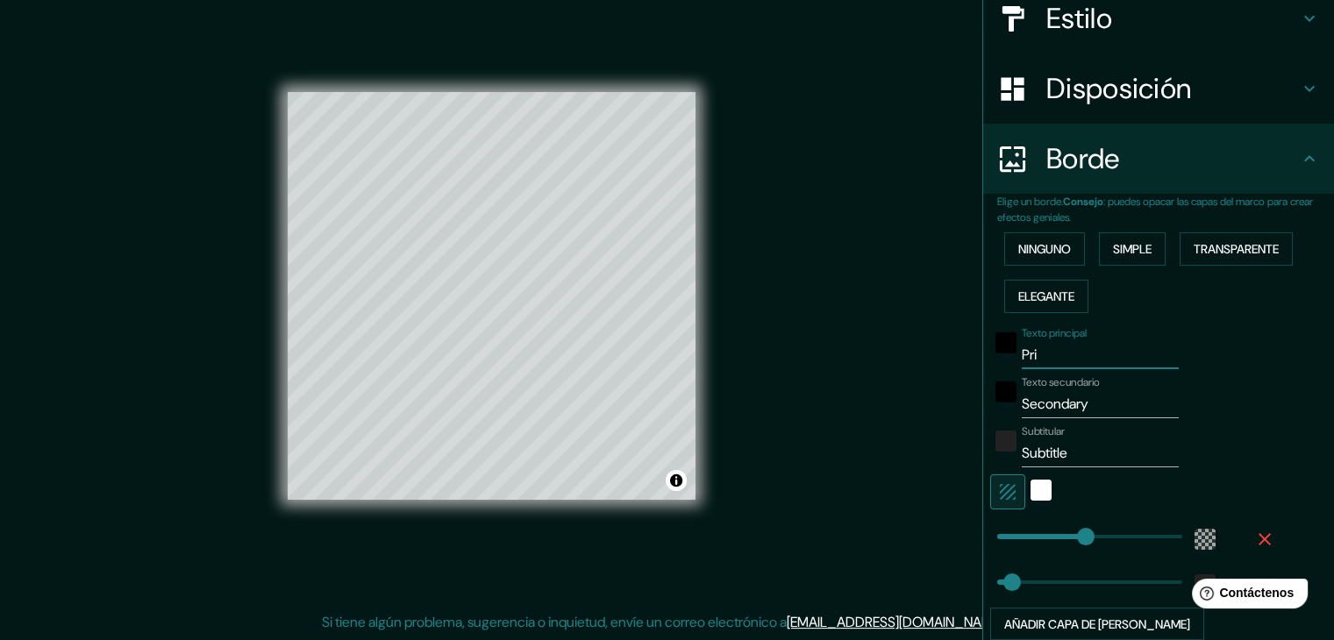
type input "37"
type input "P"
type input "223"
type input "37"
type input "223"
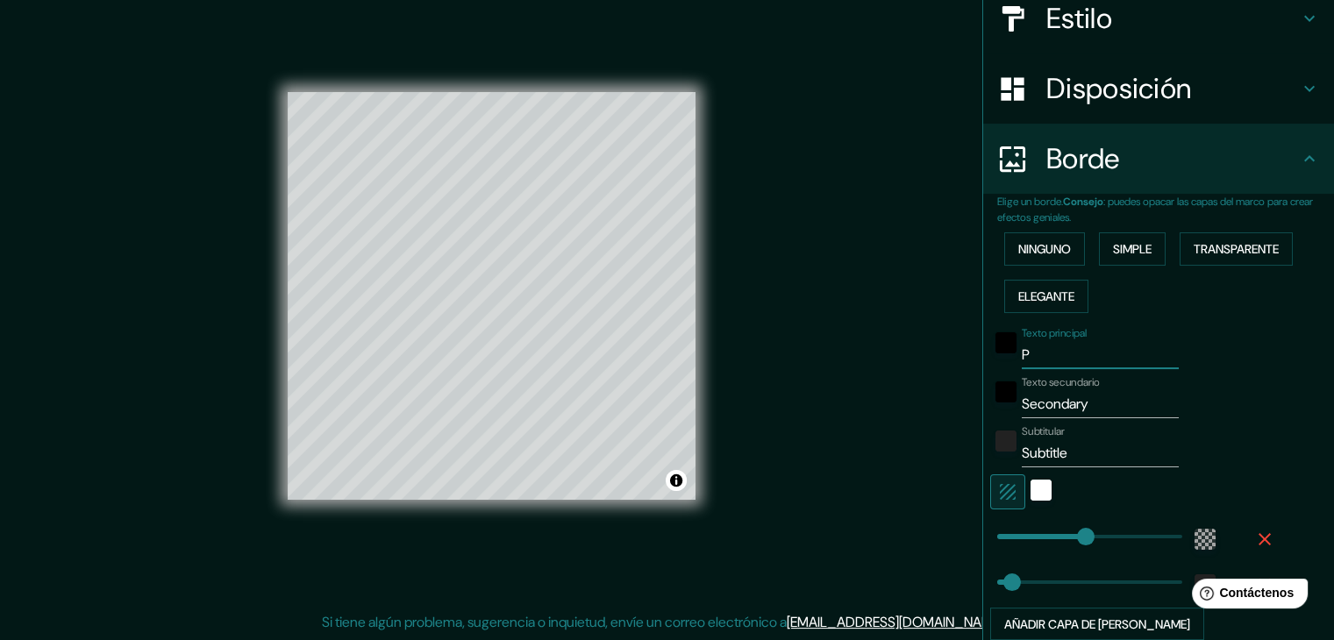
type input "37"
type input "q"
type input "223"
type input "37"
type input "qu"
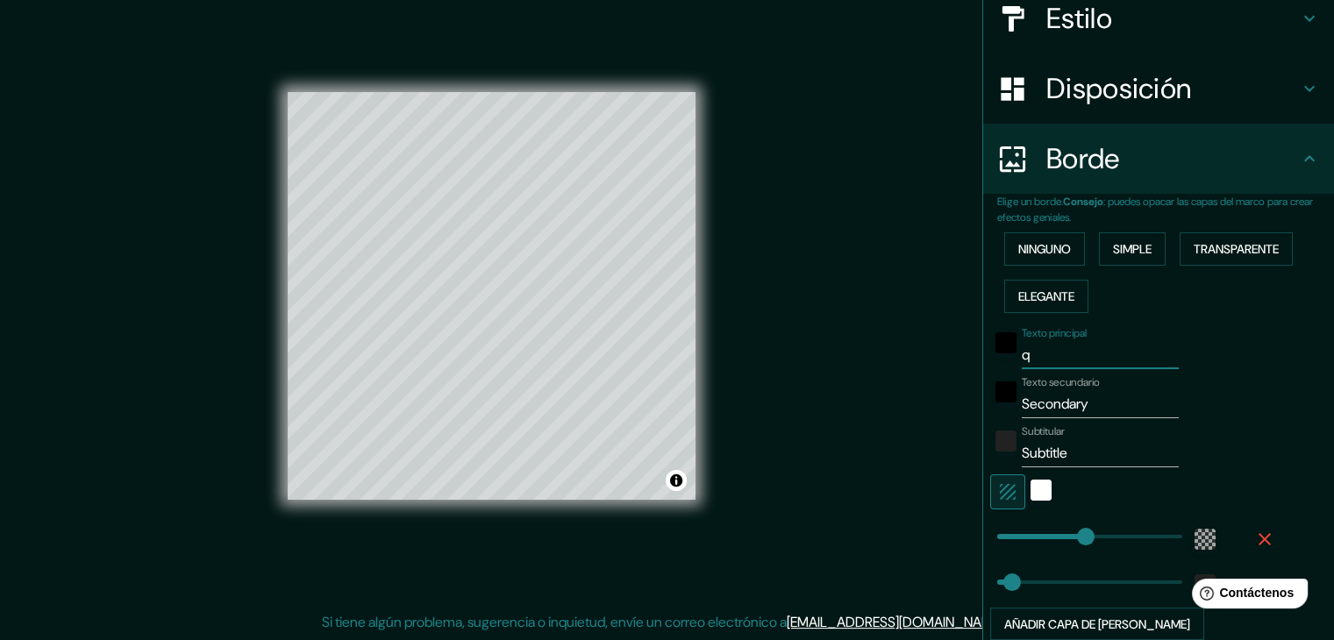
type input "223"
type input "37"
type input "qui"
type input "223"
type input "37"
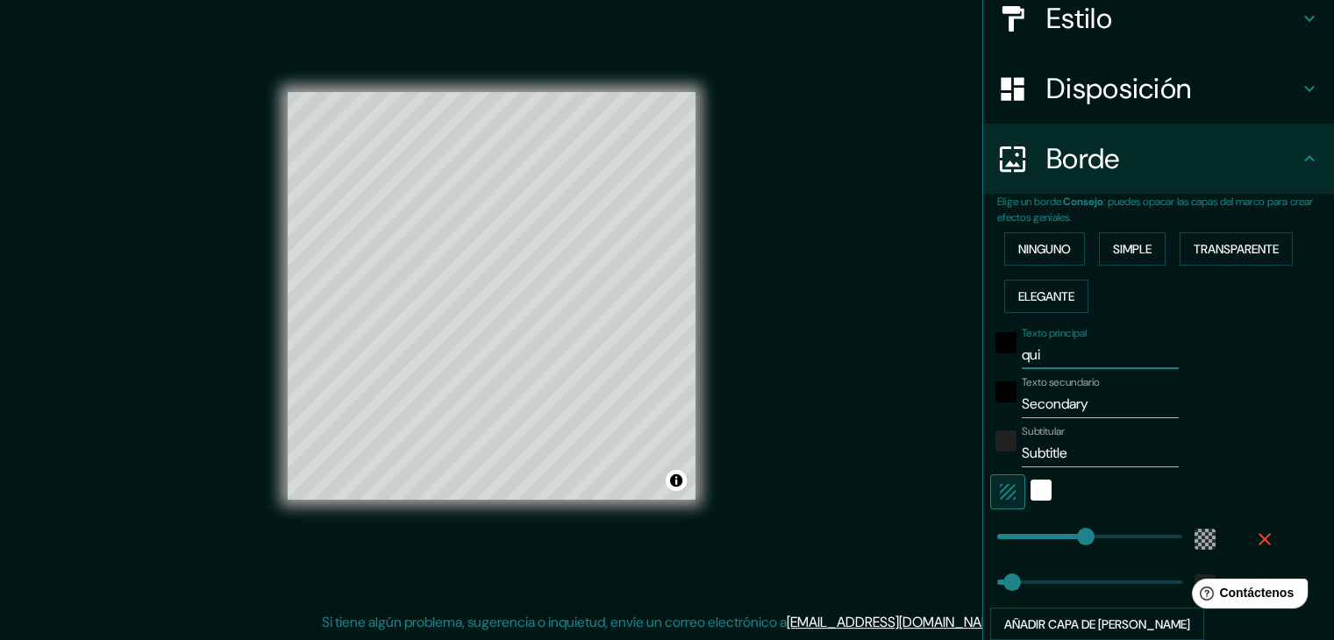
type input "quib"
type input "223"
type input "37"
type input "quibd"
type input "223"
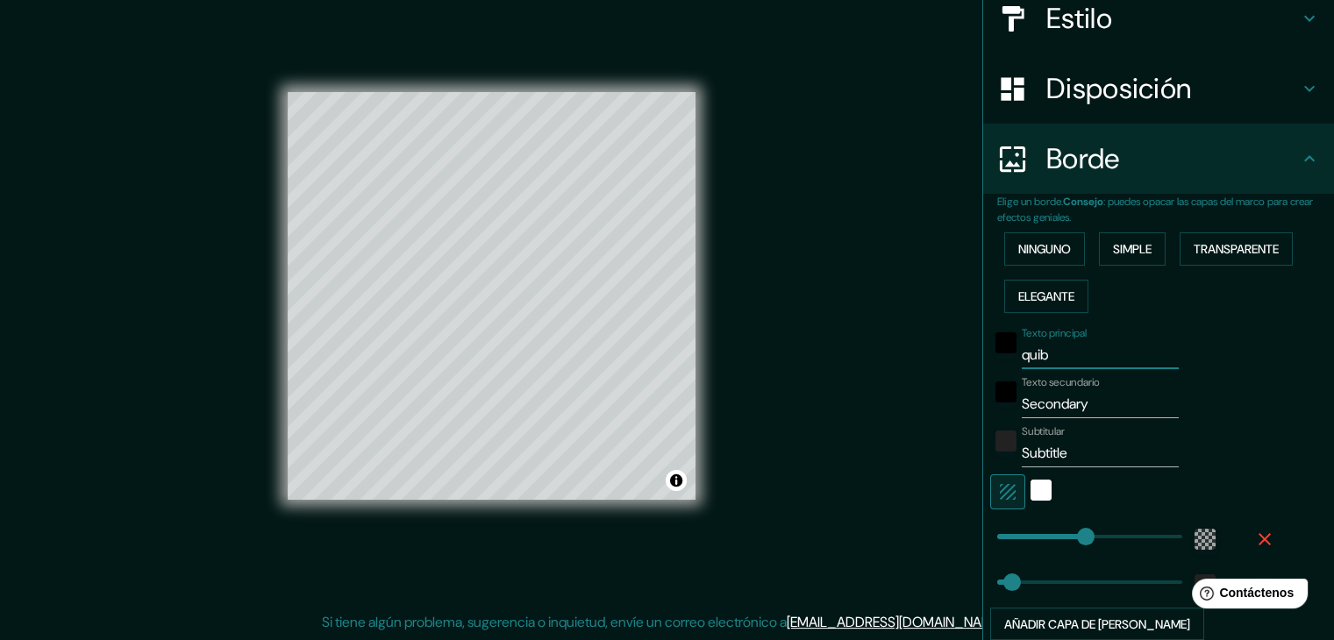
type input "37"
type input "quibdo"
type input "223"
type input "37"
type input "223"
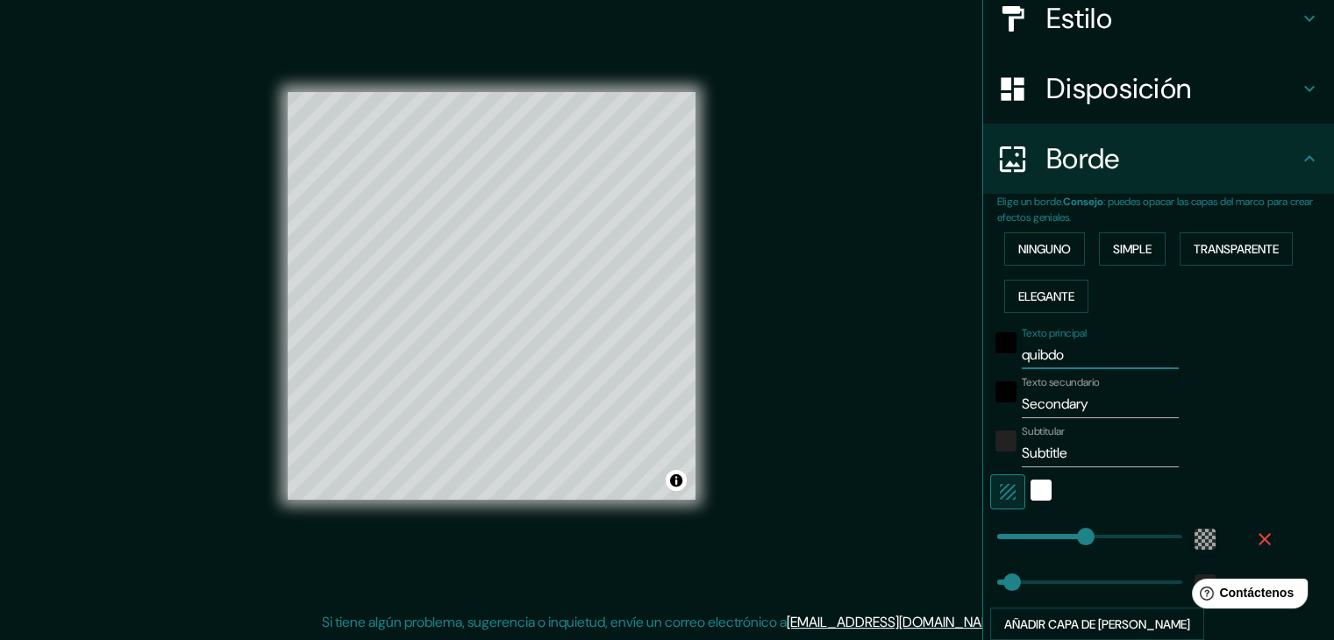
type input "quibdo"
click at [1083, 404] on input "Secondary" at bounding box center [1100, 404] width 157 height 28
type input "Secondar"
type input "223"
type input "37"
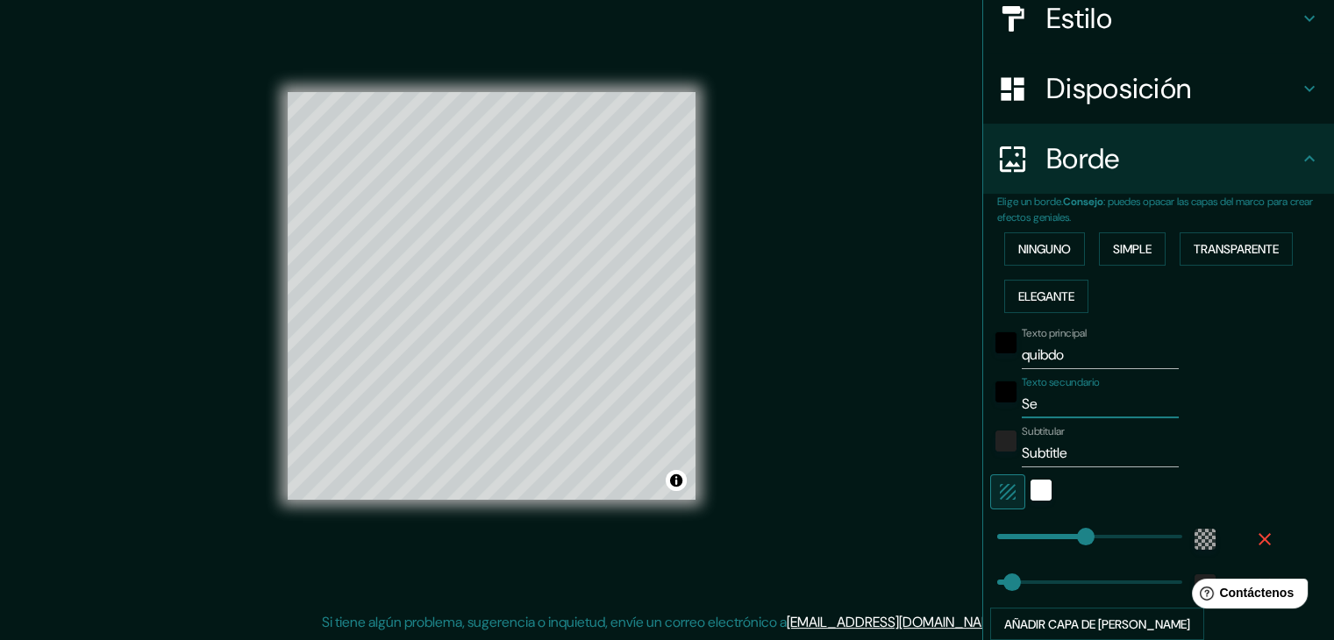
type input "S"
type input "223"
type input "37"
click at [1078, 460] on input "Subtitle" at bounding box center [1100, 453] width 157 height 28
type input "Subtitl"
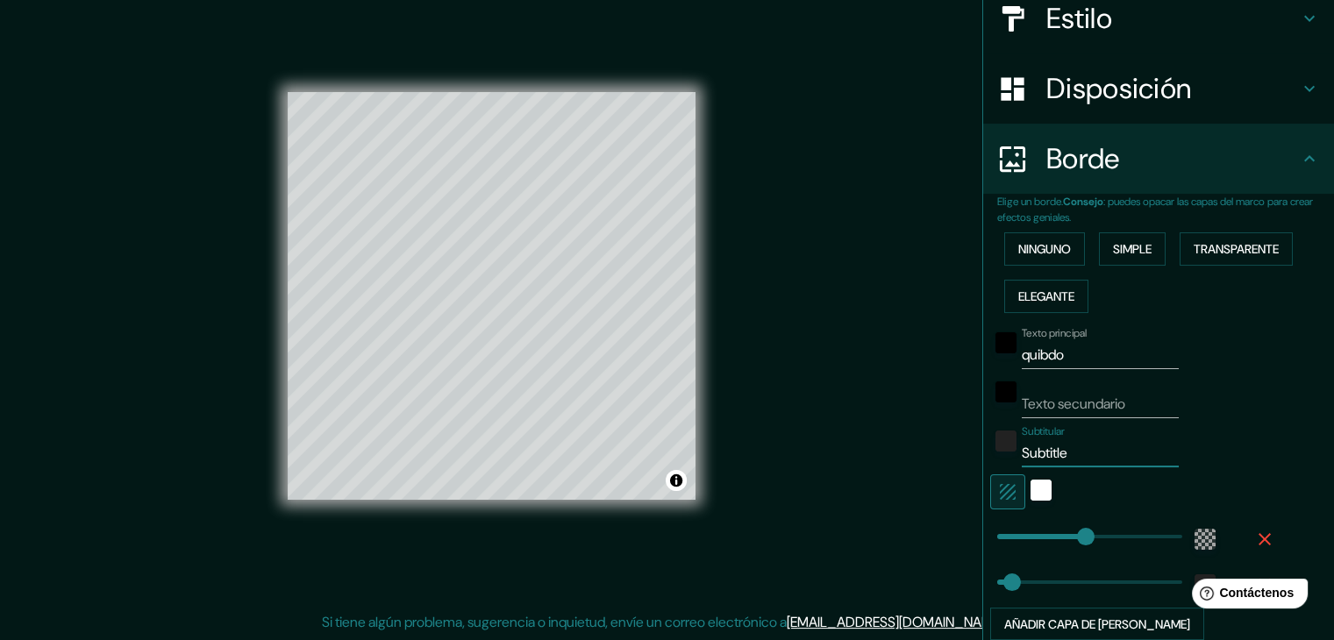
type input "223"
type input "37"
type input "S"
type input "223"
type input "37"
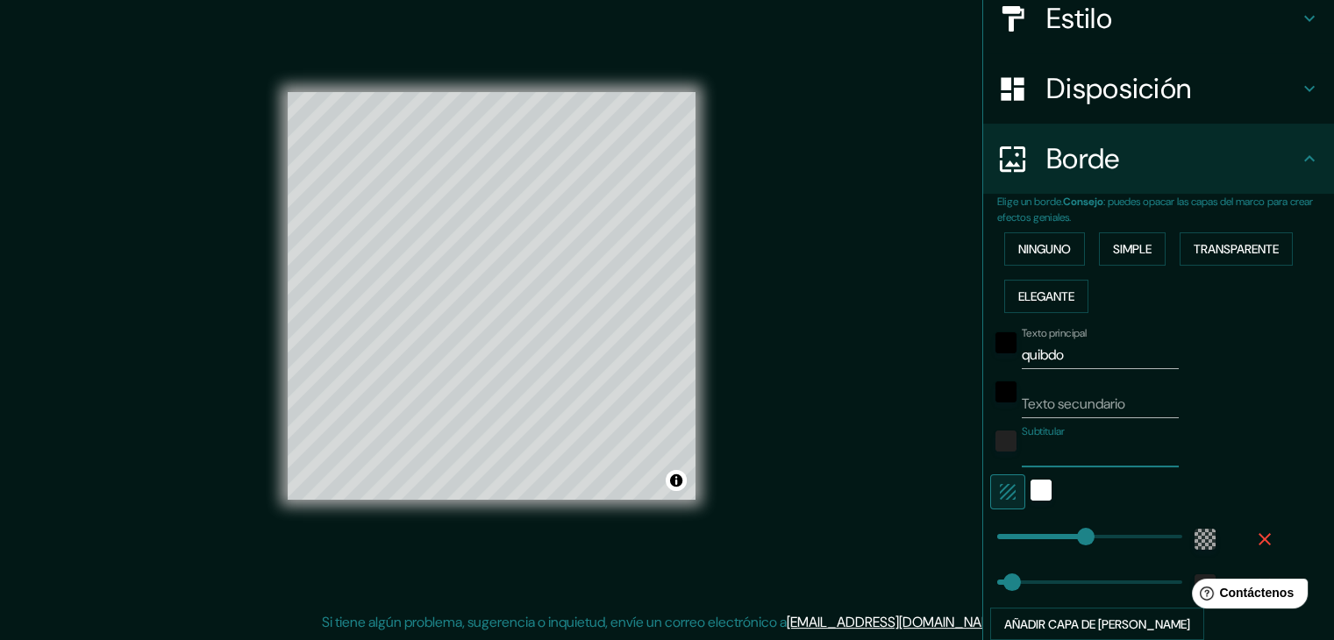
click at [919, 521] on div "Mappin Ubicación Quibdó, Chocó, Colombia Patas Estilo Disposición Borde Elige u…" at bounding box center [667, 310] width 1334 height 660
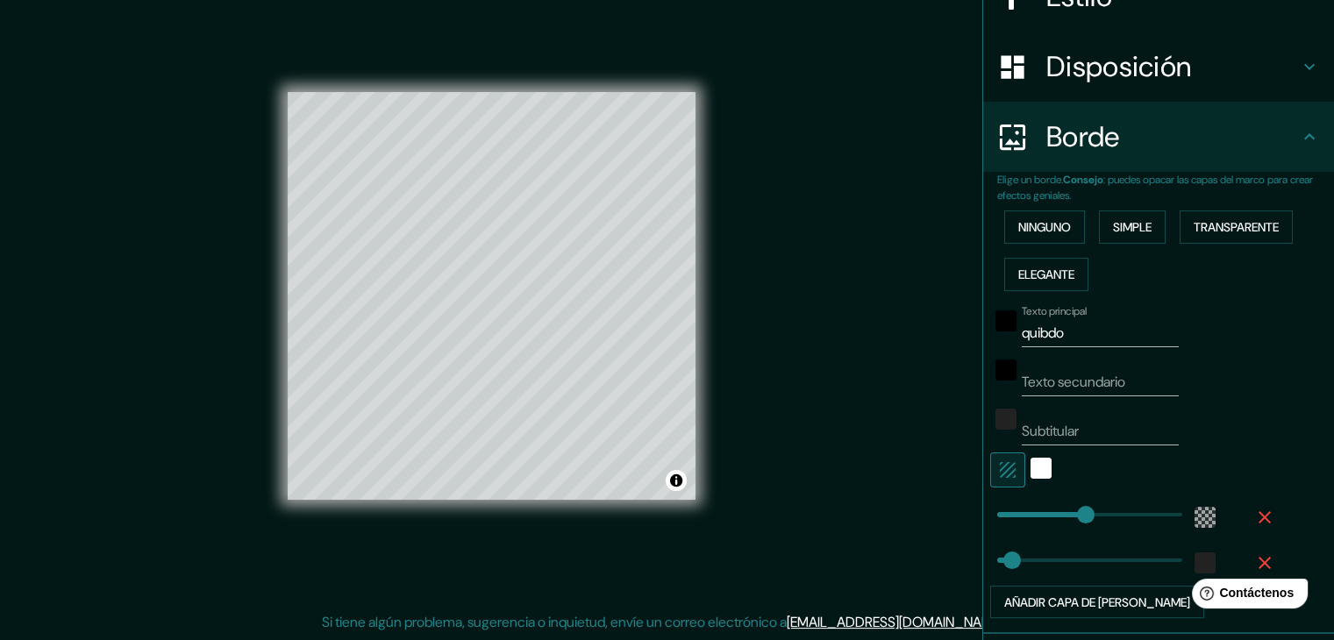
type input "223"
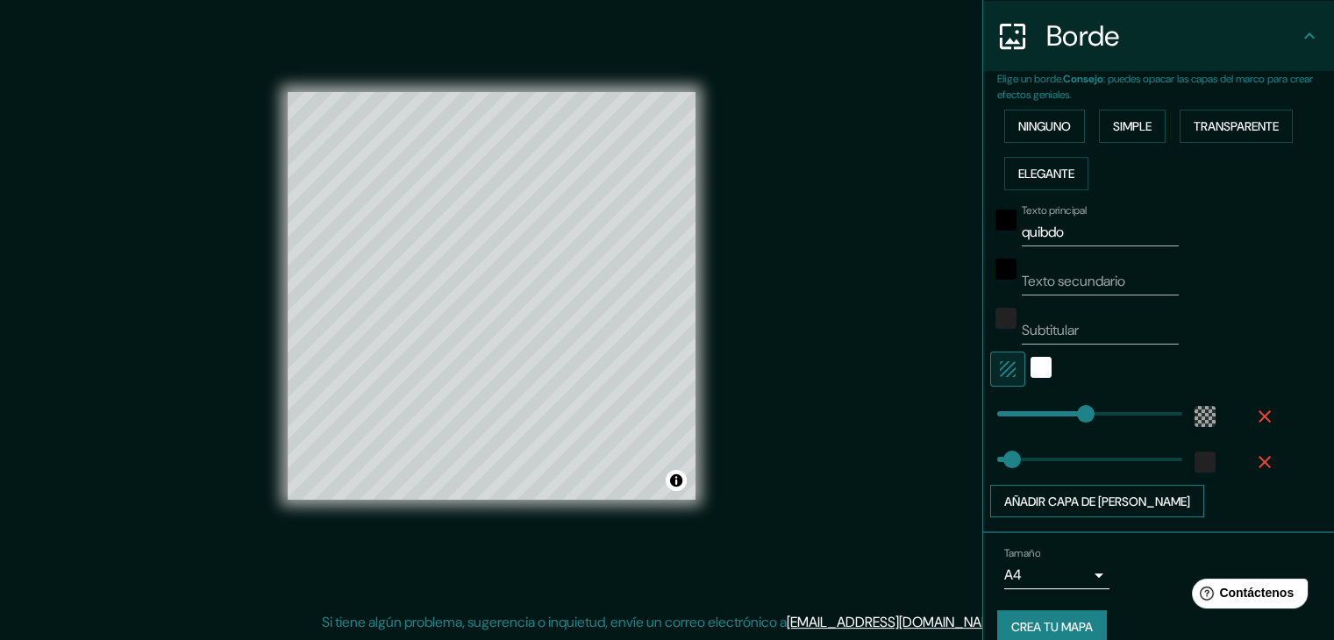
scroll to position [360, 0]
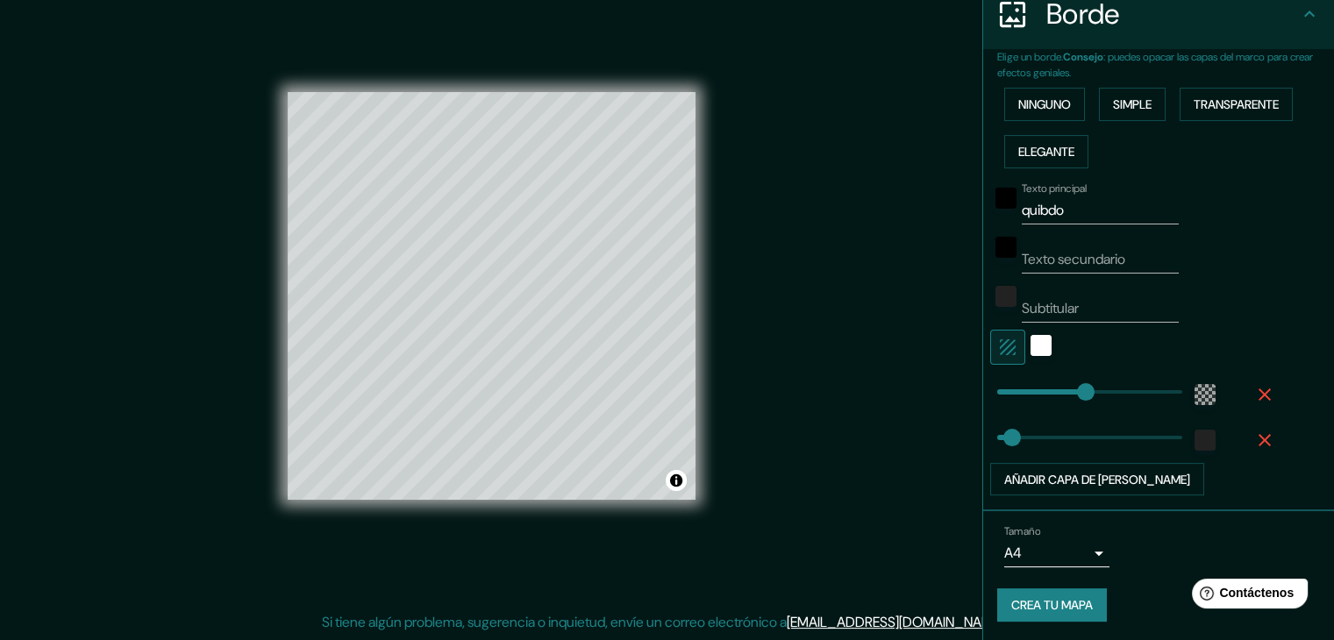
click at [1052, 605] on font "Crea tu mapa" at bounding box center [1052, 606] width 82 height 16
type input "37"
type input "129"
drag, startPoint x: 1083, startPoint y: 387, endPoint x: 1035, endPoint y: 401, distance: 50.2
type input "290"
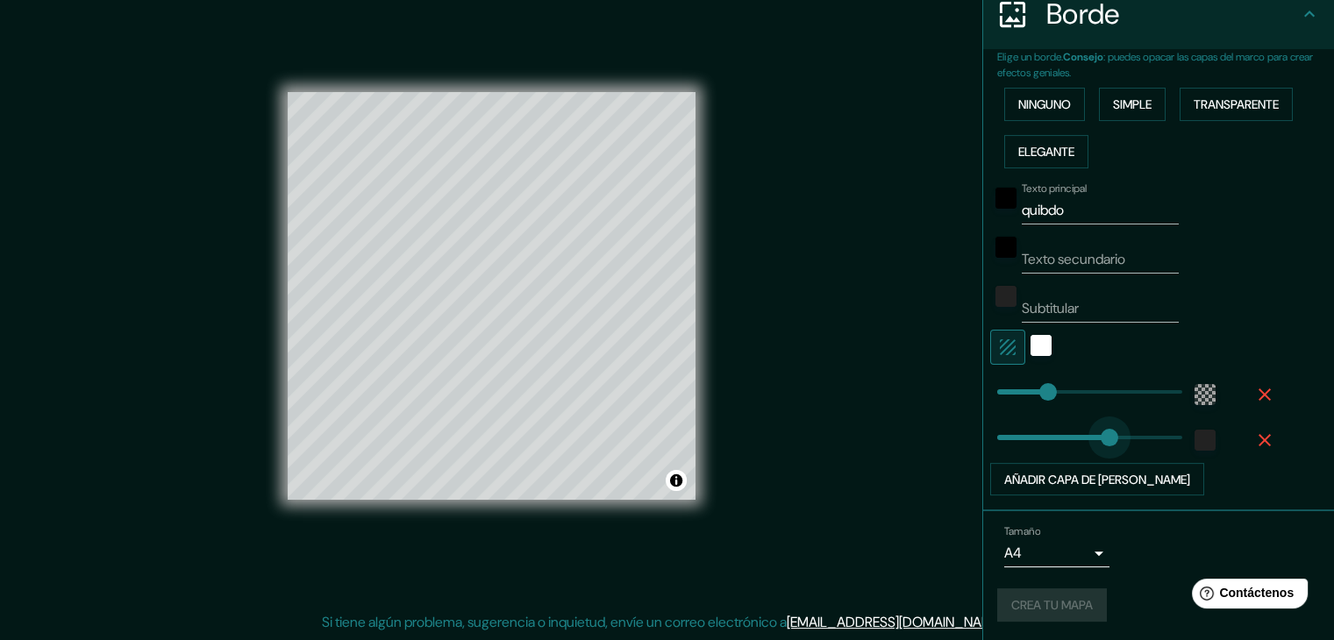
drag, startPoint x: 990, startPoint y: 445, endPoint x: 1099, endPoint y: 446, distance: 108.7
type input "S"
type input "67"
drag, startPoint x: 1101, startPoint y: 441, endPoint x: 1010, endPoint y: 435, distance: 91.4
type input "23"
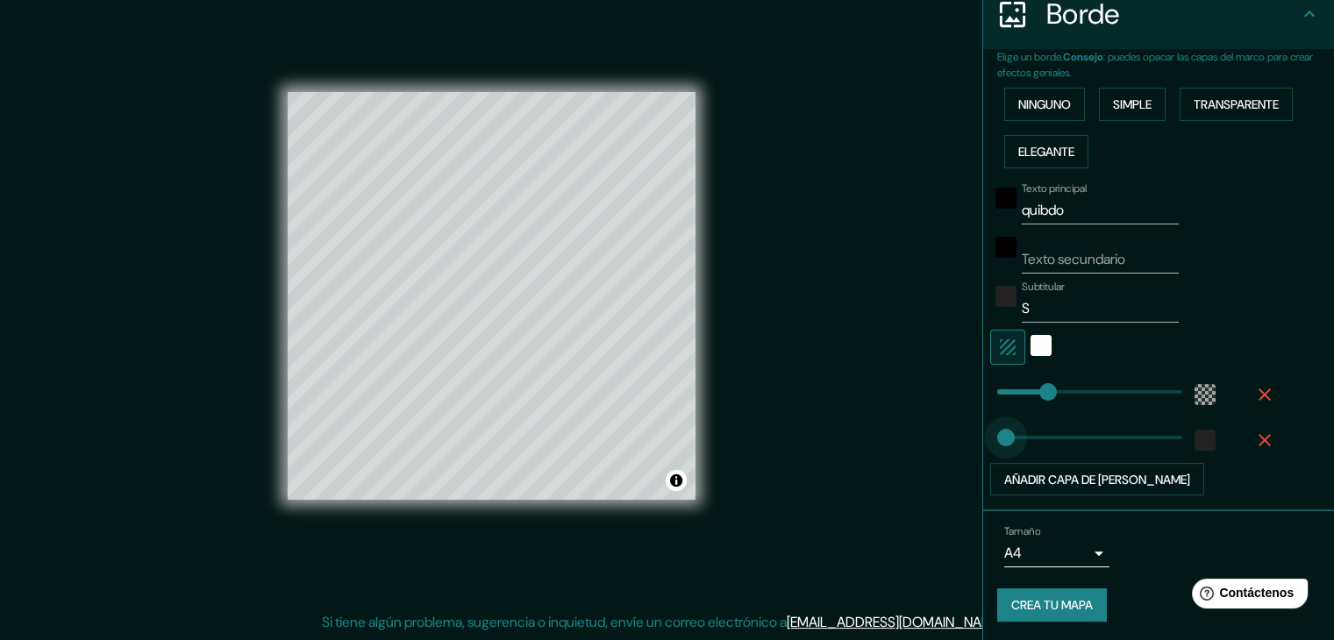
drag, startPoint x: 1005, startPoint y: 442, endPoint x: 993, endPoint y: 440, distance: 12.4
click at [909, 440] on div "Mappin Ubicación Quibdó, Chocó, Colombia Patas Estilo Disposición Borde Elige u…" at bounding box center [667, 310] width 1334 height 660
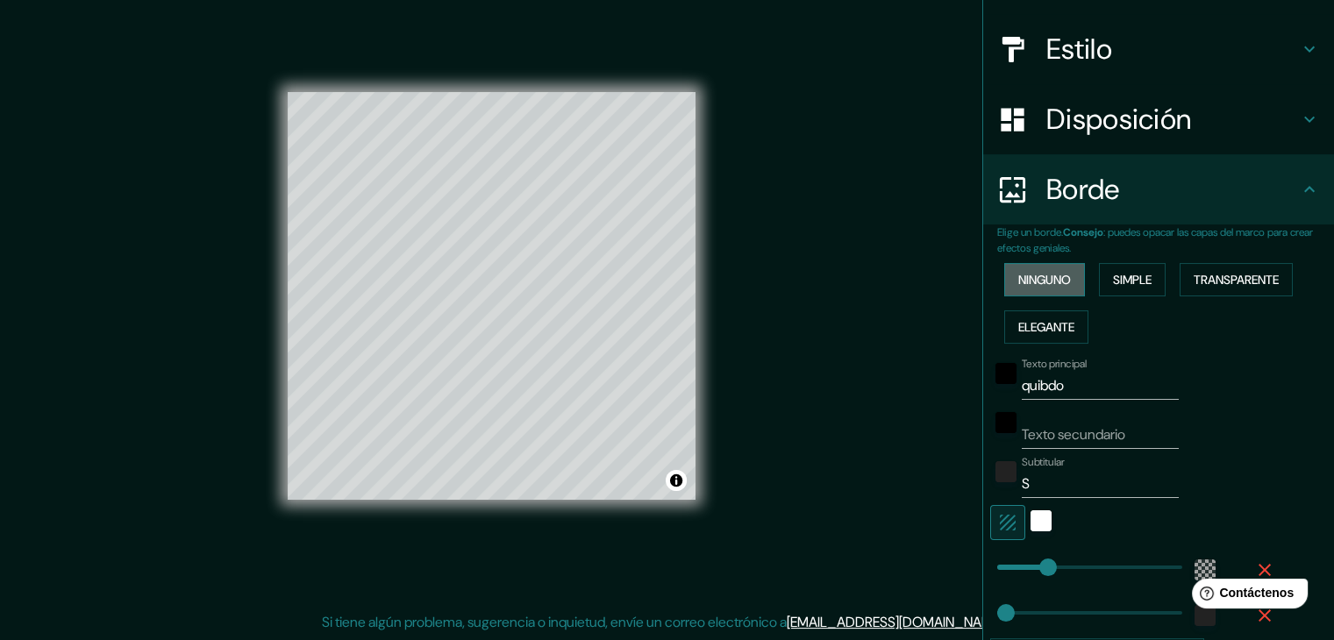
click at [1030, 289] on button "Ninguno" at bounding box center [1044, 279] width 81 height 33
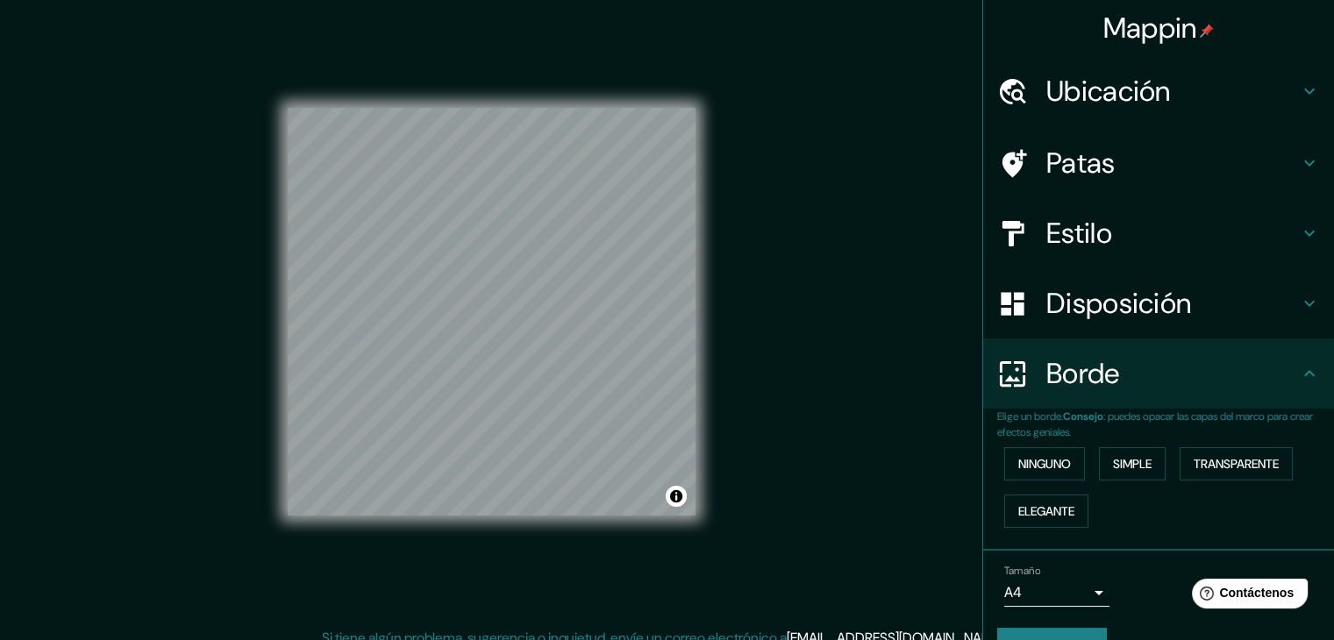
scroll to position [0, 0]
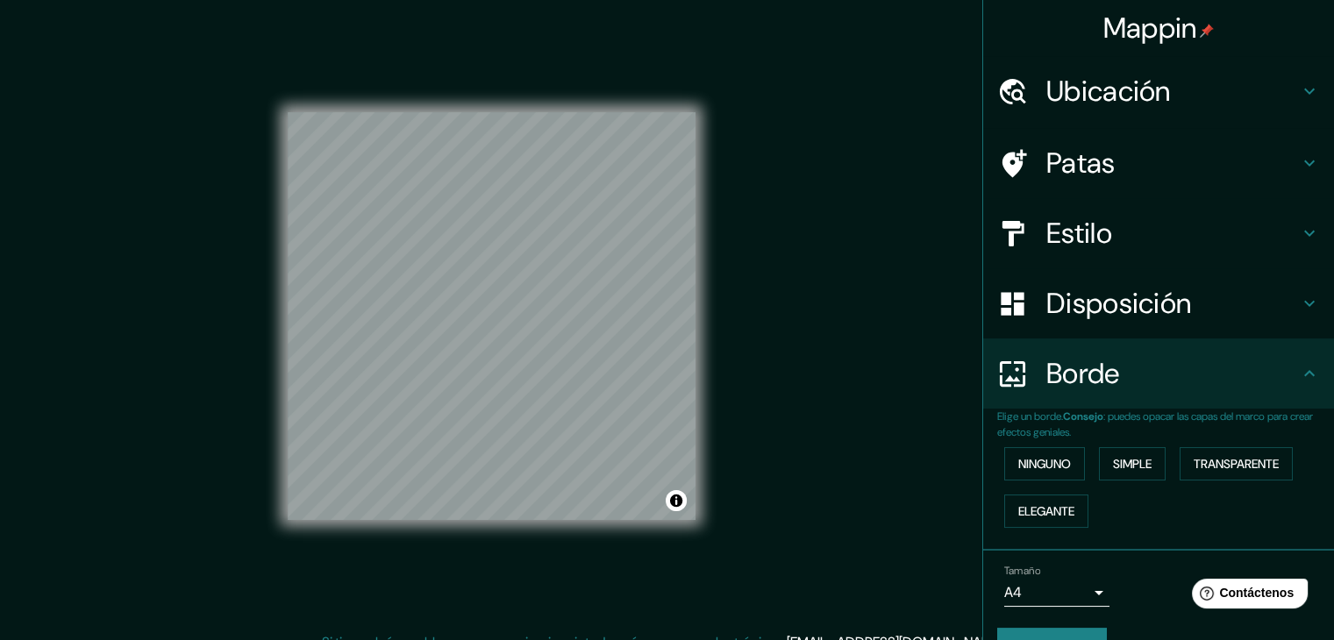
click at [1052, 296] on font "Disposición" at bounding box center [1118, 303] width 145 height 37
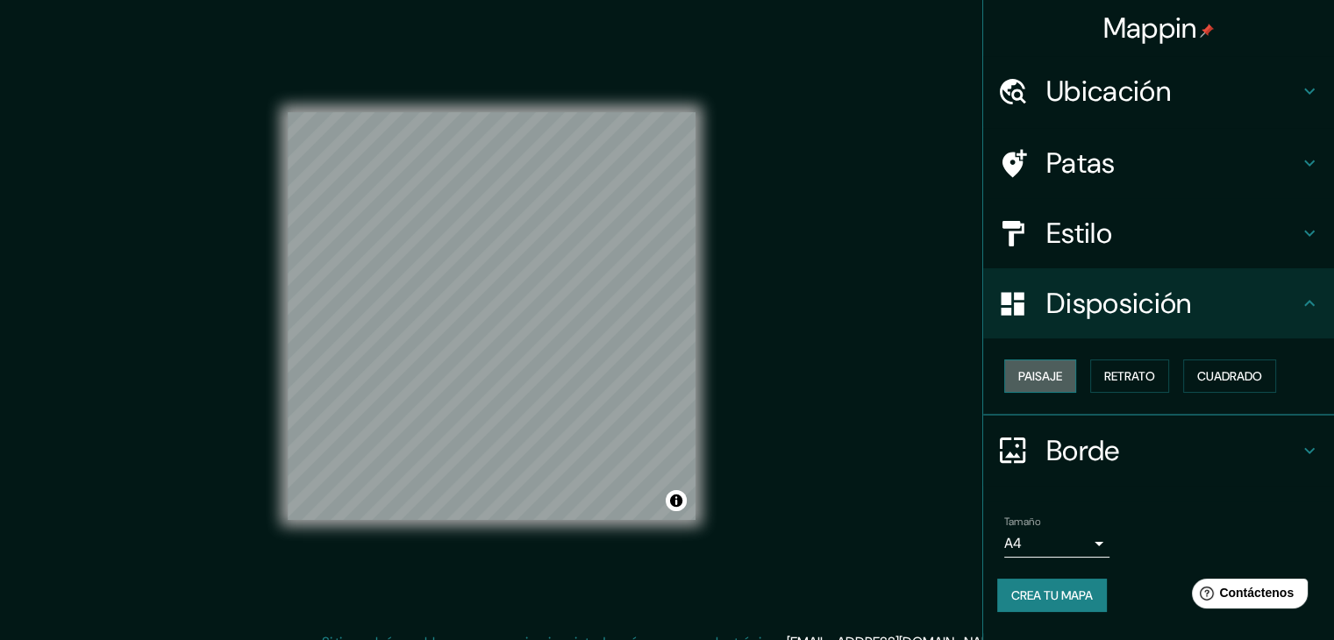
click at [1057, 368] on font "Paisaje" at bounding box center [1040, 376] width 44 height 16
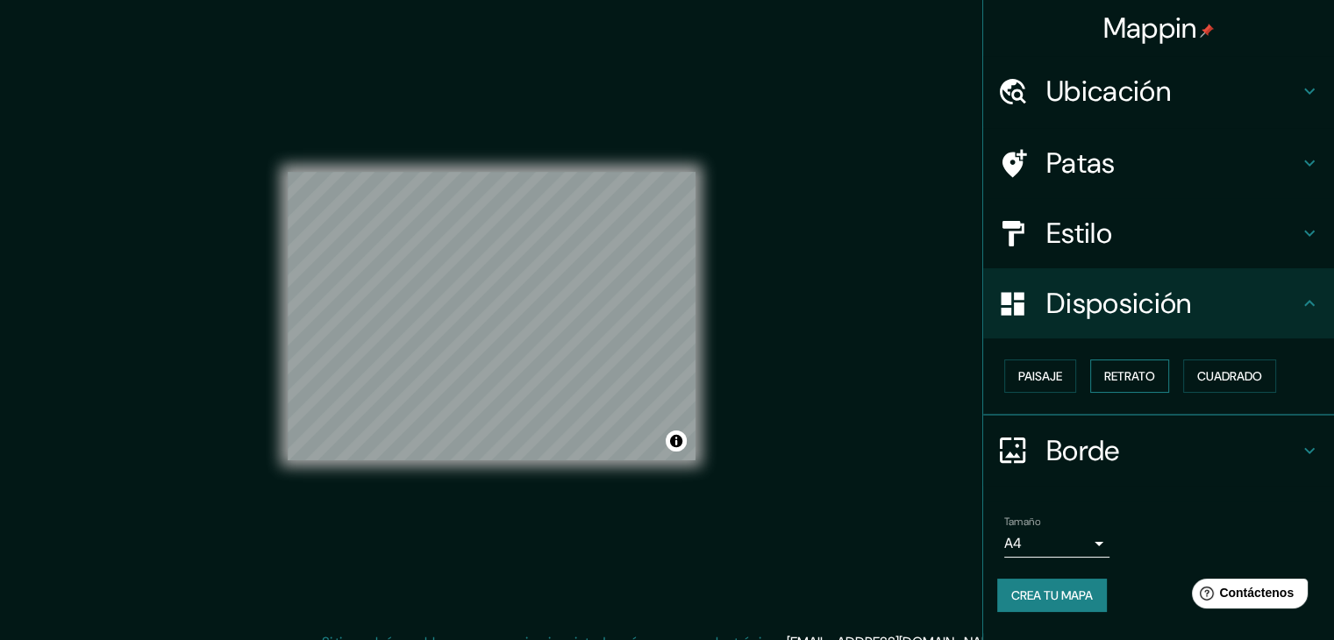
click at [1119, 368] on font "Retrato" at bounding box center [1129, 376] width 51 height 16
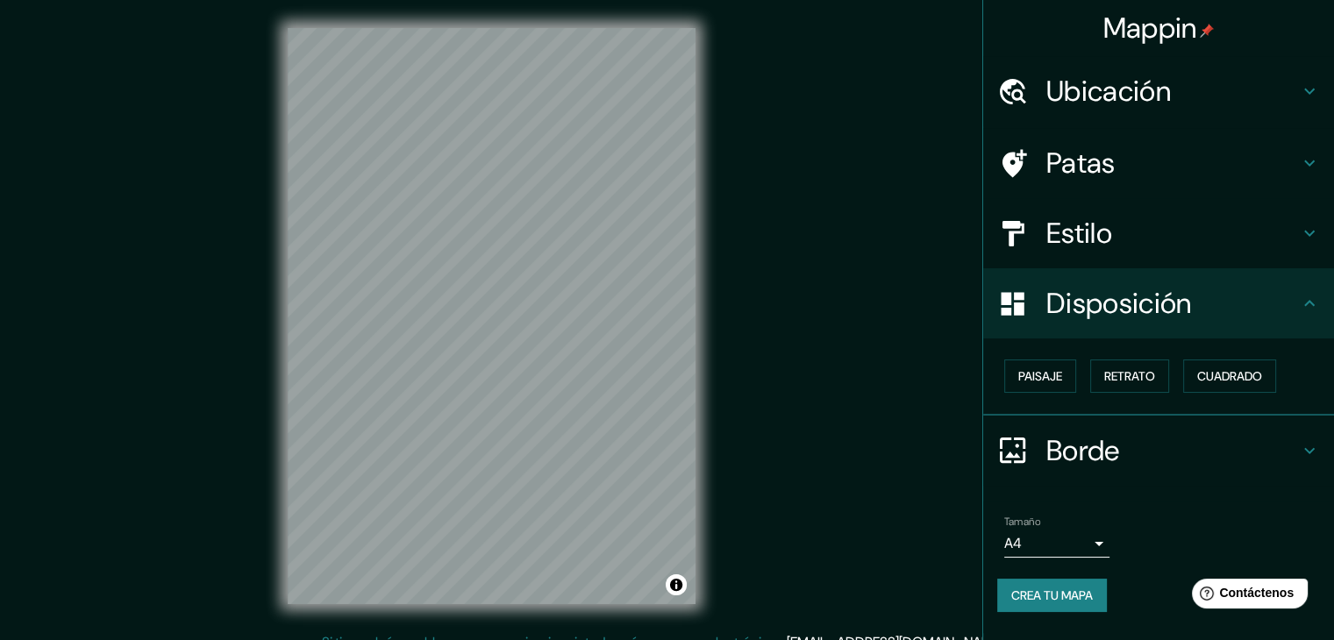
click at [1133, 91] on font "Ubicación" at bounding box center [1108, 91] width 125 height 37
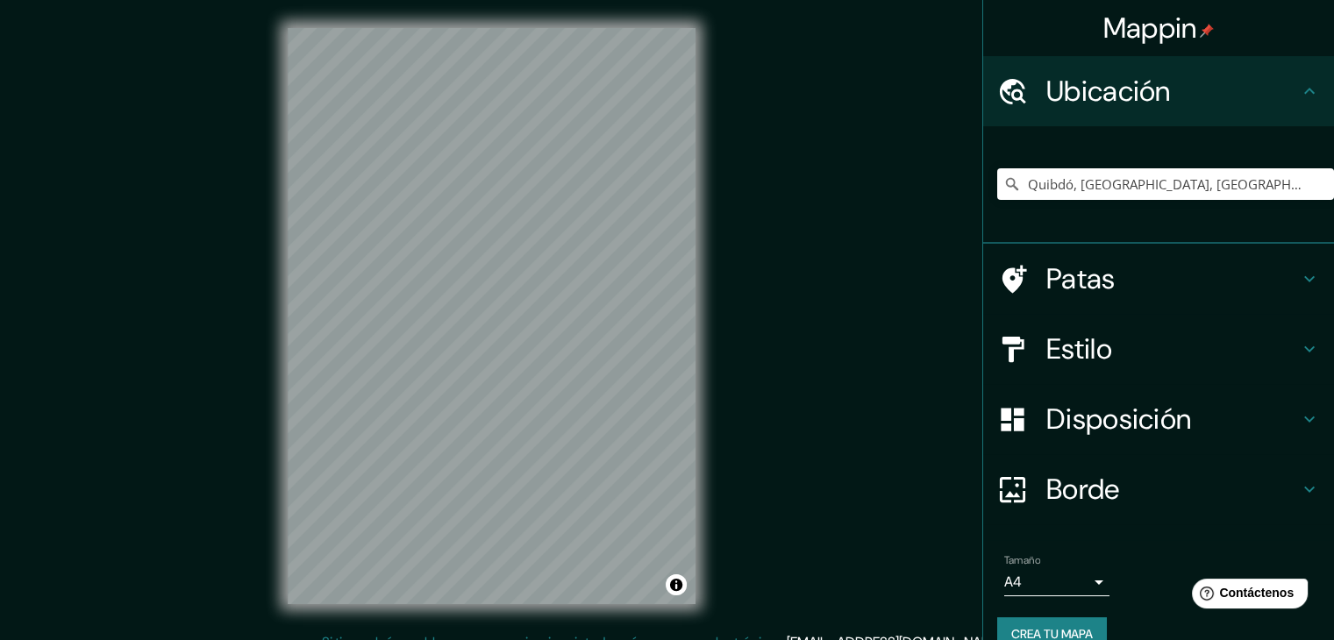
click at [1087, 353] on font "Estilo" at bounding box center [1079, 349] width 66 height 37
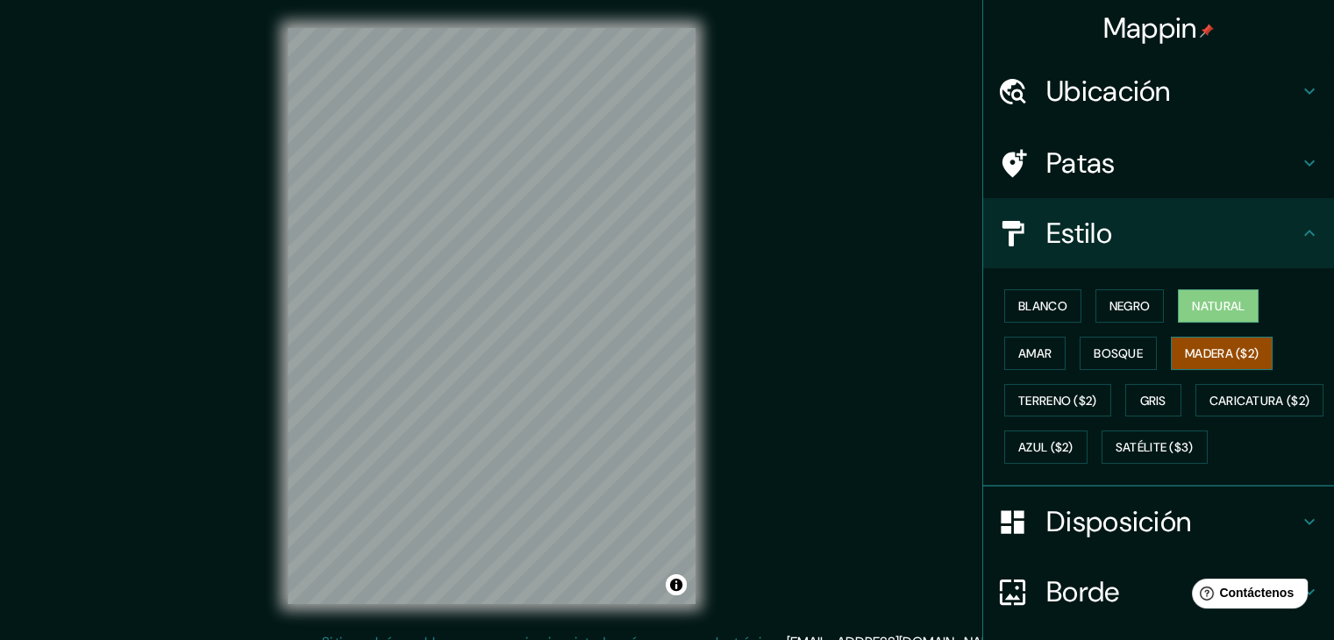
click at [1185, 353] on font "Madera ($2)" at bounding box center [1222, 353] width 74 height 16
drag, startPoint x: 228, startPoint y: 164, endPoint x: 220, endPoint y: 169, distance: 9.5
click at [226, 164] on div "Mappin Ubicación Quibdó, Chocó, Colombia Patas Estilo Blanco Negro Natural Amar…" at bounding box center [667, 330] width 1334 height 660
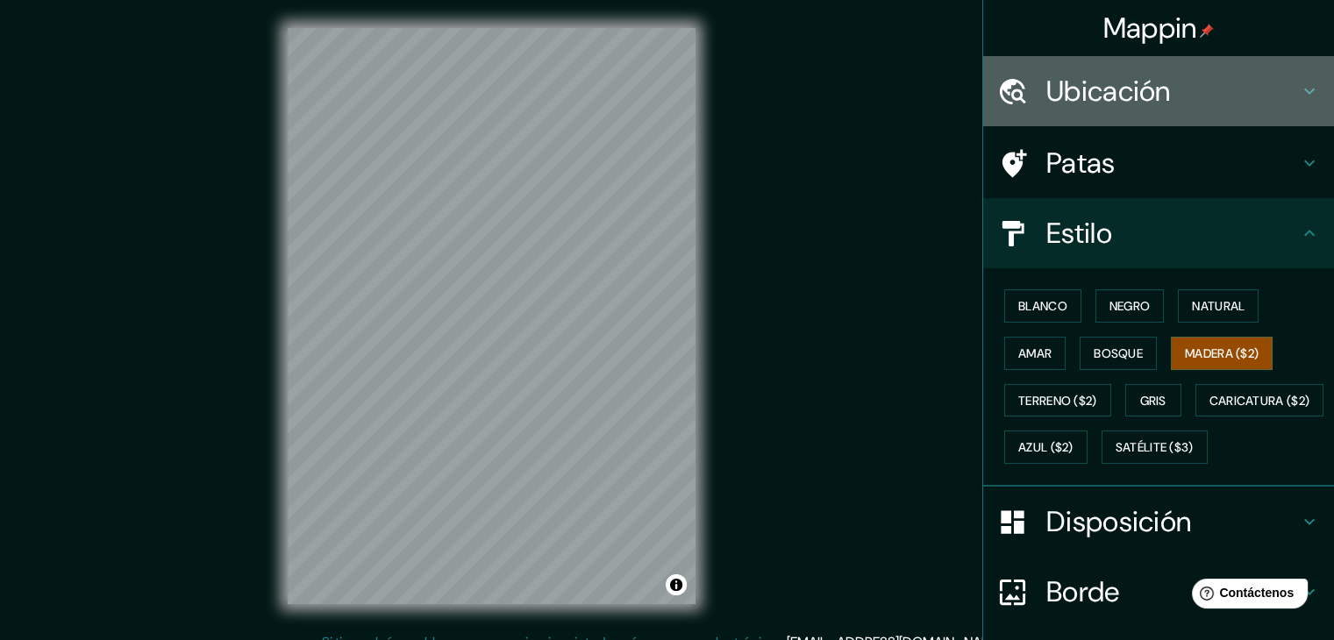
click at [1129, 93] on font "Ubicación" at bounding box center [1108, 91] width 125 height 37
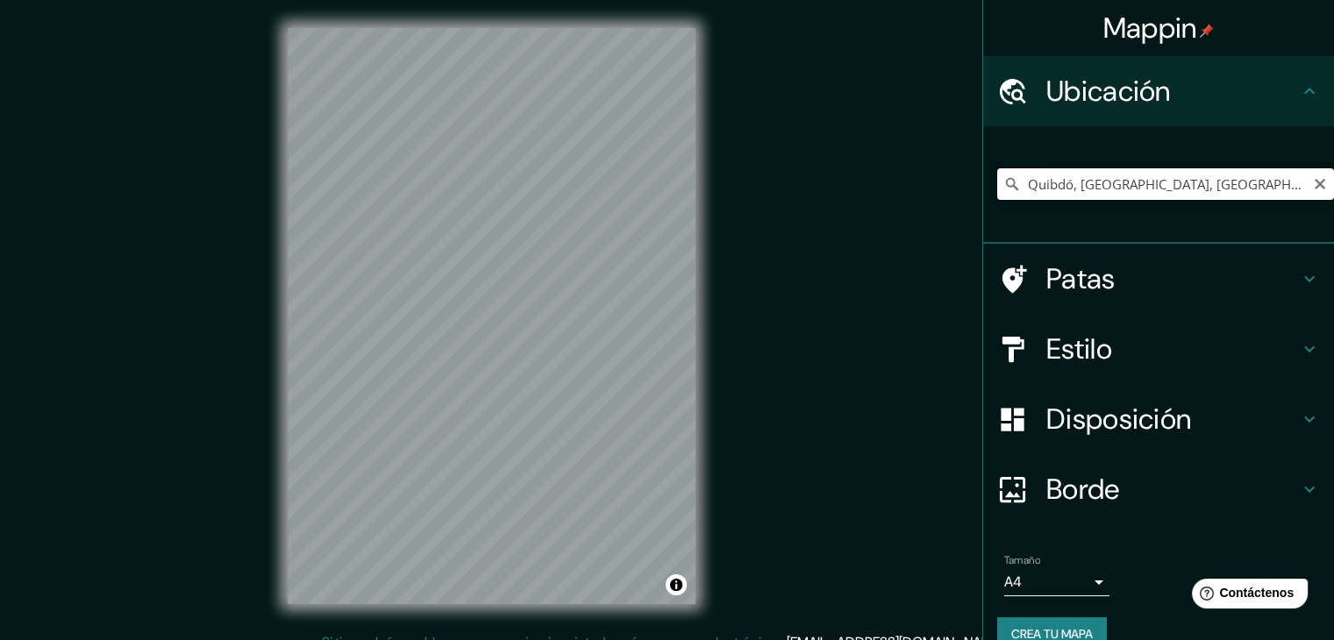
click at [1088, 182] on input "Quibdó, Chocó, Colombia" at bounding box center [1165, 184] width 337 height 32
drag, startPoint x: 1248, startPoint y: 193, endPoint x: 989, endPoint y: 184, distance: 258.8
click at [997, 184] on div "Quibdó, Chocó, Colombia" at bounding box center [1165, 184] width 337 height 32
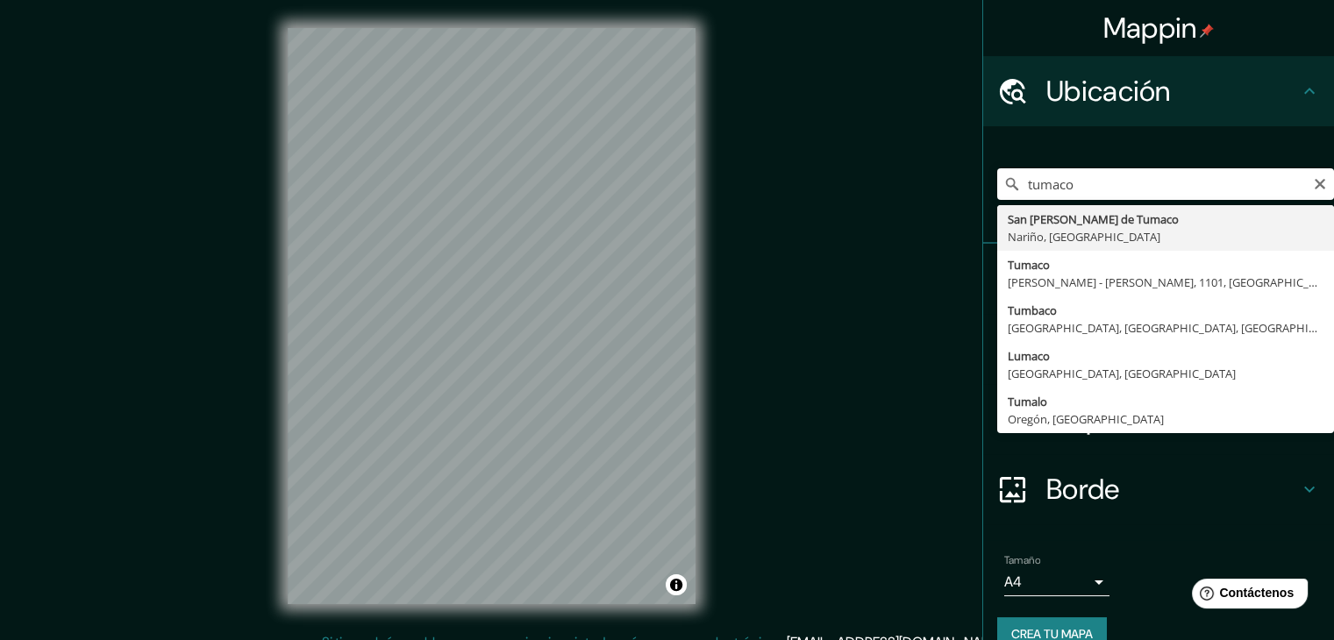
type input "San [PERSON_NAME] de Tumaco, [GEOGRAPHIC_DATA], [GEOGRAPHIC_DATA]"
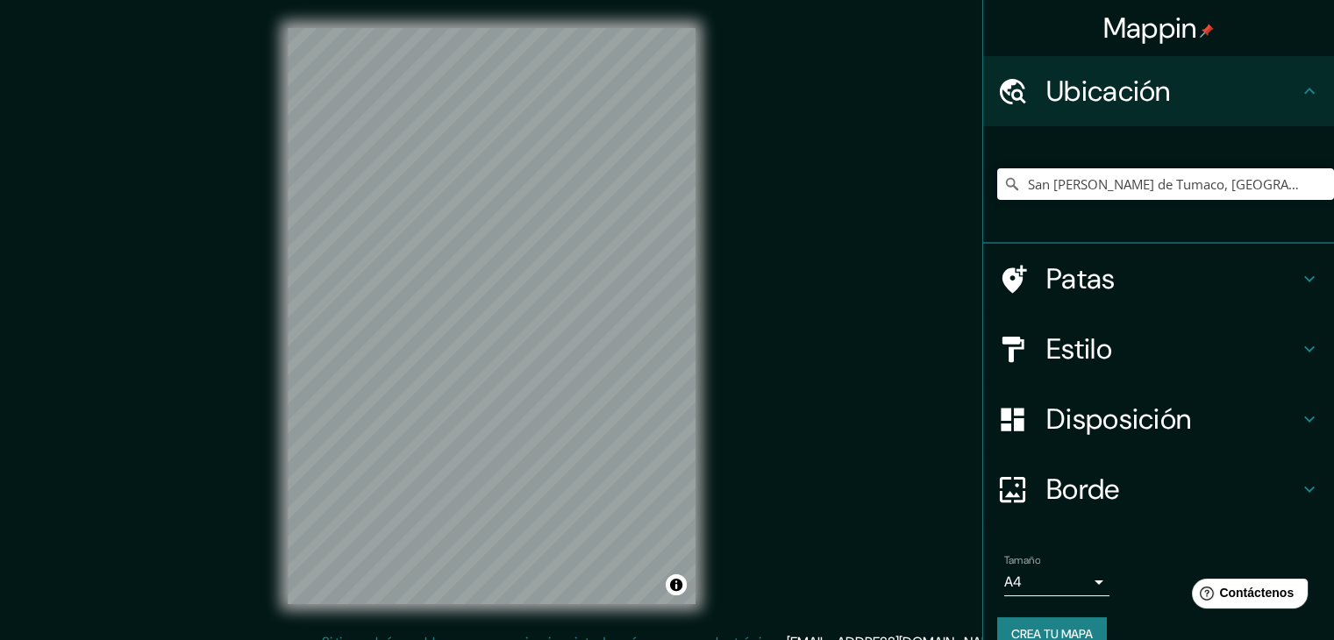
click at [106, 326] on div "Mappin Ubicación San Andrés de Tumaco, Nariño, Colombia Patas Estilo Disposició…" at bounding box center [667, 330] width 1334 height 660
